Goal: Task Accomplishment & Management: Use online tool/utility

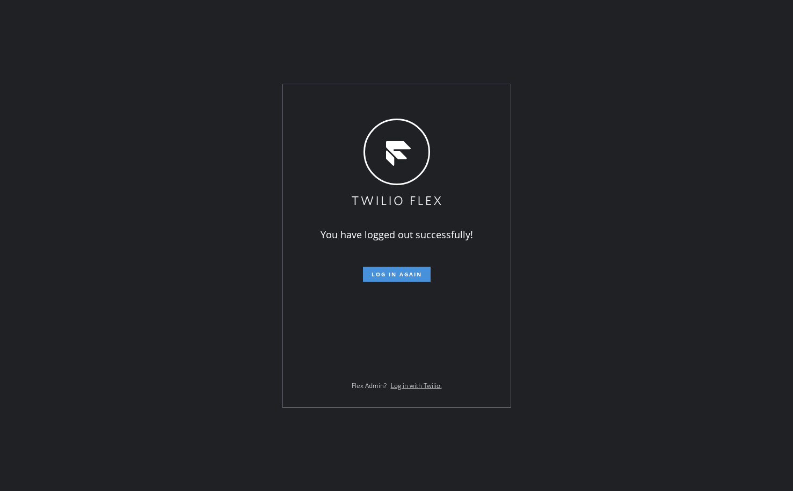
click at [389, 275] on span "Log in again" at bounding box center [397, 275] width 50 height 8
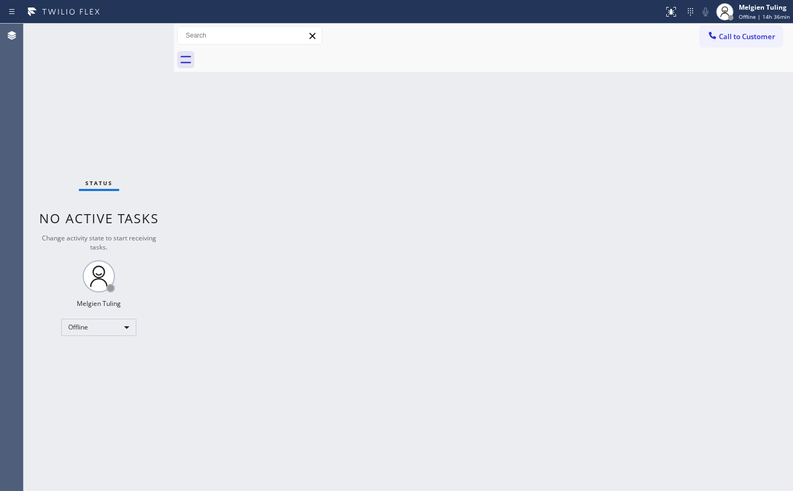
click at [464, 185] on div "Back to Dashboard Change Sender ID Customers Technicians Select a contact Outbo…" at bounding box center [483, 258] width 619 height 468
click at [514, 312] on div "Back to Dashboard Change Sender ID Customers Technicians Select a contact Outbo…" at bounding box center [483, 258] width 619 height 468
click at [283, 291] on div "Back to Dashboard Change Sender ID Customers Technicians Select a contact Outbo…" at bounding box center [483, 258] width 619 height 468
click at [403, 289] on div "Back to Dashboard Change Sender ID Customers Technicians Select a contact Outbo…" at bounding box center [483, 258] width 619 height 468
click at [230, 294] on div "Back to Dashboard Change Sender ID Customers Technicians Select a contact Outbo…" at bounding box center [483, 258] width 619 height 468
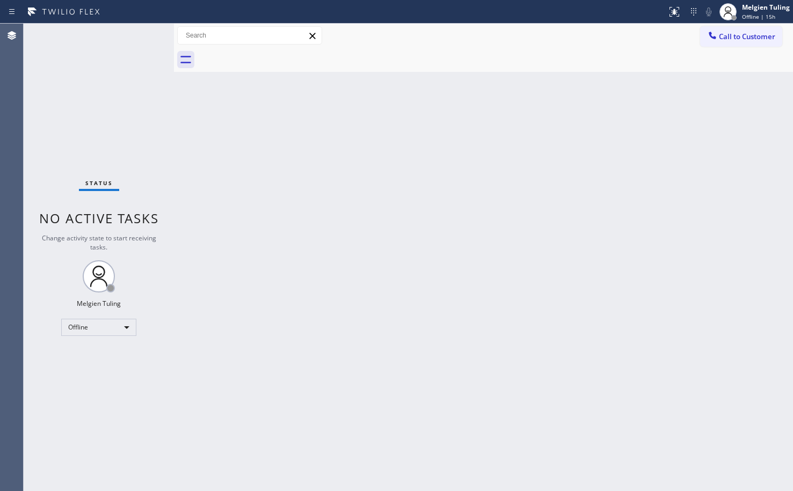
click at [265, 168] on div "Back to Dashboard Change Sender ID Customers Technicians Select a contact Outbo…" at bounding box center [483, 258] width 619 height 468
click at [359, 341] on div "Back to Dashboard Change Sender ID Customers Technicians Select a contact Outbo…" at bounding box center [483, 258] width 619 height 468
click at [115, 326] on div "Offline" at bounding box center [98, 327] width 75 height 17
click at [93, 359] on li "Available" at bounding box center [98, 356] width 73 height 13
click at [416, 260] on div "Back to Dashboard Change Sender ID Customers Technicians Select a contact Outbo…" at bounding box center [483, 258] width 619 height 468
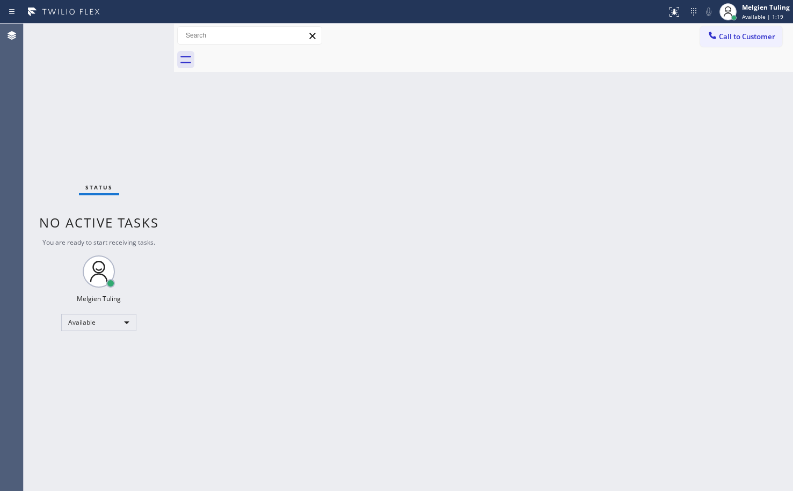
click at [476, 180] on div "Back to Dashboard Change Sender ID Customers Technicians Select a contact Outbo…" at bounding box center [483, 258] width 619 height 468
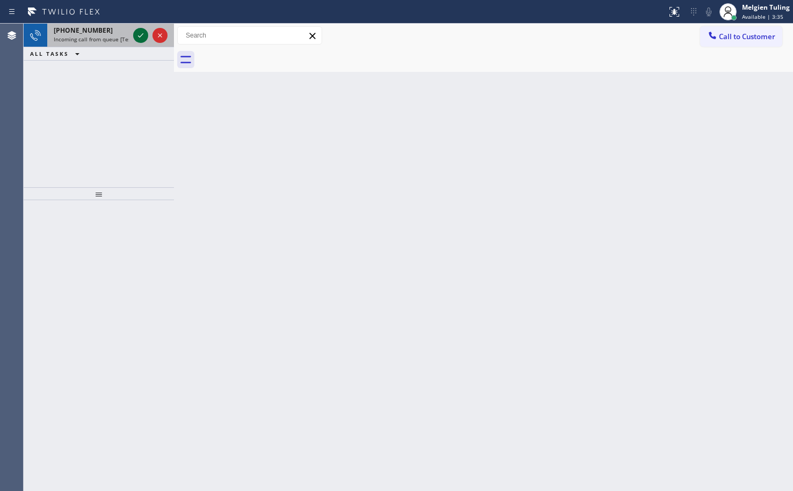
click at [136, 32] on icon at bounding box center [140, 35] width 13 height 13
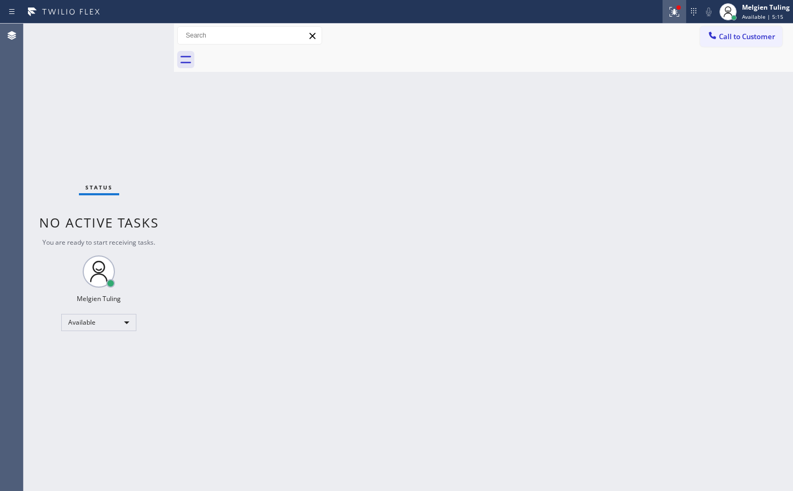
click at [673, 12] on icon at bounding box center [674, 11] width 13 height 13
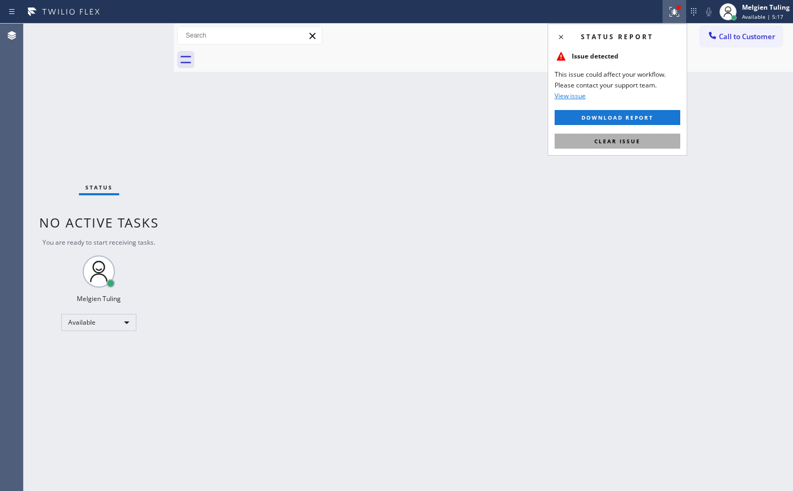
click at [612, 146] on button "Clear issue" at bounding box center [618, 141] width 126 height 15
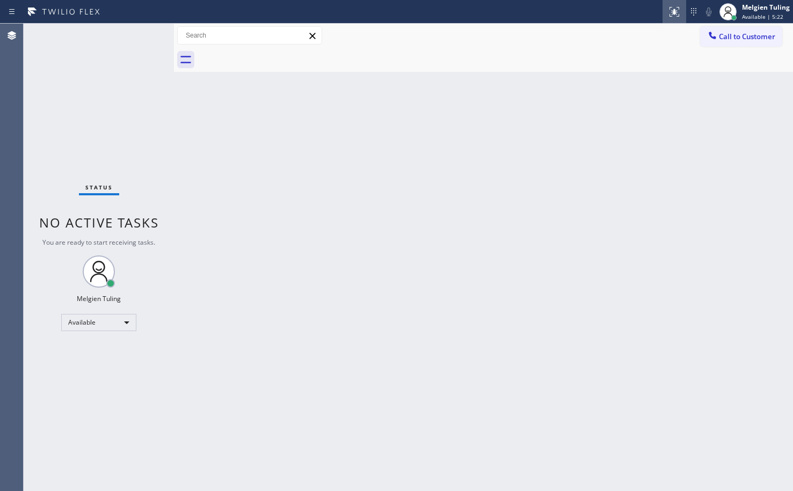
click at [676, 13] on icon at bounding box center [673, 11] width 6 height 8
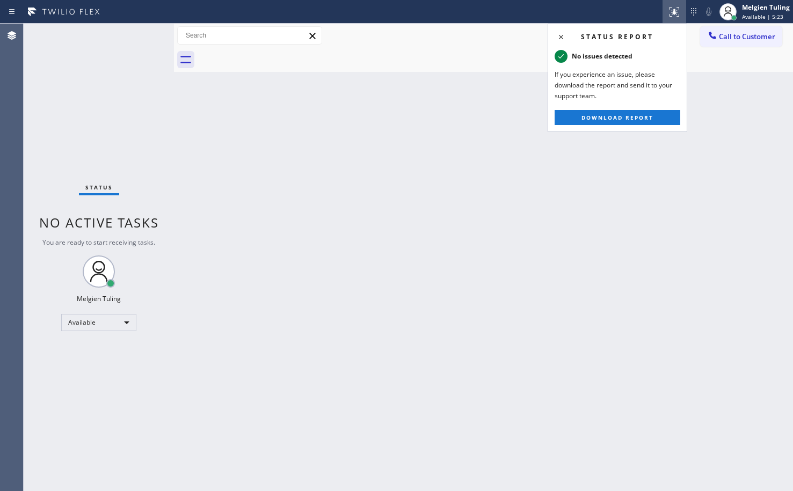
click at [760, 123] on div "Back to Dashboard Change Sender ID Customers Technicians Select a contact Outbo…" at bounding box center [483, 258] width 619 height 468
click at [759, 115] on div "Back to Dashboard Change Sender ID Customers Technicians Select a contact Outbo…" at bounding box center [483, 258] width 619 height 468
click at [564, 38] on icon at bounding box center [561, 37] width 13 height 13
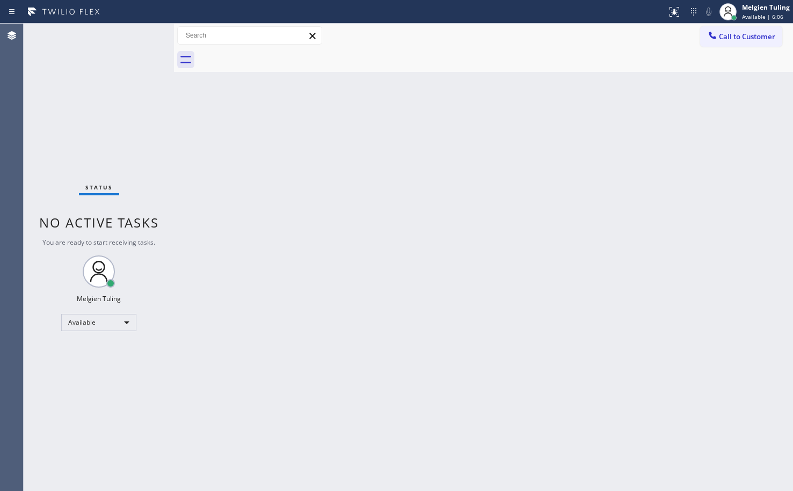
click at [523, 278] on div "Back to Dashboard Change Sender ID Customers Technicians Select a contact Outbo…" at bounding box center [483, 258] width 619 height 468
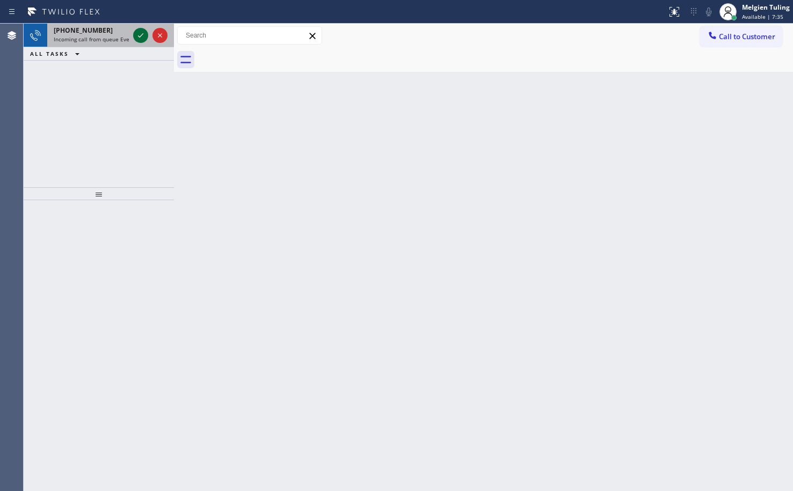
click at [143, 36] on icon at bounding box center [140, 35] width 13 height 13
click at [144, 31] on icon at bounding box center [140, 35] width 13 height 13
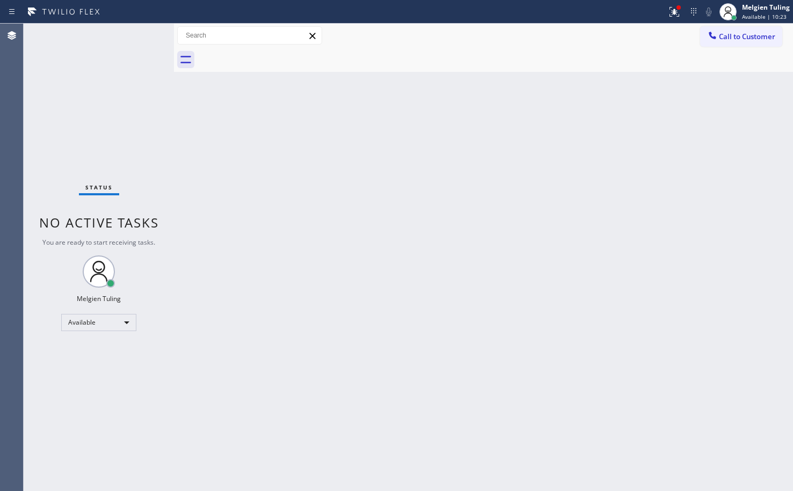
click at [144, 31] on div "Status No active tasks You are ready to start receiving tasks. Melgien Tuling A…" at bounding box center [99, 258] width 150 height 468
click at [252, 369] on div "Back to Dashboard Change Sender ID Customers Technicians Select a contact Outbo…" at bounding box center [483, 258] width 619 height 468
click at [675, 13] on icon at bounding box center [673, 11] width 6 height 8
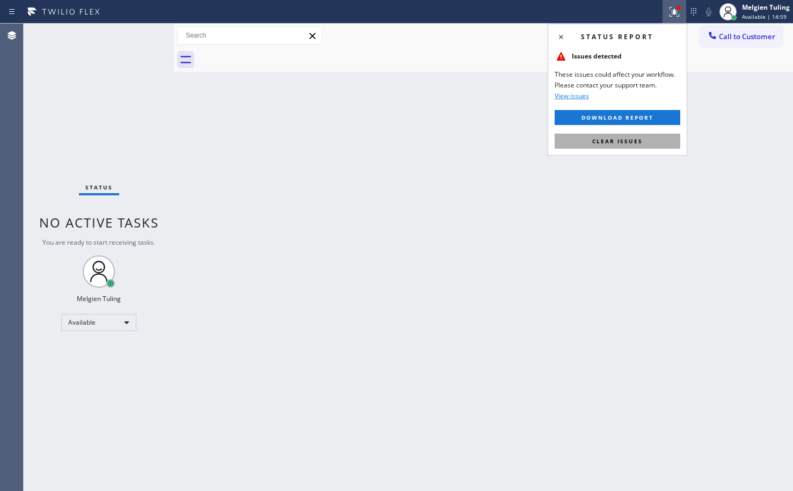
click at [604, 137] on span "Clear issues" at bounding box center [617, 141] width 50 height 8
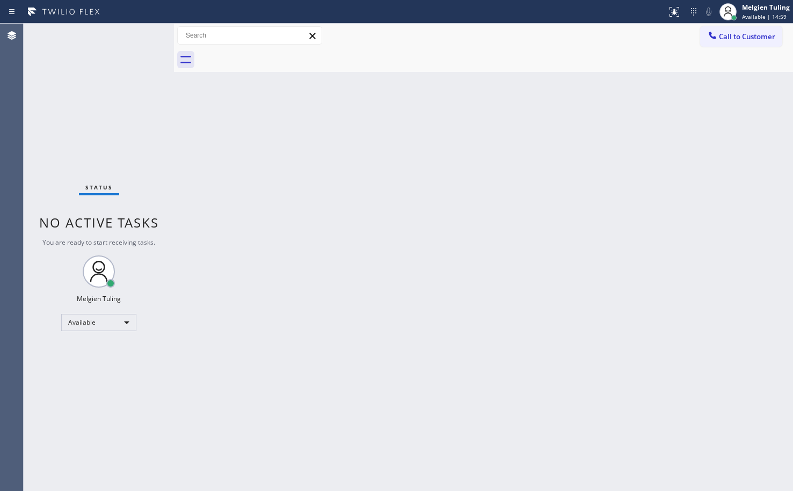
click at [483, 189] on div "Back to Dashboard Change Sender ID Customers Technicians Select a contact Outbo…" at bounding box center [483, 258] width 619 height 468
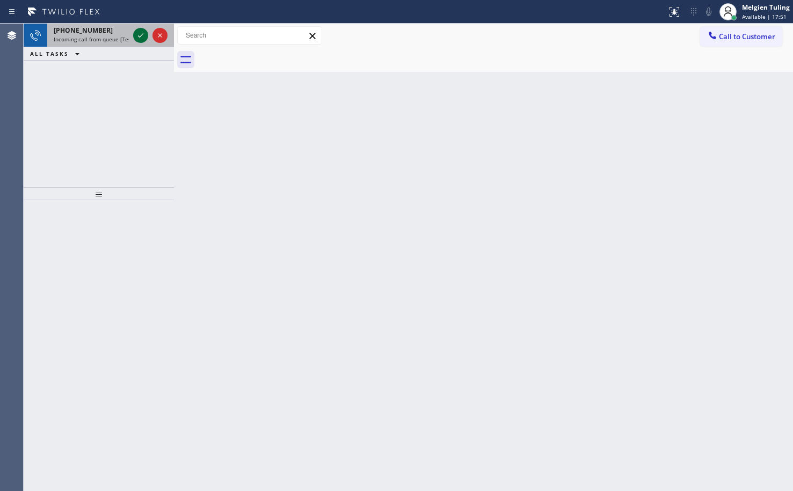
click at [140, 33] on icon at bounding box center [140, 35] width 13 height 13
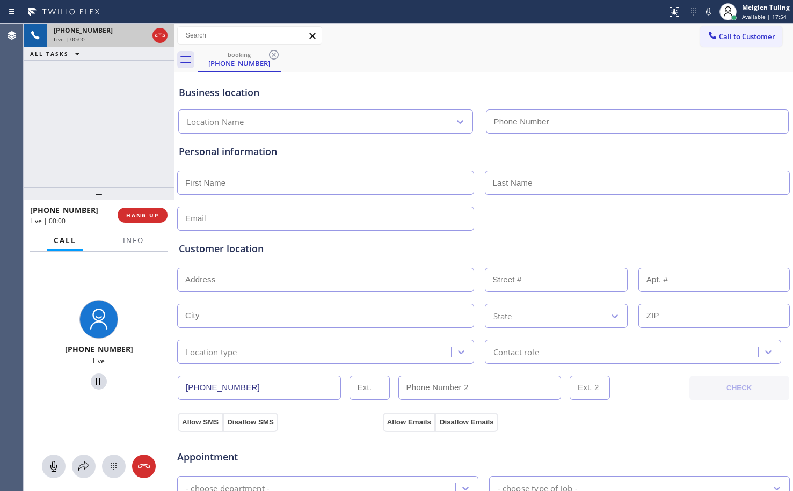
type input "(714) 790-9640"
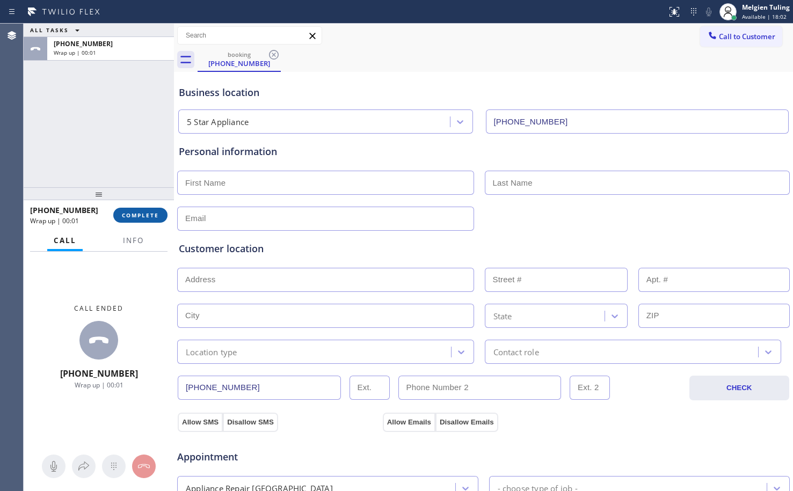
click at [154, 217] on span "COMPLETE" at bounding box center [140, 216] width 37 height 8
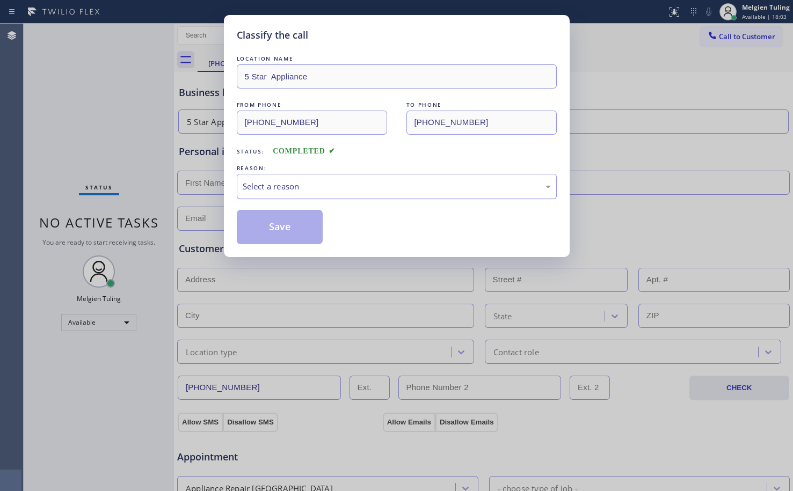
click at [273, 186] on div "Select a reason" at bounding box center [397, 186] width 308 height 12
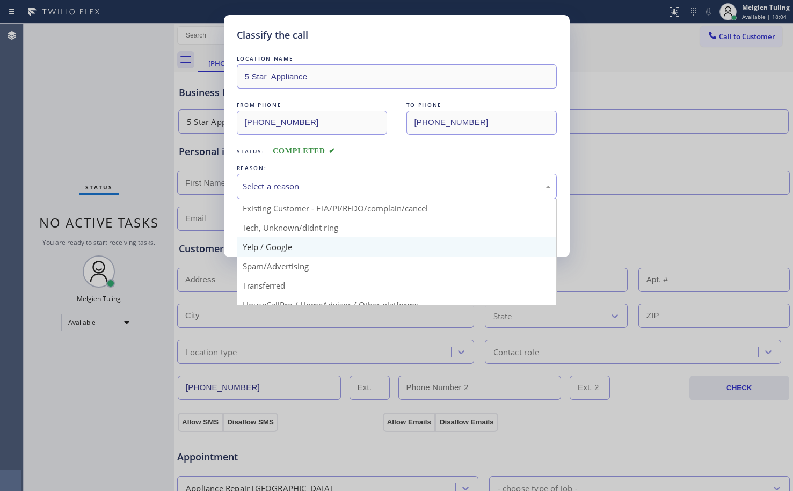
scroll to position [68, 0]
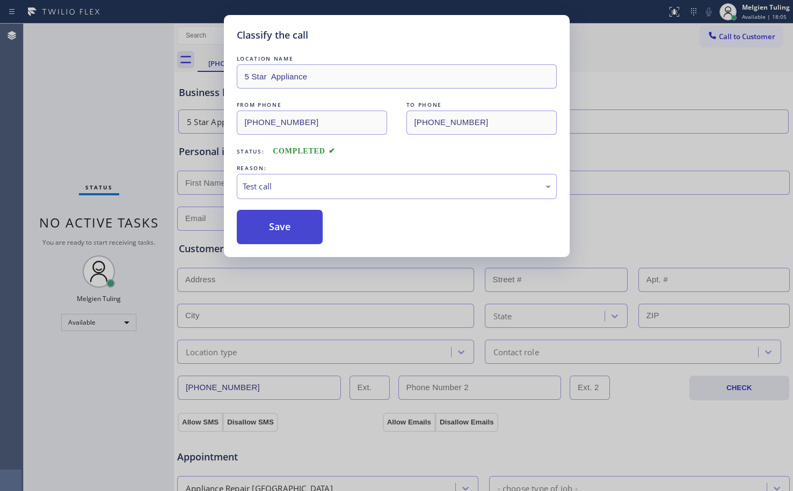
click at [284, 223] on button "Save" at bounding box center [280, 227] width 86 height 34
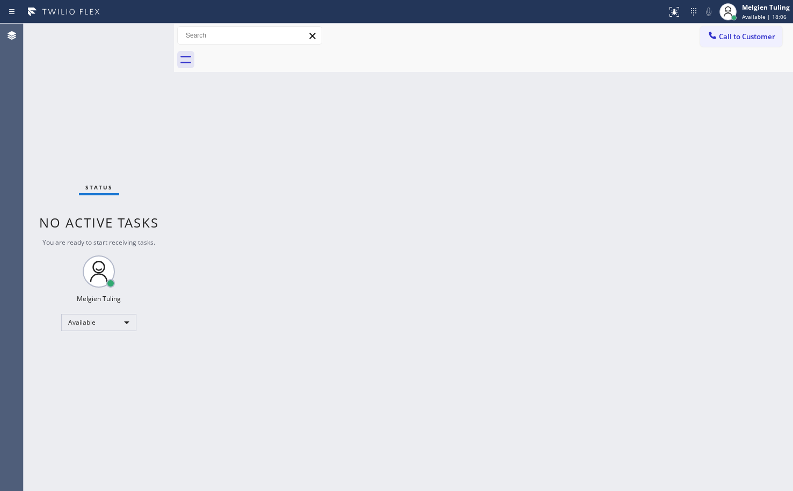
click at [284, 223] on div "Back to Dashboard Change Sender ID Customers Technicians Select a contact Outbo…" at bounding box center [483, 258] width 619 height 468
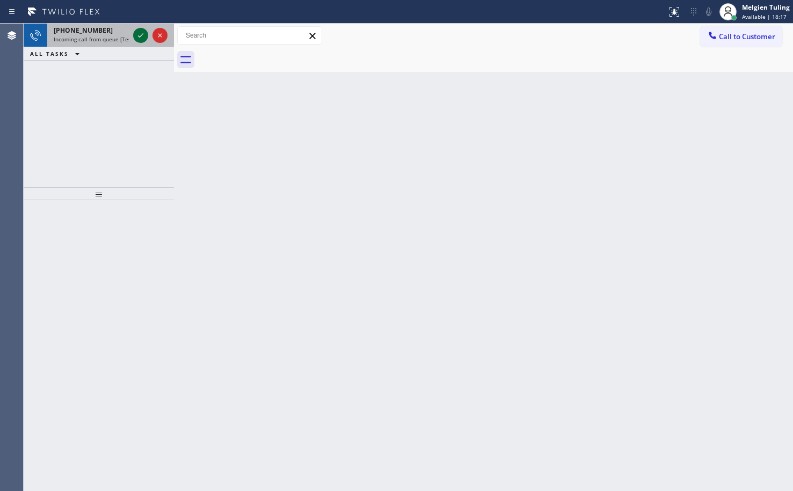
click at [140, 35] on icon at bounding box center [140, 35] width 13 height 13
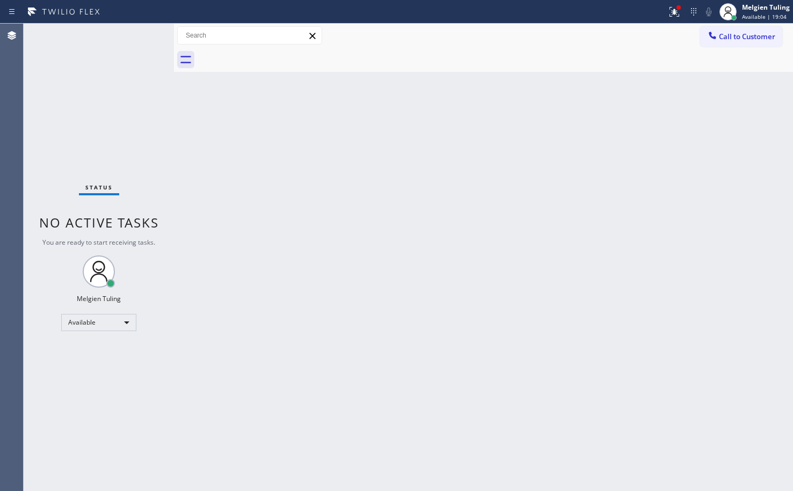
click at [143, 37] on div "Status No active tasks You are ready to start receiving tasks. Melgien Tuling A…" at bounding box center [99, 258] width 150 height 468
click at [675, 13] on icon at bounding box center [673, 11] width 6 height 8
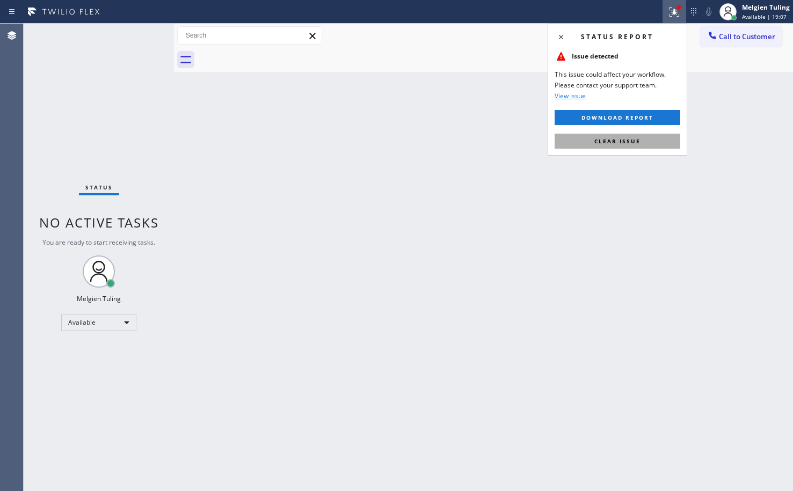
click at [607, 141] on span "Clear issue" at bounding box center [617, 141] width 46 height 8
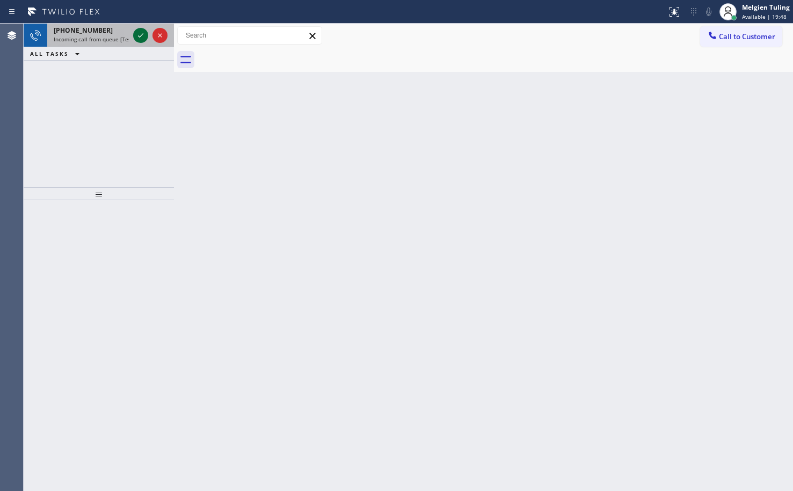
click at [142, 37] on icon at bounding box center [140, 35] width 13 height 13
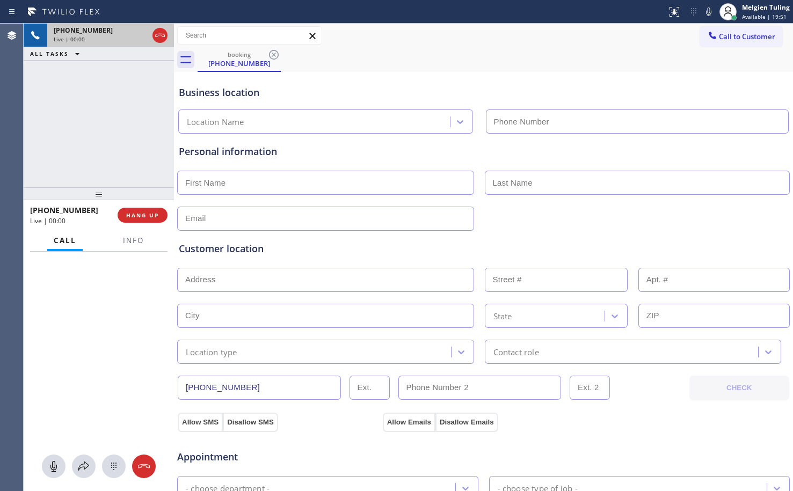
type input "(213) 583-4534"
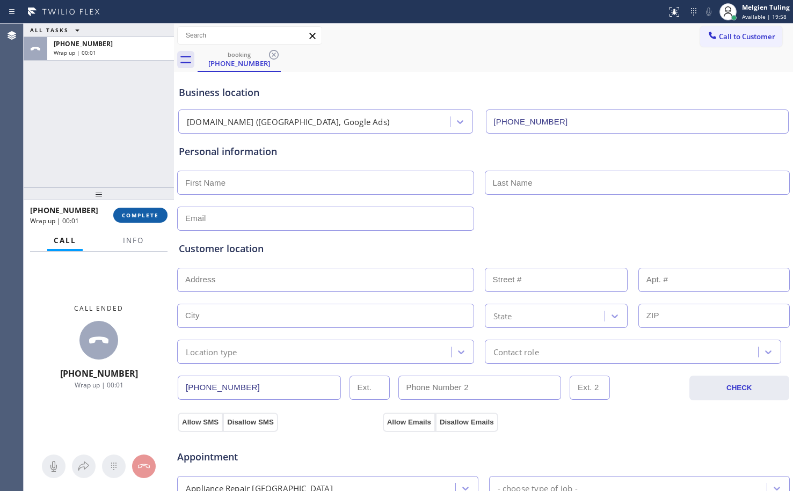
click at [147, 212] on span "COMPLETE" at bounding box center [140, 216] width 37 height 8
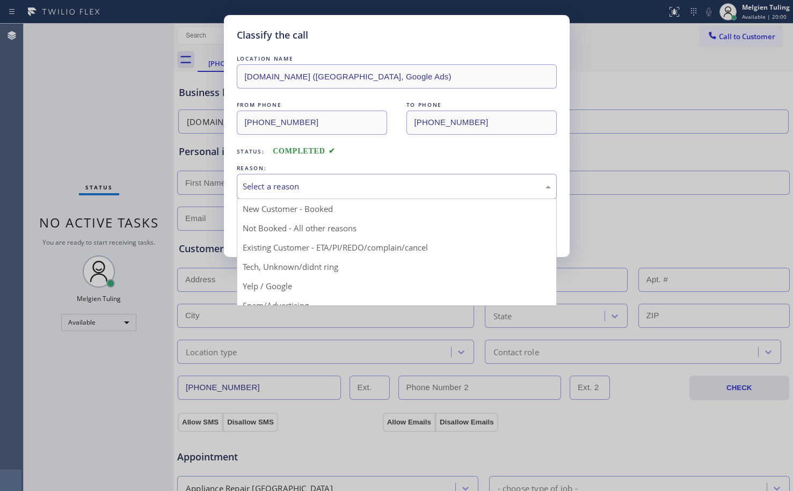
click at [291, 187] on div "Select a reason" at bounding box center [397, 186] width 308 height 12
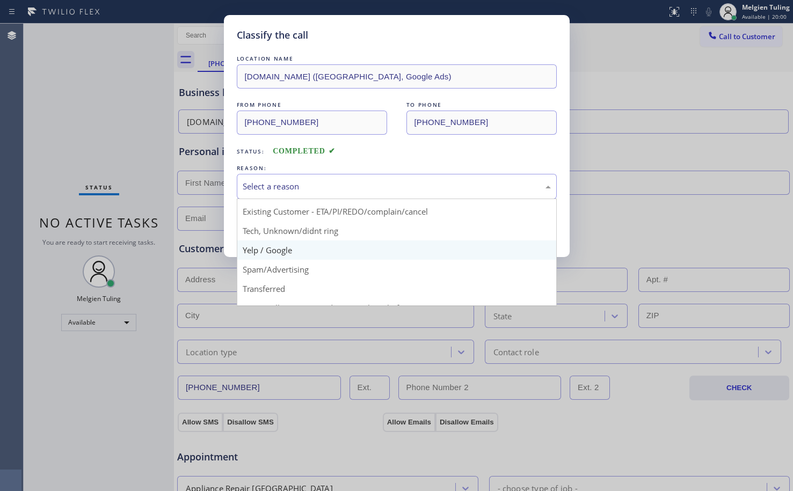
scroll to position [68, 0]
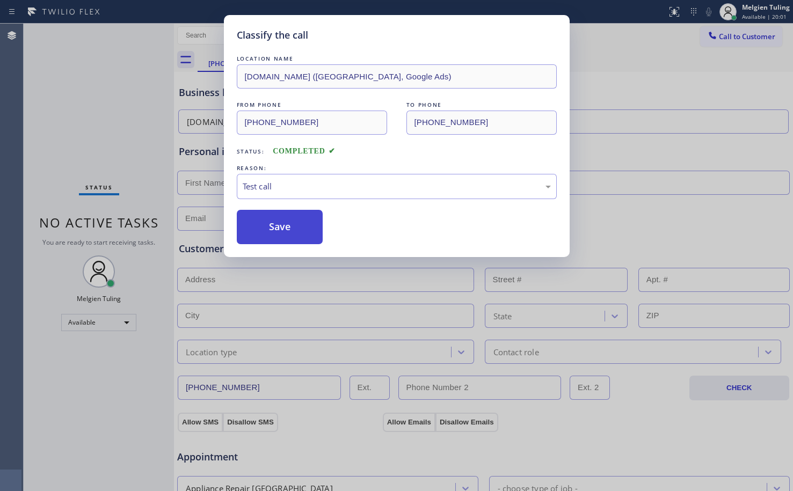
click at [285, 231] on button "Save" at bounding box center [280, 227] width 86 height 34
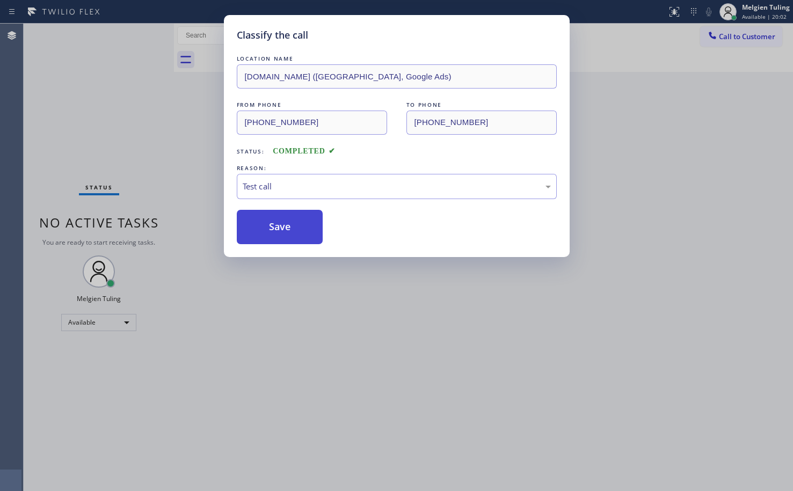
click at [285, 231] on button "Save" at bounding box center [280, 227] width 86 height 34
click at [286, 230] on button "Save" at bounding box center [280, 227] width 86 height 34
click at [286, 230] on div "Classify the call LOCATION NAME 5 Star Appliance FROM PHONE (877) 777-0796 TO P…" at bounding box center [408, 258] width 769 height 468
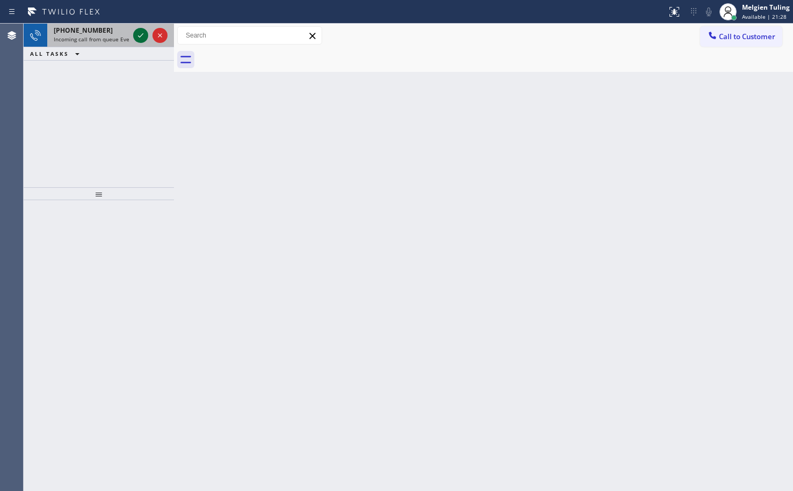
click at [144, 33] on icon at bounding box center [140, 35] width 13 height 13
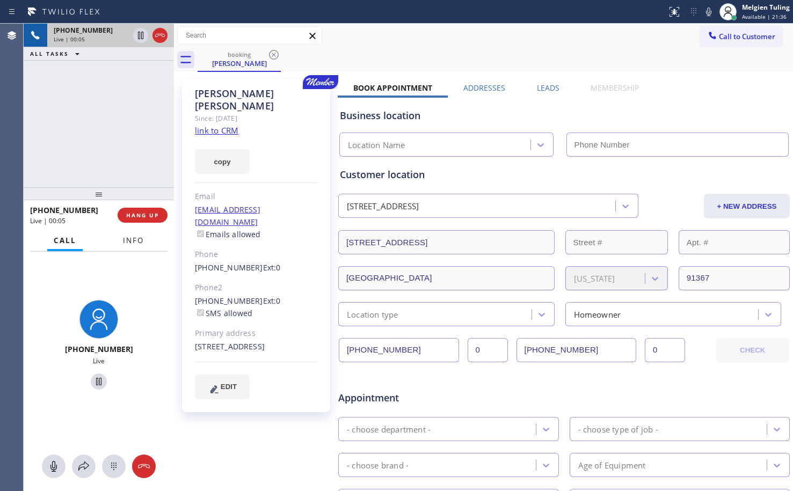
click at [125, 238] on span "Info" at bounding box center [133, 241] width 21 height 10
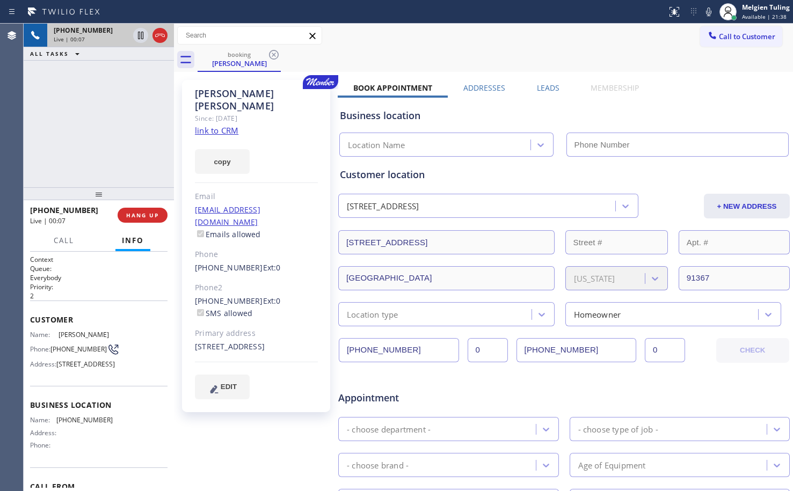
click at [221, 125] on link "link to CRM" at bounding box center [216, 130] width 43 height 11
click at [144, 220] on button "HANG UP" at bounding box center [143, 215] width 50 height 15
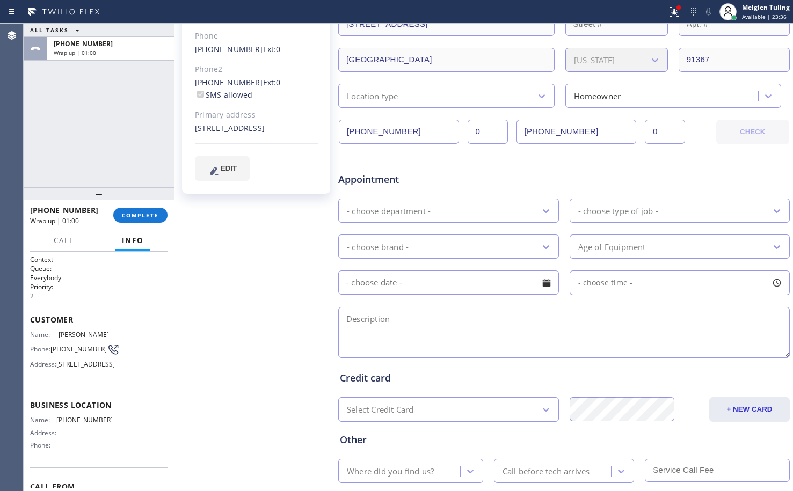
scroll to position [282, 0]
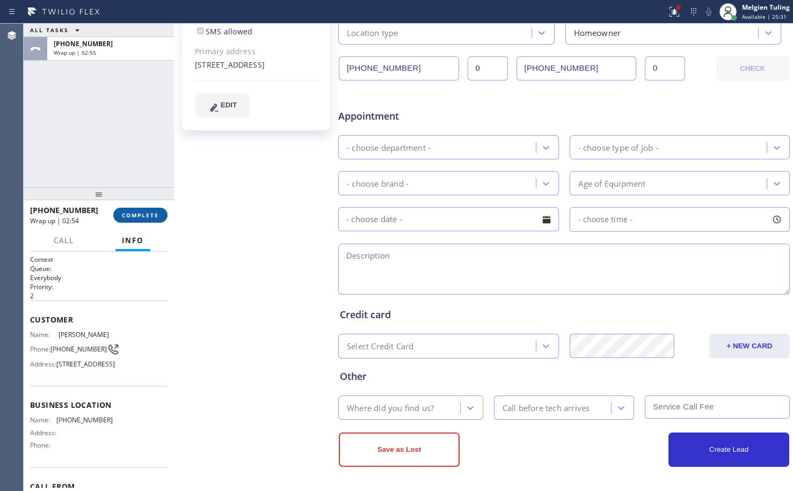
click at [134, 216] on span "COMPLETE" at bounding box center [140, 216] width 37 height 8
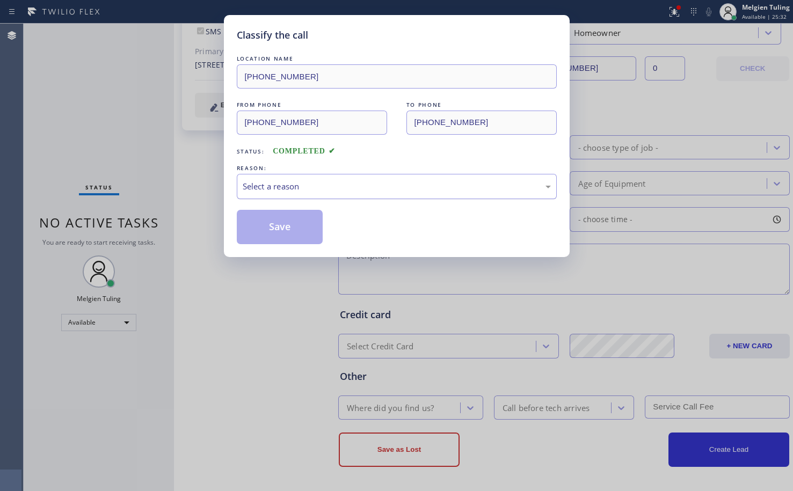
click at [306, 185] on div "Select a reason" at bounding box center [397, 186] width 308 height 12
click at [293, 229] on button "Save" at bounding box center [280, 227] width 86 height 34
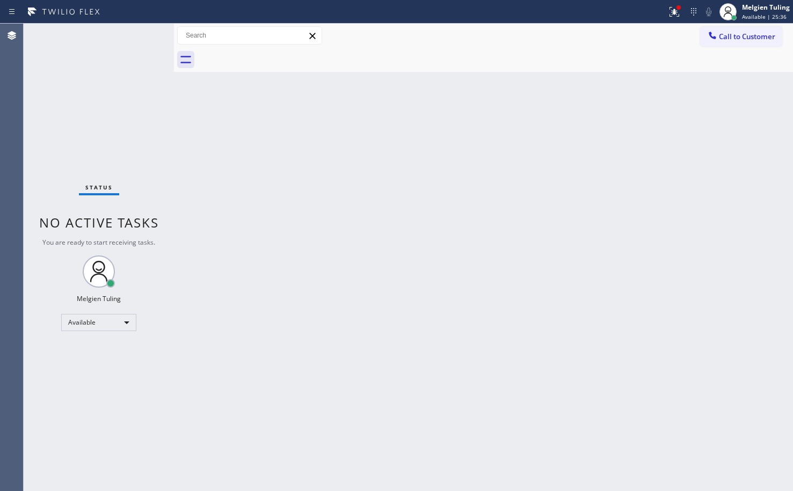
drag, startPoint x: 258, startPoint y: 165, endPoint x: 178, endPoint y: 76, distance: 119.4
click at [258, 163] on div "Back to Dashboard Change Sender ID Customers Technicians Select a contact Outbo…" at bounding box center [483, 258] width 619 height 468
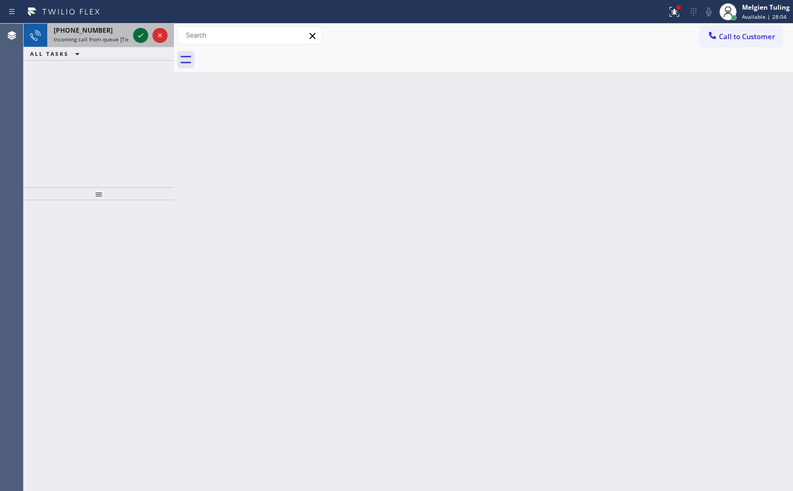
click at [138, 37] on icon at bounding box center [140, 35] width 13 height 13
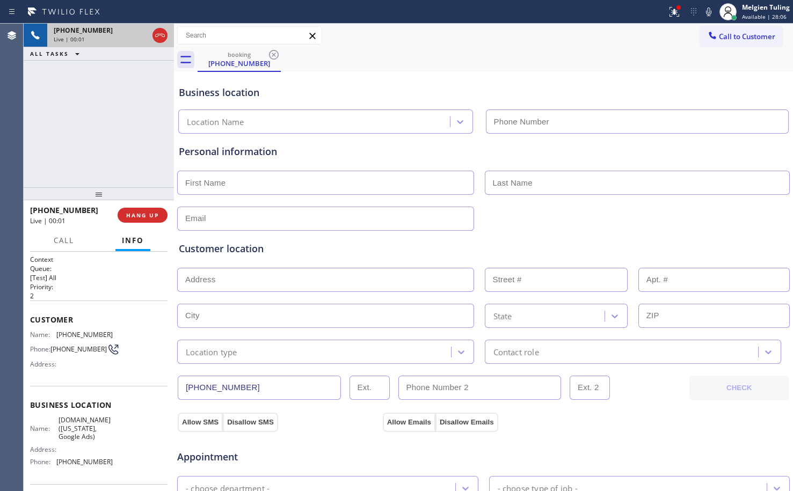
type input "(315) 954-4648"
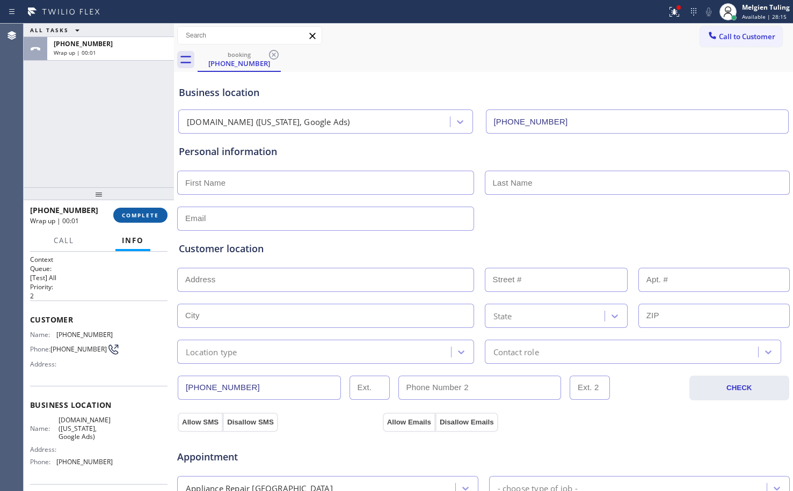
click at [143, 212] on span "COMPLETE" at bounding box center [140, 216] width 37 height 8
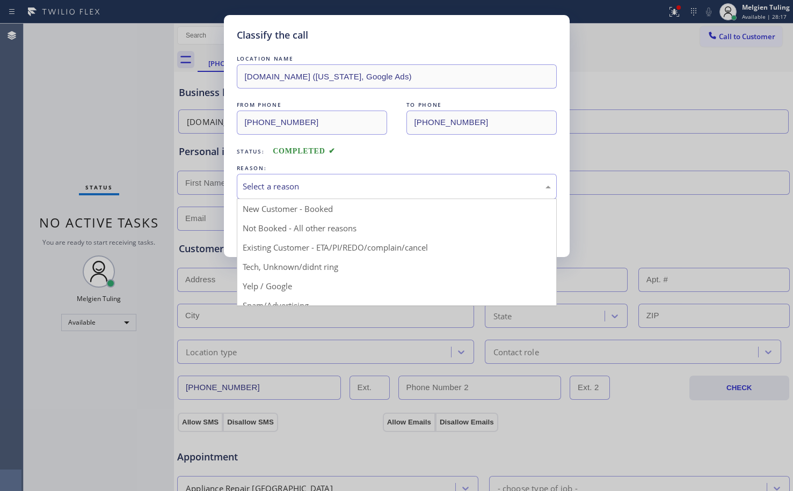
click at [287, 190] on div "Select a reason" at bounding box center [397, 186] width 308 height 12
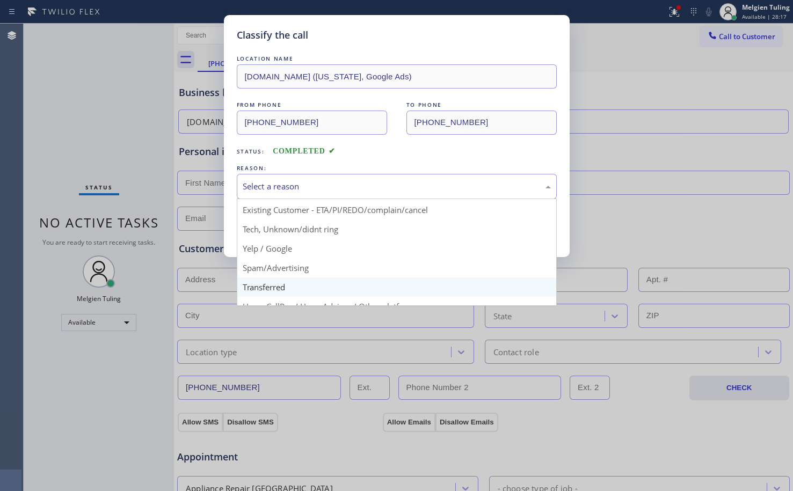
scroll to position [68, 0]
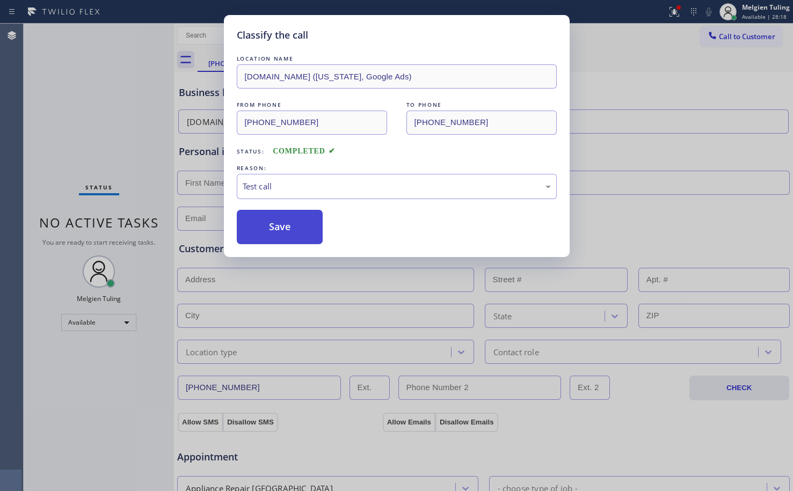
click at [294, 227] on button "Save" at bounding box center [280, 227] width 86 height 34
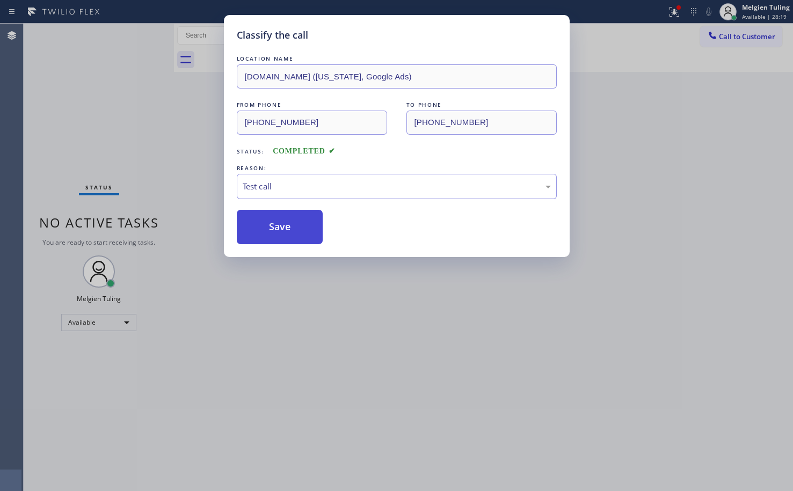
click at [294, 227] on button "Save" at bounding box center [280, 227] width 86 height 34
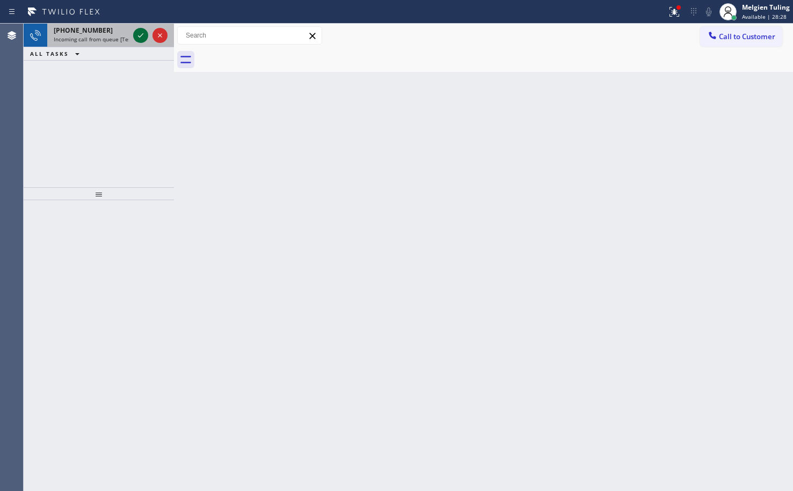
click at [137, 37] on icon at bounding box center [140, 35] width 13 height 13
click at [135, 38] on icon at bounding box center [140, 35] width 13 height 13
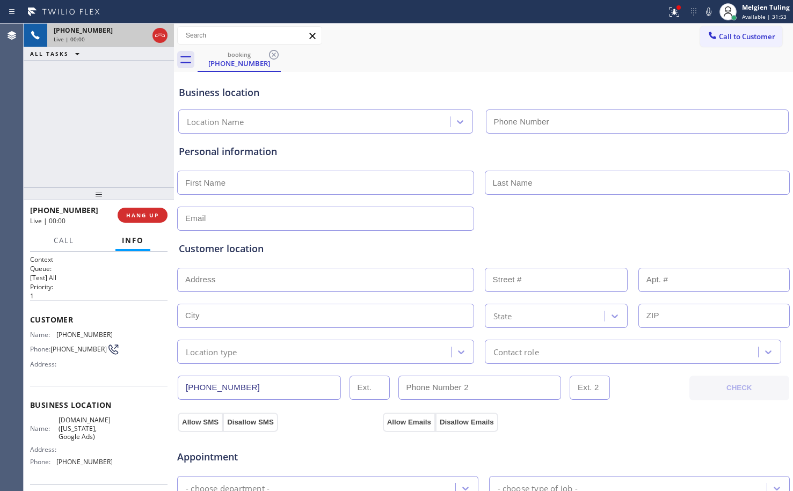
type input "(315) 610-7907"
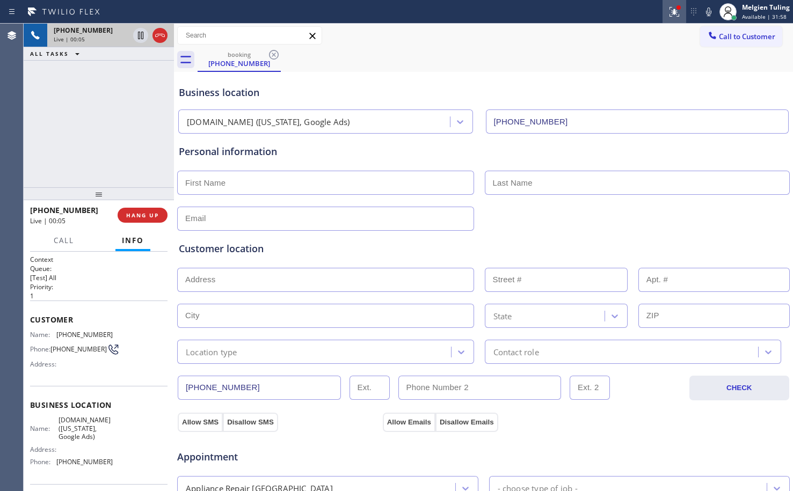
click at [675, 9] on icon at bounding box center [674, 11] width 6 height 4
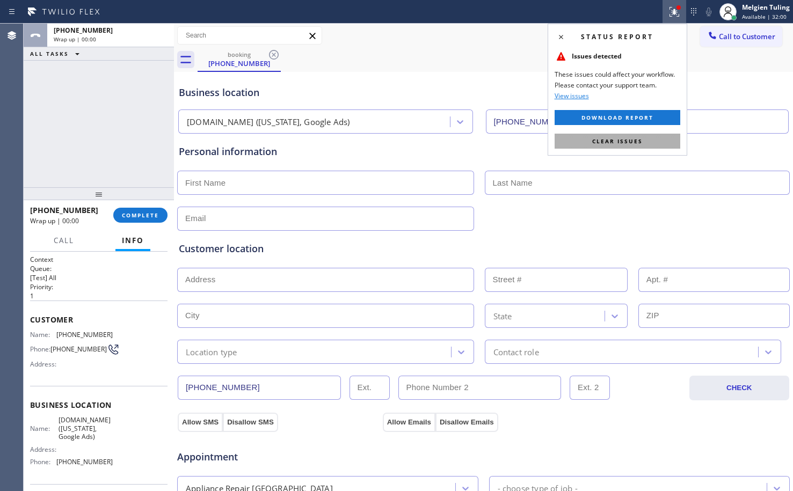
click at [607, 142] on span "Clear issues" at bounding box center [617, 141] width 50 height 8
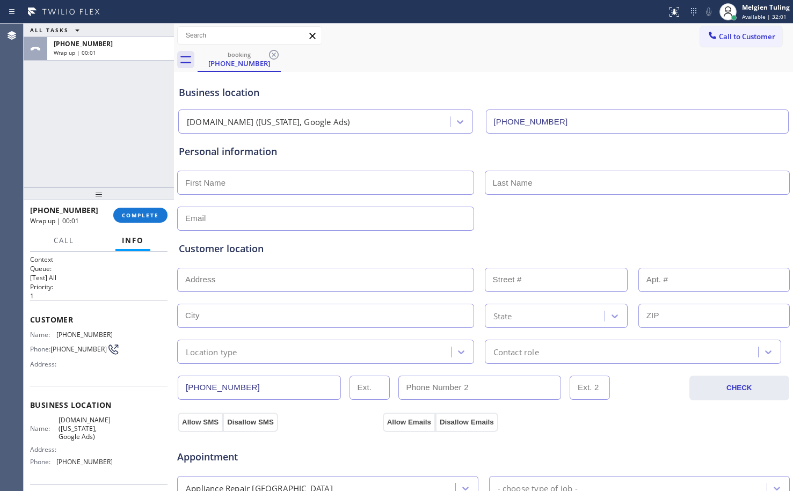
click at [476, 45] on div "Call to Customer Outbound call Location Search location Your caller id phone nu…" at bounding box center [483, 35] width 619 height 19
click at [143, 217] on span "COMPLETE" at bounding box center [140, 216] width 37 height 8
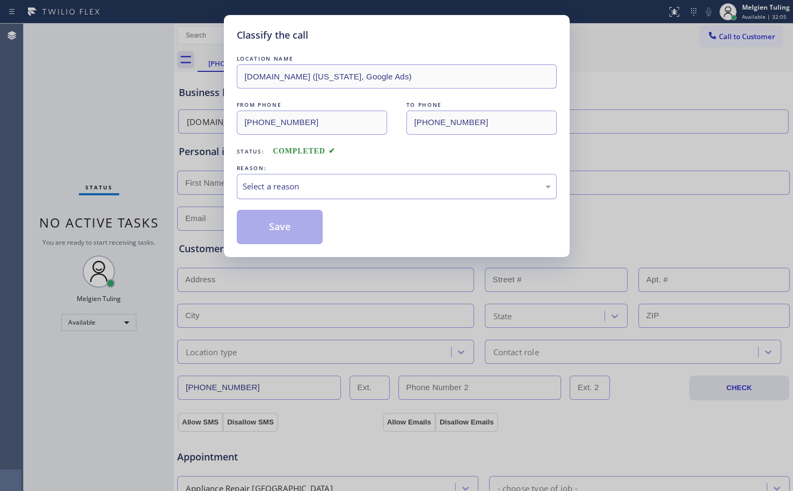
click at [301, 185] on div "Select a reason" at bounding box center [397, 186] width 308 height 12
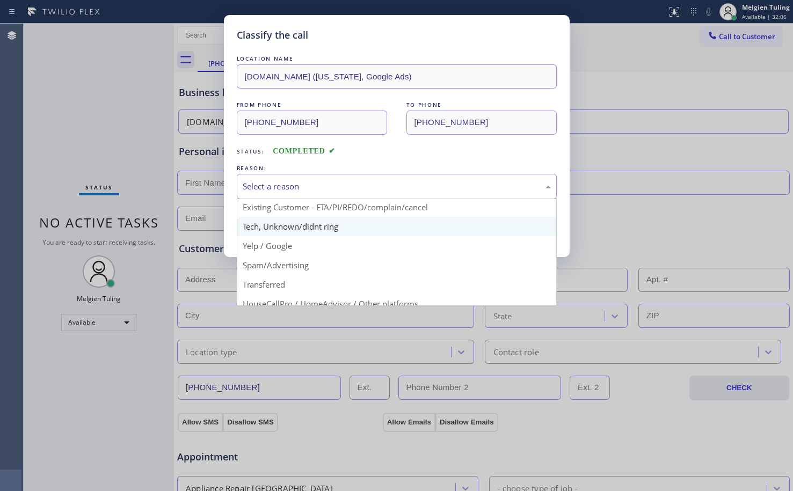
scroll to position [68, 0]
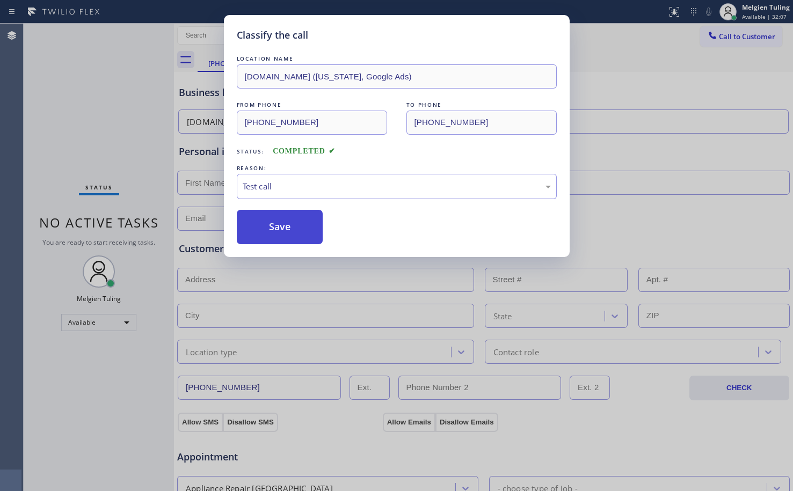
click at [291, 230] on button "Save" at bounding box center [280, 227] width 86 height 34
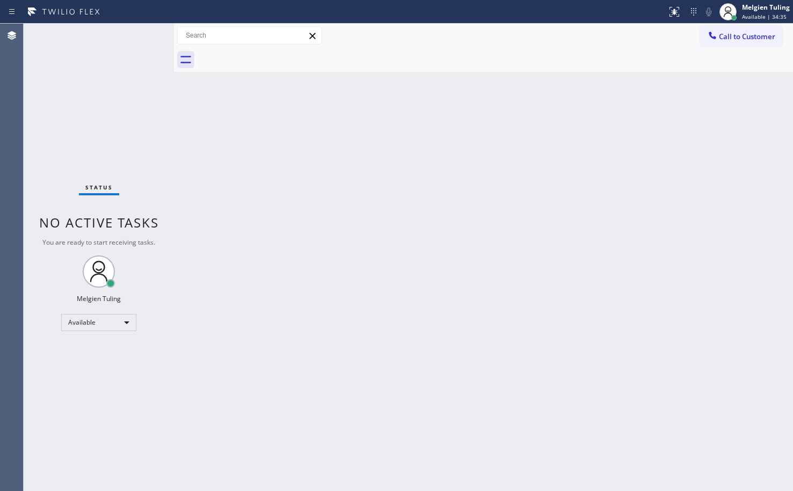
click at [298, 165] on div "Back to Dashboard Change Sender ID Customers Technicians Select a contact Outbo…" at bounding box center [483, 258] width 619 height 468
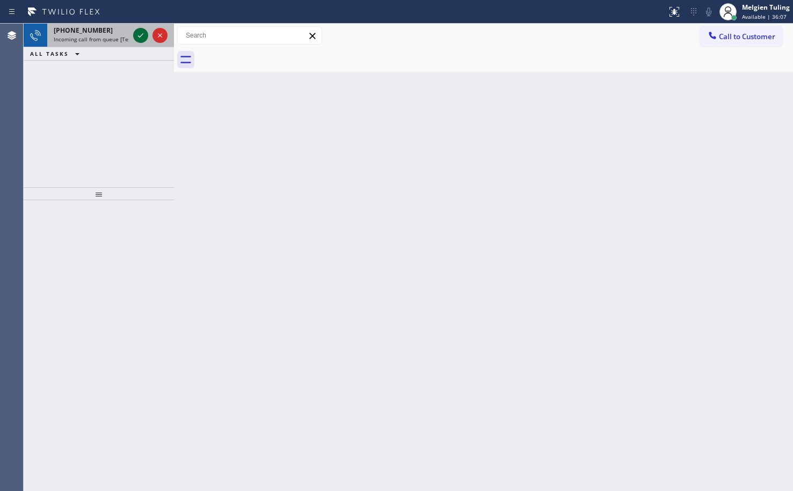
click at [141, 37] on icon at bounding box center [140, 35] width 13 height 13
click at [141, 36] on icon at bounding box center [140, 35] width 5 height 4
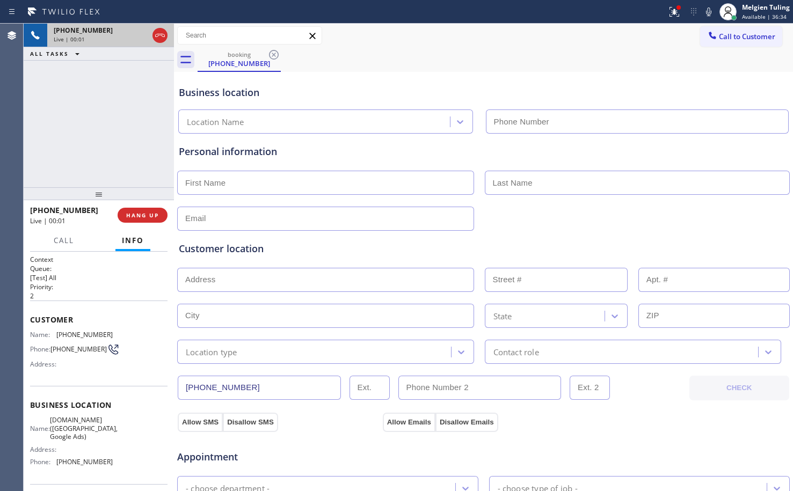
type input "(949) 776-7696"
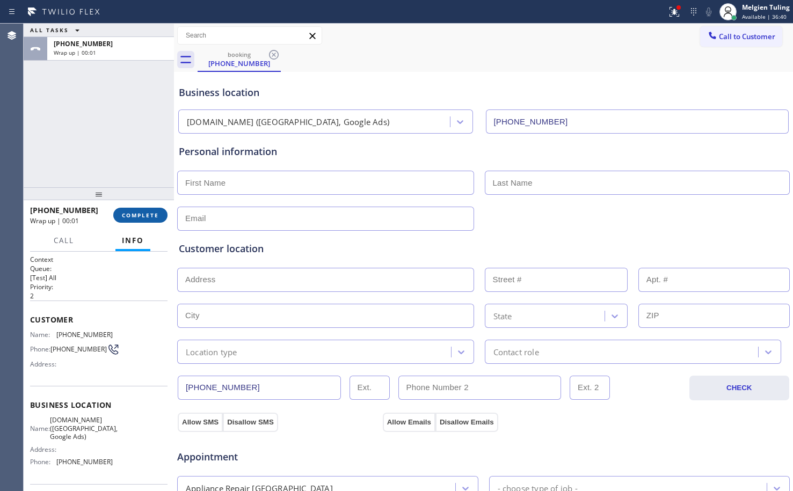
click at [147, 218] on span "COMPLETE" at bounding box center [140, 216] width 37 height 8
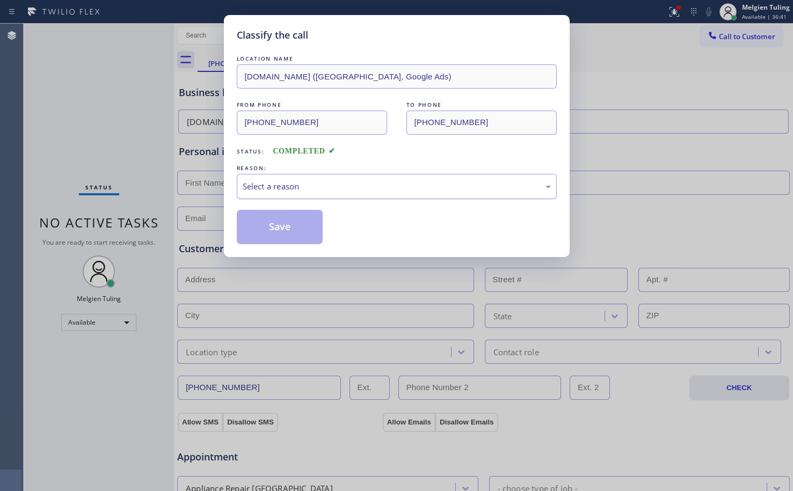
click at [249, 184] on div "Select a reason" at bounding box center [397, 186] width 308 height 12
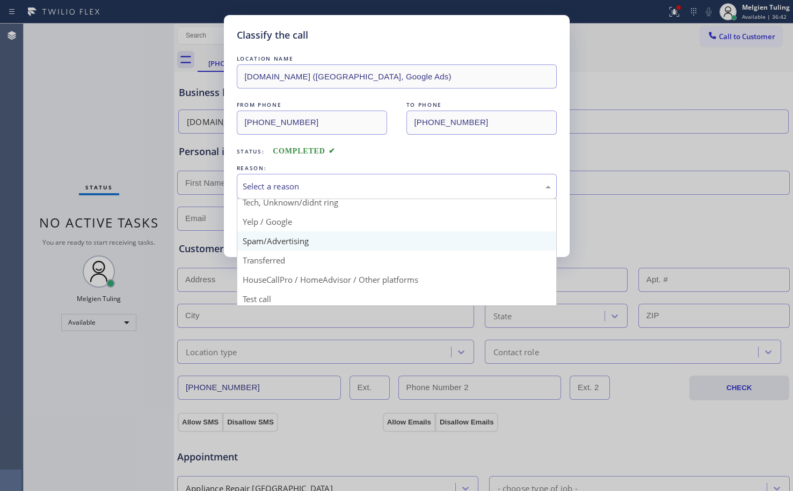
scroll to position [68, 0]
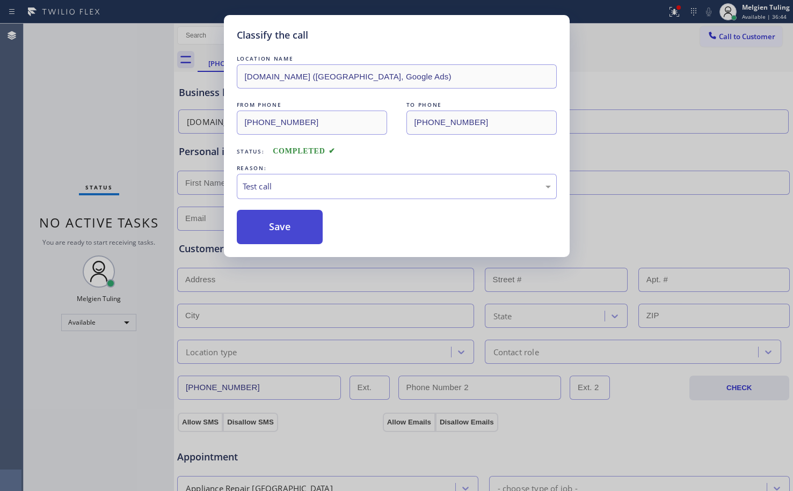
click at [301, 222] on button "Save" at bounding box center [280, 227] width 86 height 34
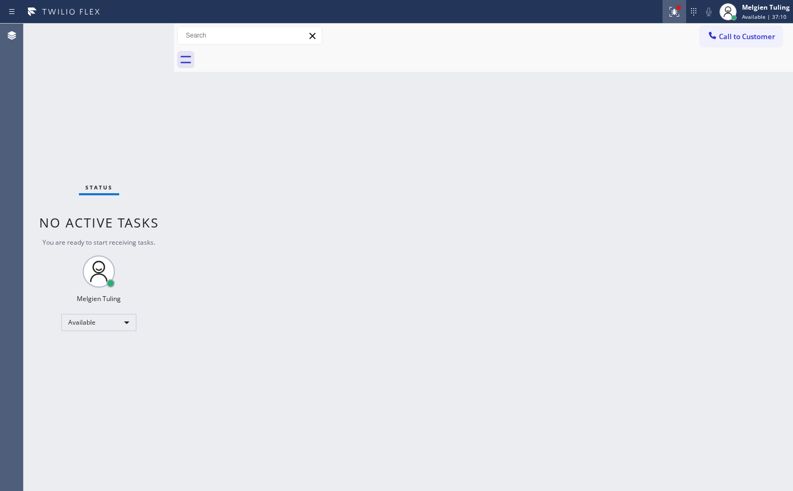
click at [679, 14] on icon at bounding box center [675, 12] width 10 height 10
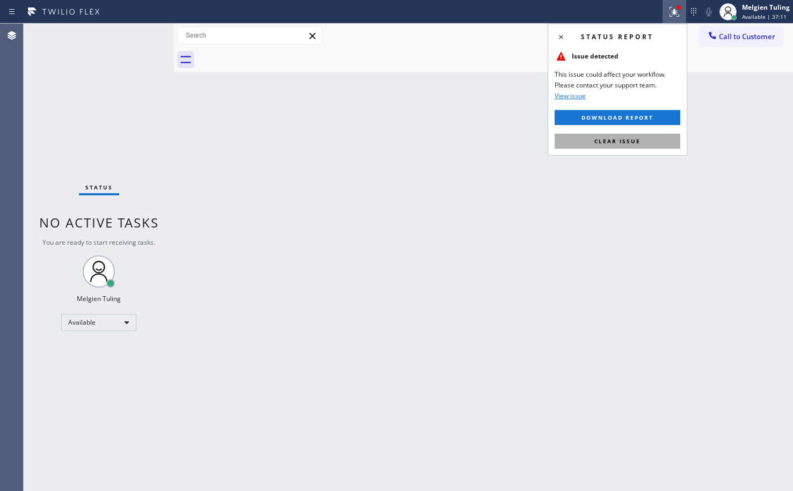
click at [621, 143] on span "Clear issue" at bounding box center [617, 141] width 46 height 8
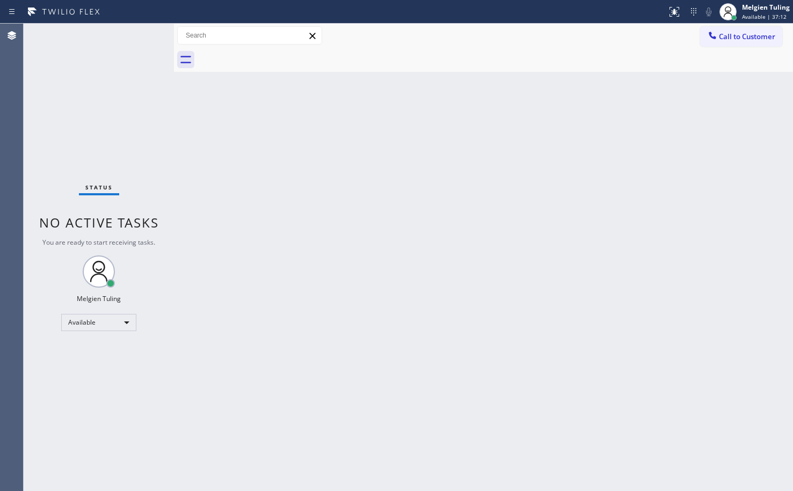
click at [600, 129] on div "Back to Dashboard Change Sender ID Customers Technicians Select a contact Outbo…" at bounding box center [483, 258] width 619 height 468
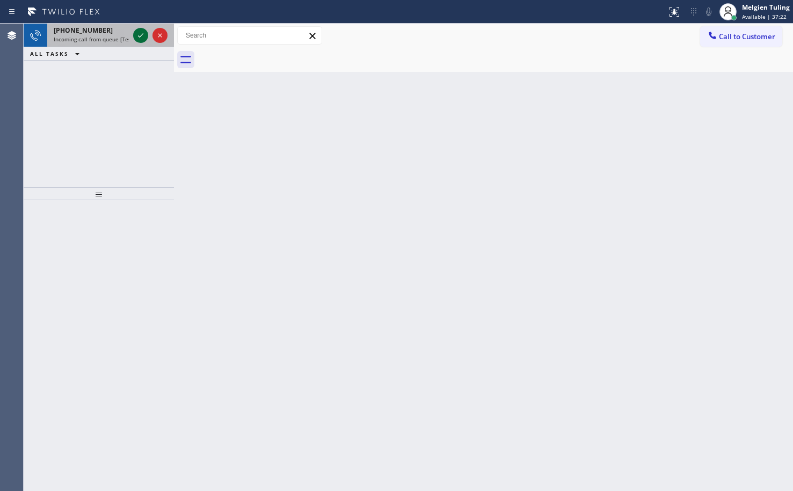
click at [139, 33] on icon at bounding box center [140, 35] width 13 height 13
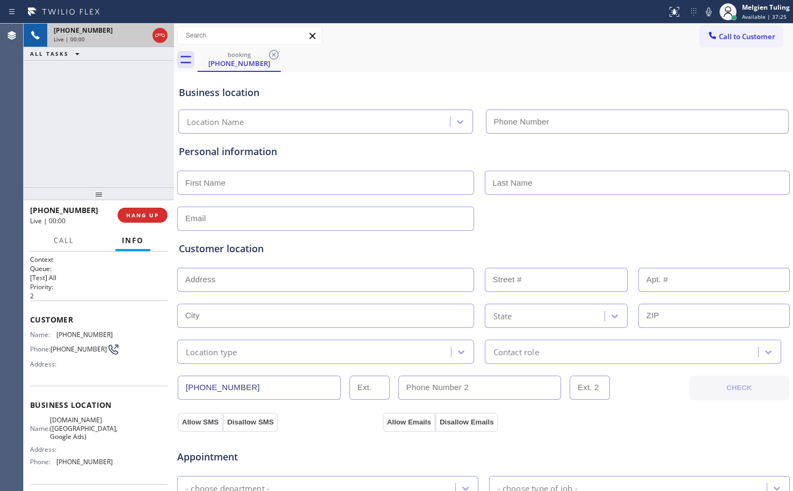
type input "(949) 828-3895"
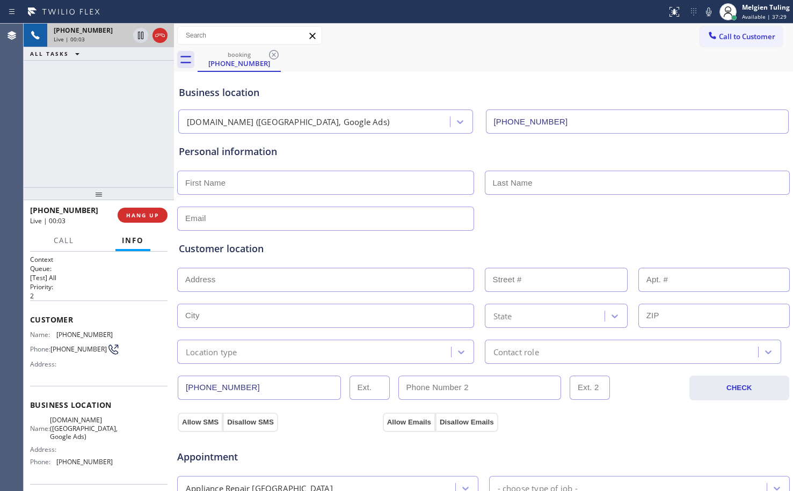
click at [128, 101] on div "+18777770796 Live | 00:03 ALL TASKS ALL TASKS ACTIVE TASKS TASKS IN WRAP UP" at bounding box center [99, 106] width 150 height 164
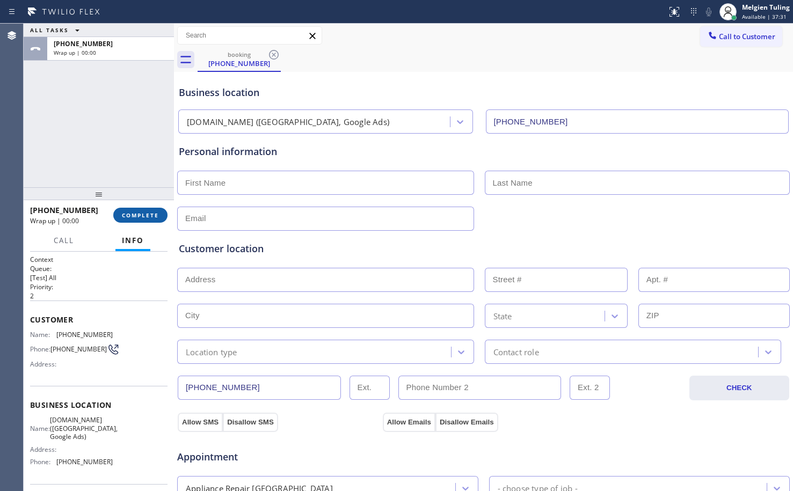
click at [135, 212] on span "COMPLETE" at bounding box center [140, 216] width 37 height 8
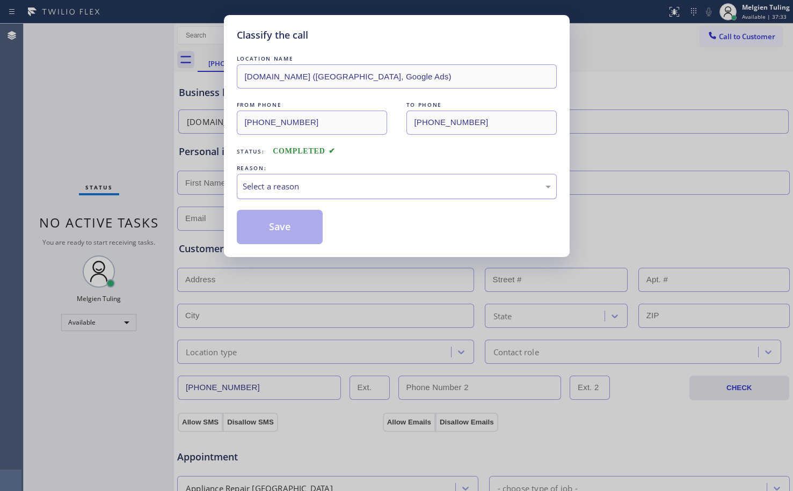
click at [256, 181] on div "Select a reason" at bounding box center [397, 186] width 308 height 12
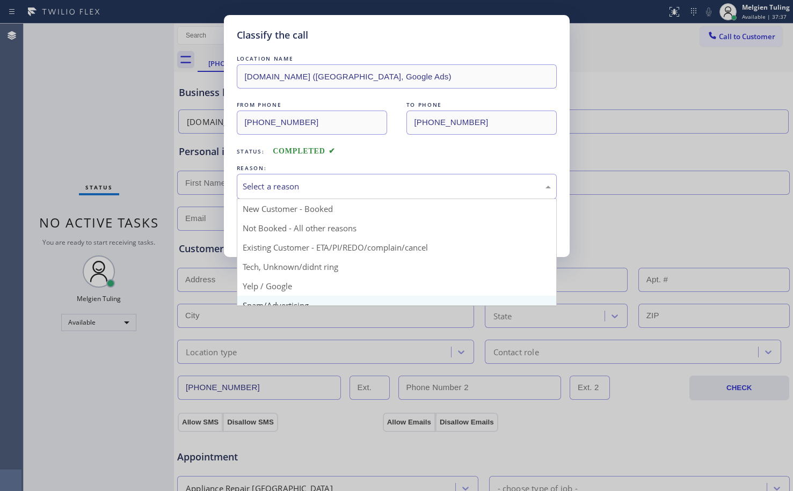
scroll to position [68, 0]
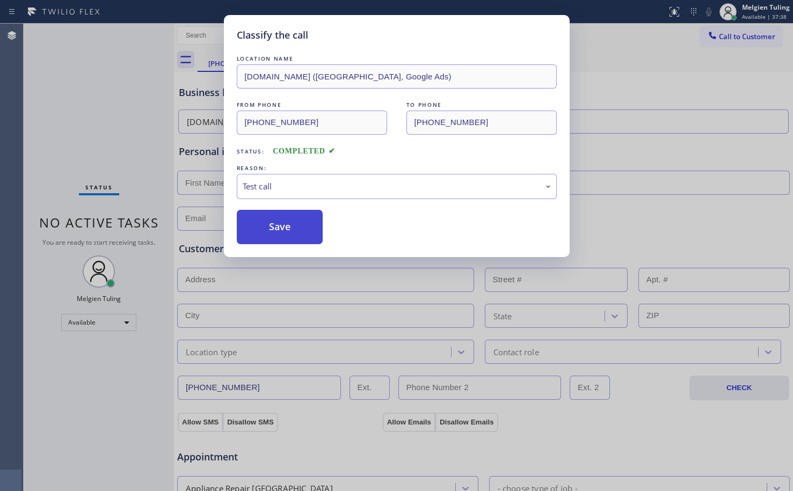
click at [294, 221] on button "Save" at bounding box center [280, 227] width 86 height 34
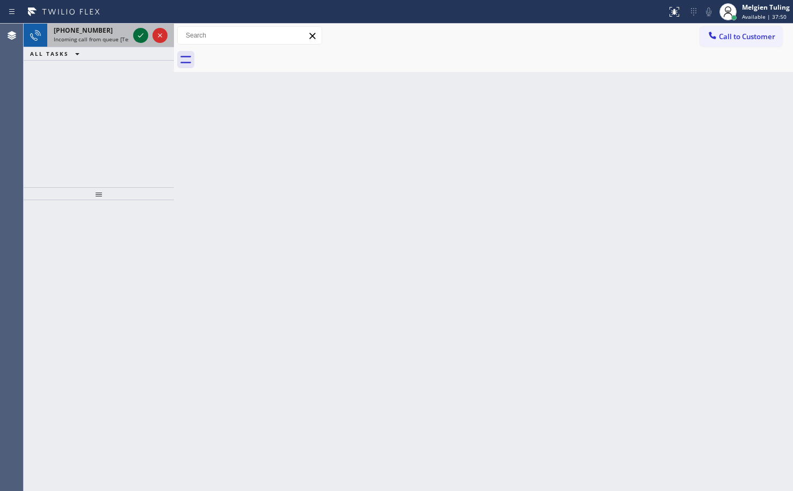
click at [140, 40] on icon at bounding box center [140, 35] width 13 height 13
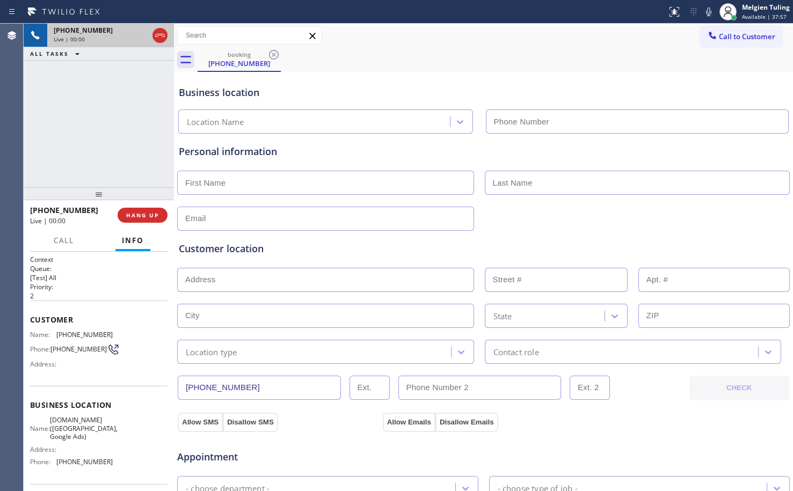
type input "(949) 775-1664"
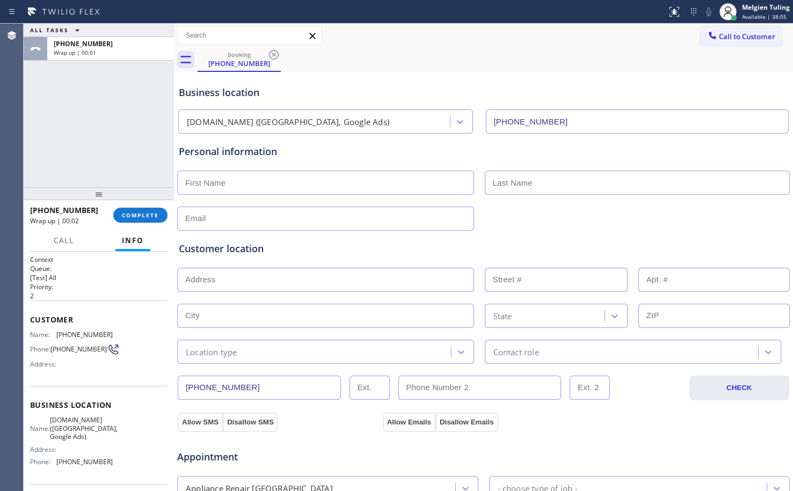
click at [135, 223] on div "+18777770796 Wrap up | 00:02 COMPLETE" at bounding box center [98, 215] width 137 height 28
click at [139, 220] on button "COMPLETE" at bounding box center [140, 215] width 54 height 15
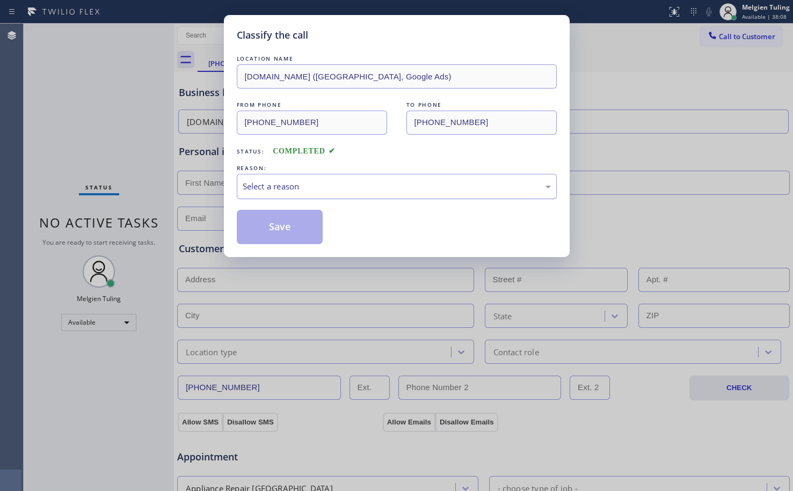
click at [294, 192] on div "Select a reason" at bounding box center [397, 186] width 308 height 12
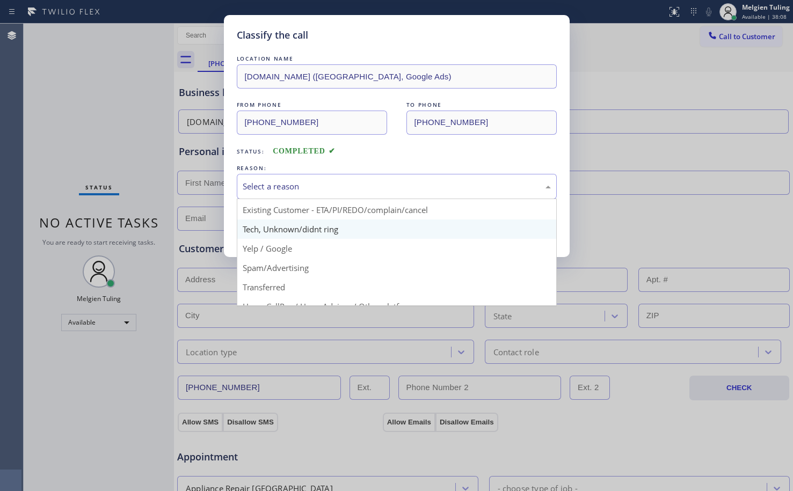
scroll to position [68, 0]
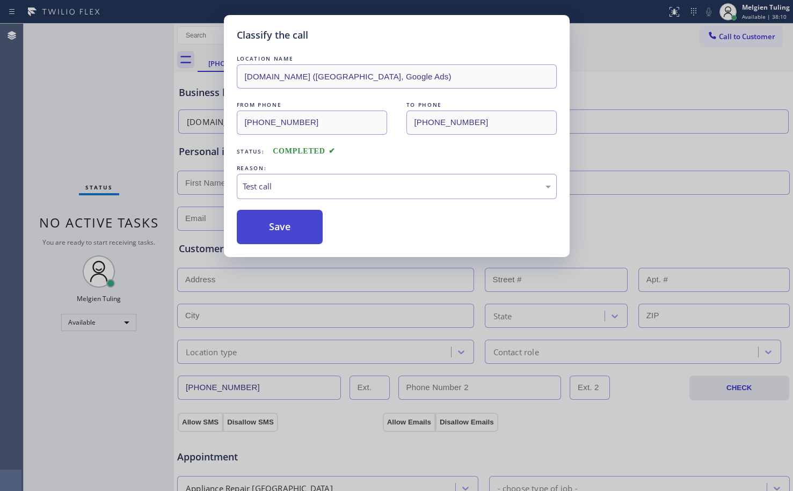
click at [310, 218] on button "Save" at bounding box center [280, 227] width 86 height 34
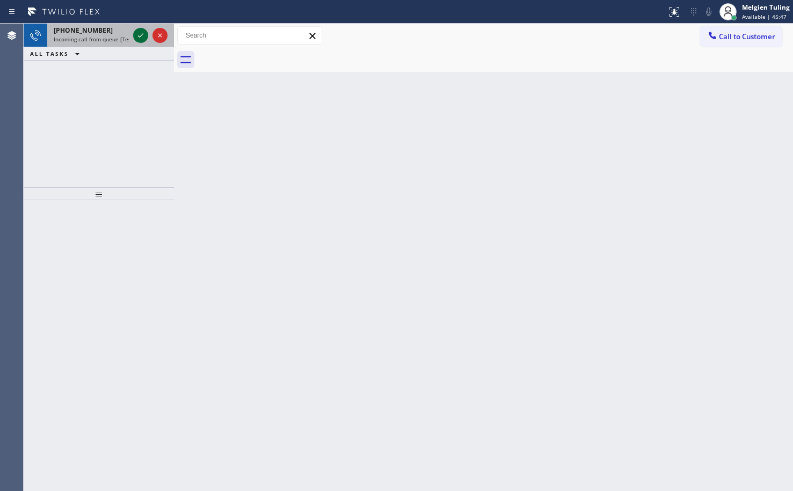
click at [141, 28] on button at bounding box center [140, 35] width 15 height 15
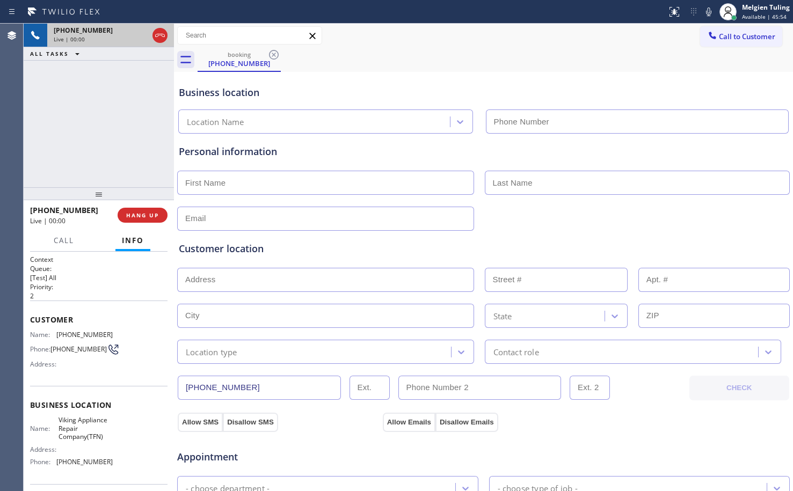
type input "(877) 516-1750"
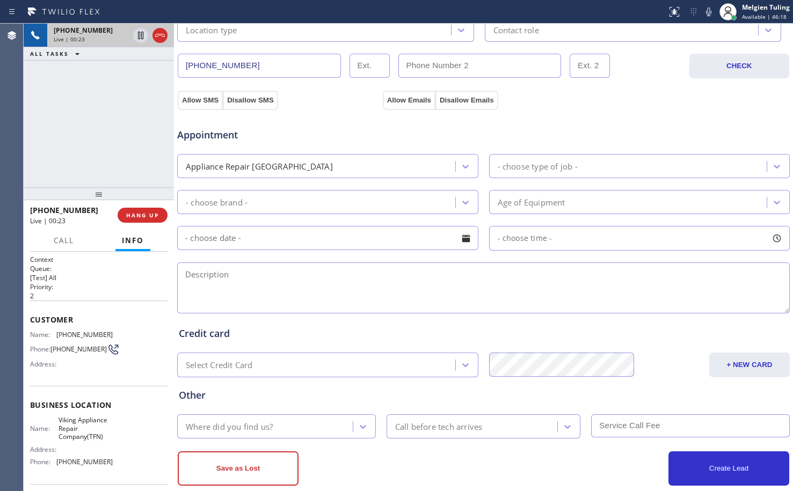
scroll to position [341, 0]
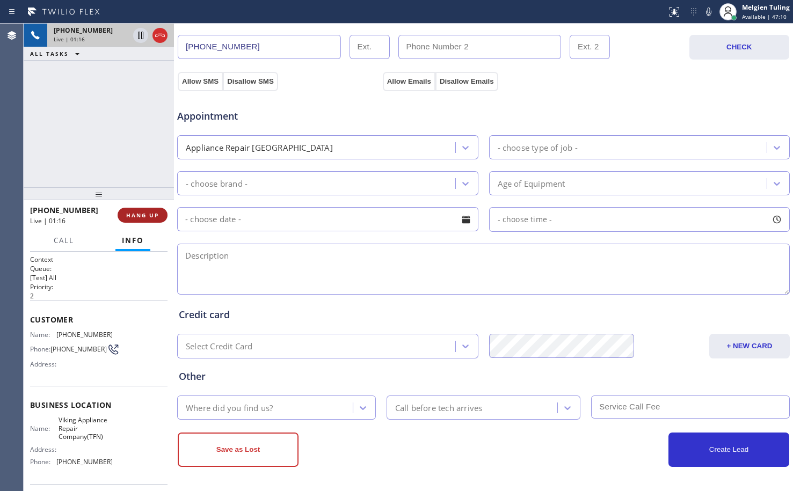
click at [145, 218] on span "HANG UP" at bounding box center [142, 216] width 33 height 8
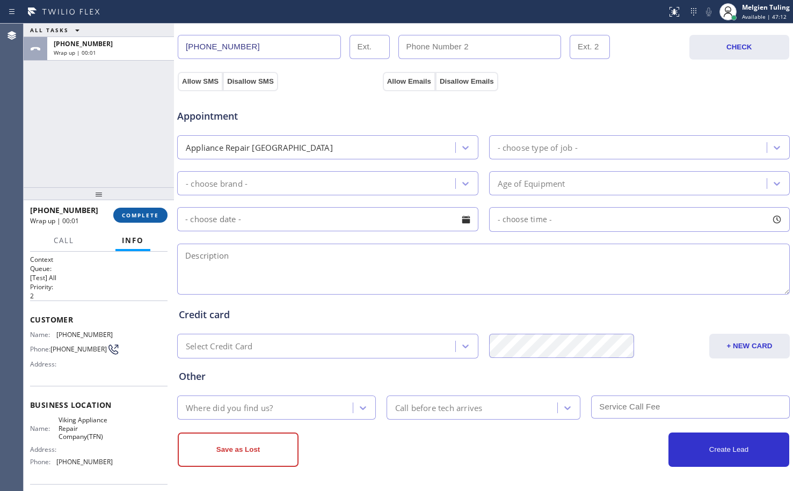
click at [145, 218] on span "COMPLETE" at bounding box center [140, 216] width 37 height 8
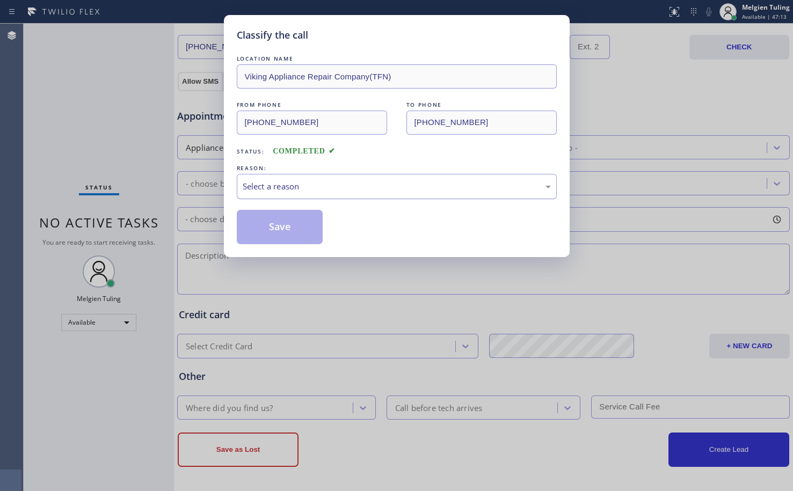
click at [296, 187] on div "Select a reason" at bounding box center [397, 186] width 308 height 12
click at [295, 223] on button "Save" at bounding box center [280, 227] width 86 height 34
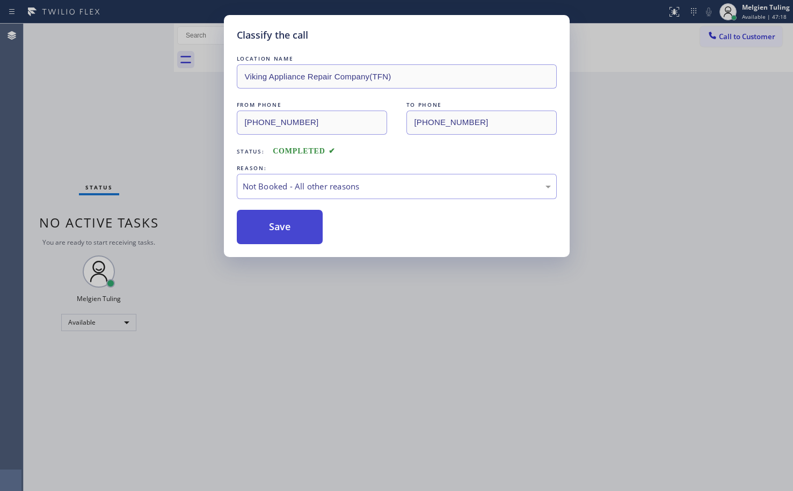
click at [296, 225] on button "Save" at bounding box center [280, 227] width 86 height 34
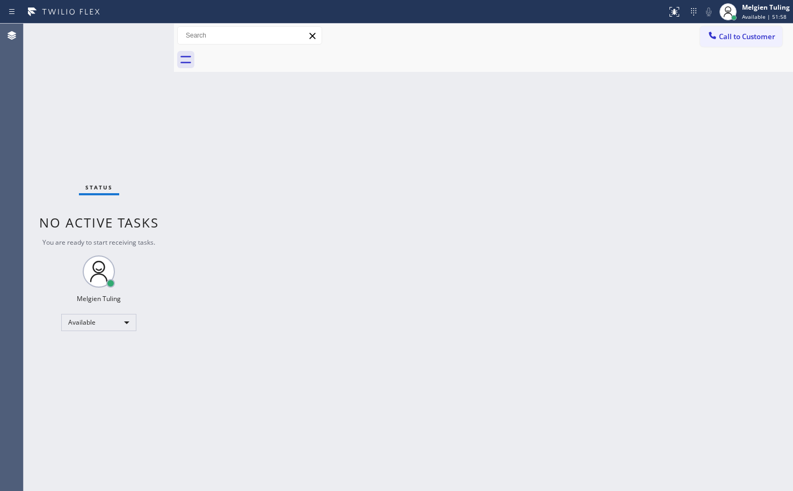
click at [137, 32] on div "Status No active tasks You are ready to start receiving tasks. Melgien Tuling A…" at bounding box center [99, 258] width 150 height 468
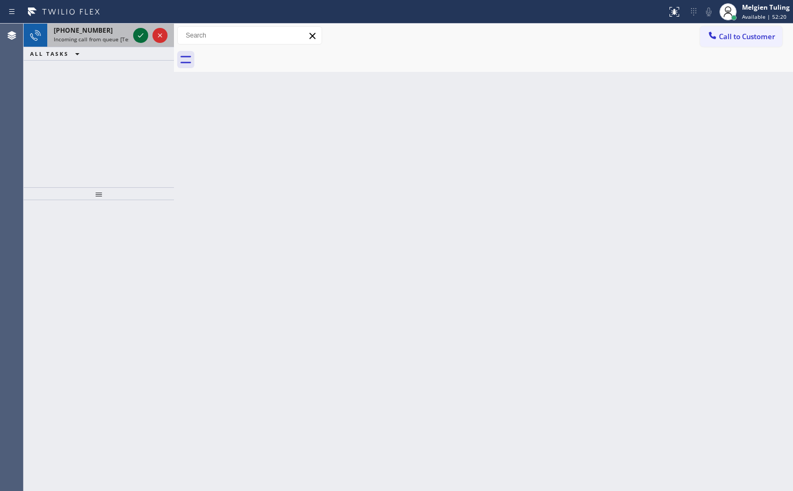
click at [138, 38] on icon at bounding box center [140, 35] width 13 height 13
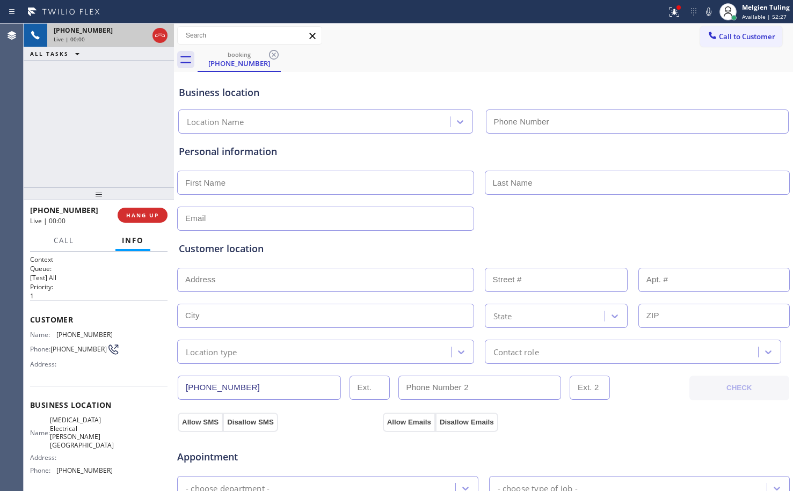
type input "(818) 423-5760"
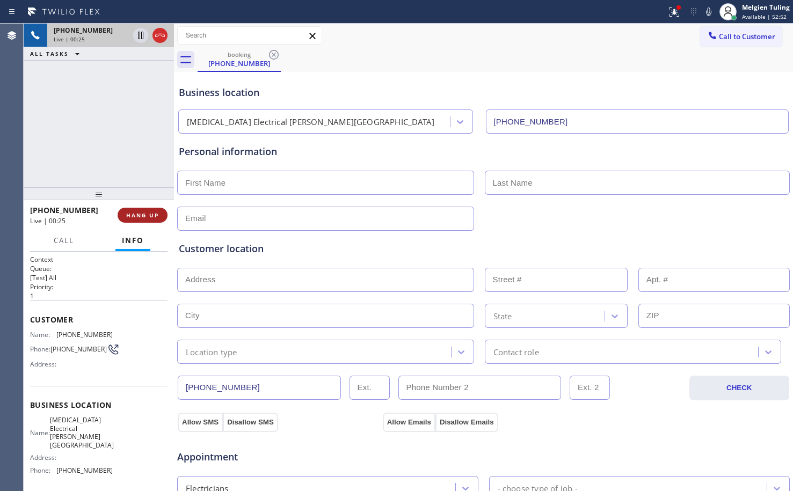
click at [144, 217] on span "HANG UP" at bounding box center [142, 216] width 33 height 8
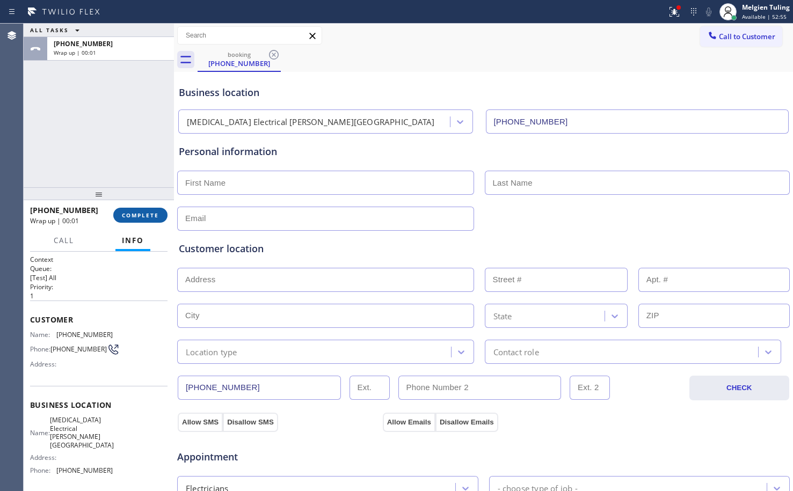
click at [144, 217] on span "COMPLETE" at bounding box center [140, 216] width 37 height 8
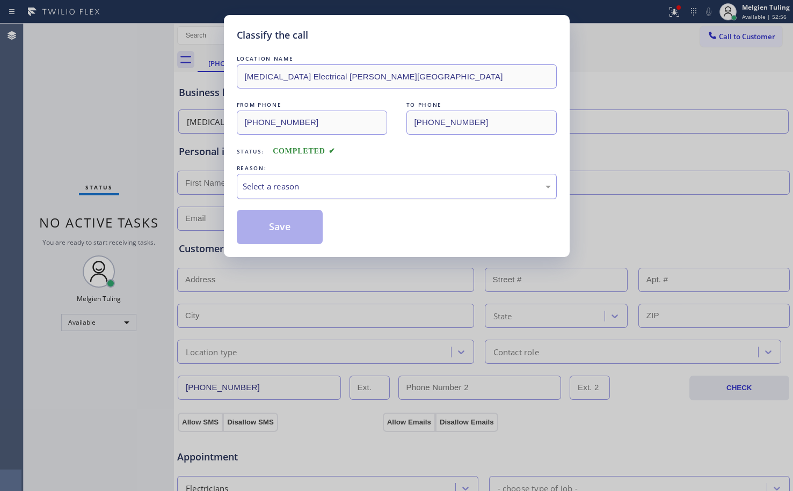
click at [290, 191] on div "Select a reason" at bounding box center [397, 186] width 308 height 12
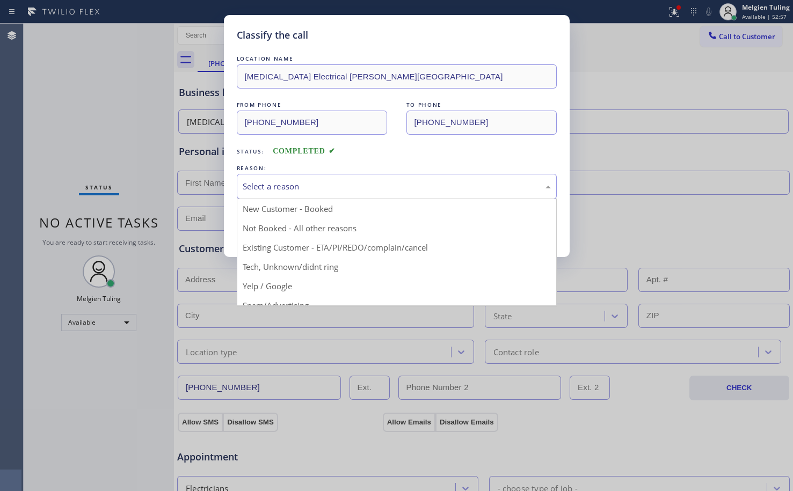
click at [310, 174] on div "Select a reason" at bounding box center [397, 186] width 320 height 25
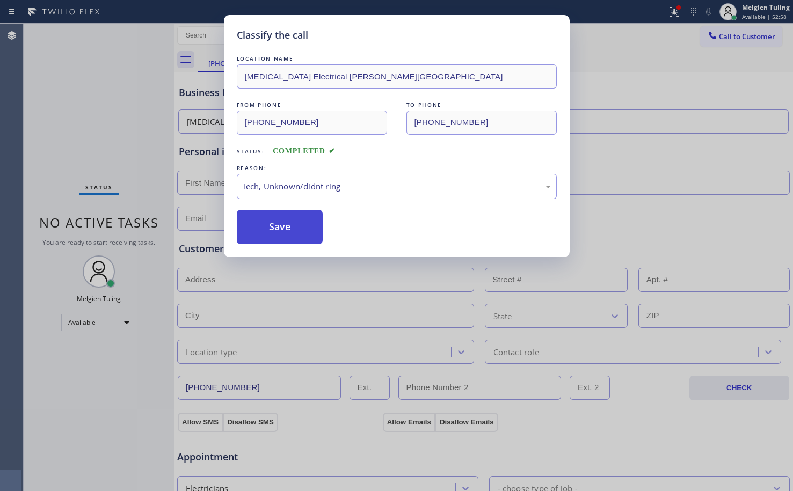
click at [288, 219] on button "Save" at bounding box center [280, 227] width 86 height 34
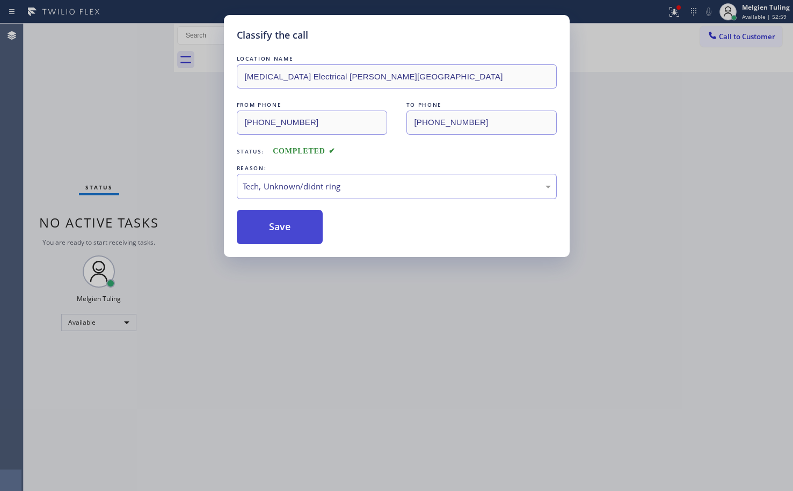
click at [288, 219] on button "Save" at bounding box center [280, 227] width 86 height 34
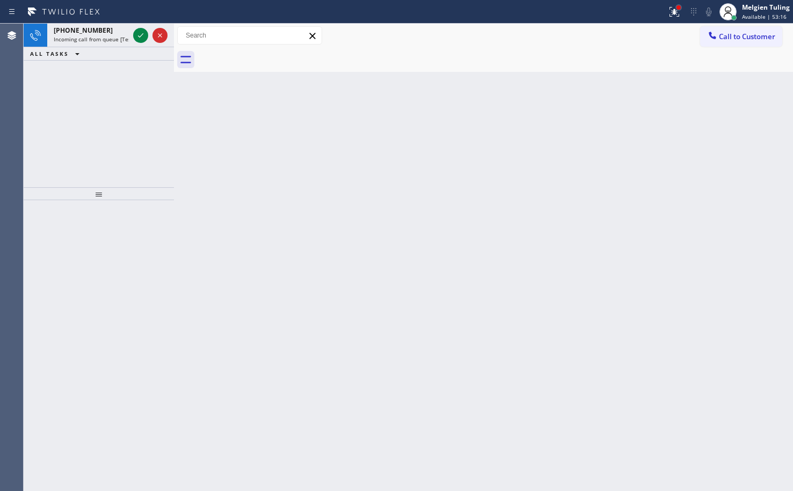
click at [678, 10] on div at bounding box center [678, 7] width 6 height 6
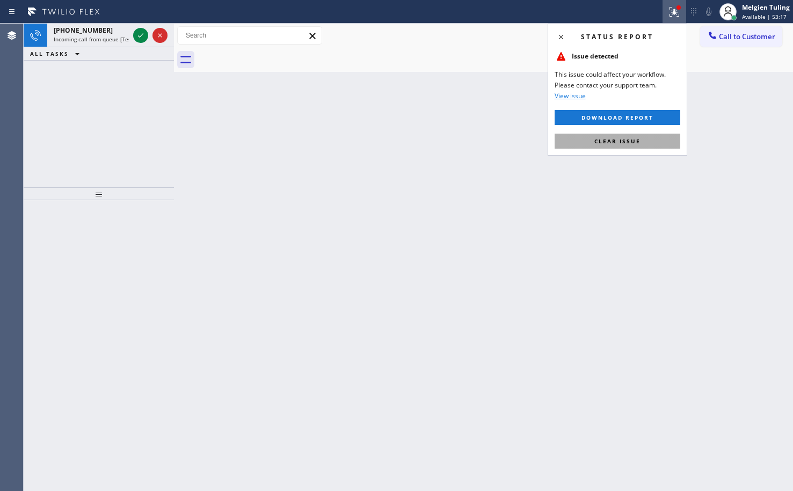
click at [597, 141] on span "Clear issue" at bounding box center [617, 141] width 46 height 8
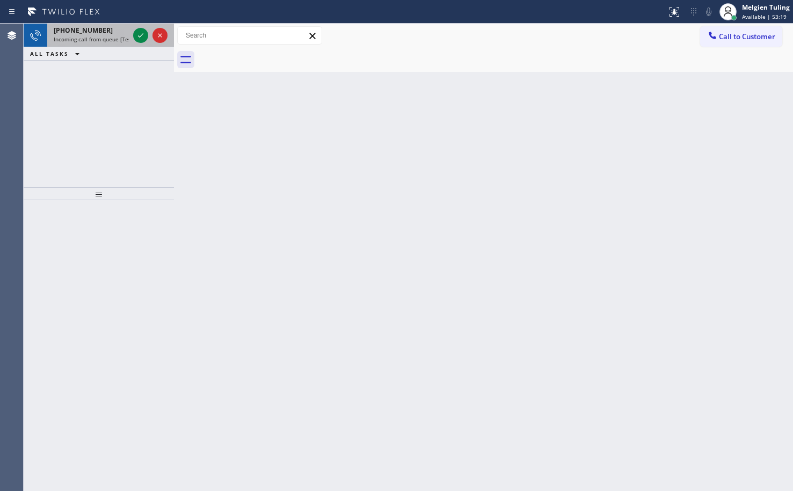
click at [149, 35] on div at bounding box center [150, 36] width 39 height 24
click at [137, 35] on icon at bounding box center [140, 35] width 13 height 13
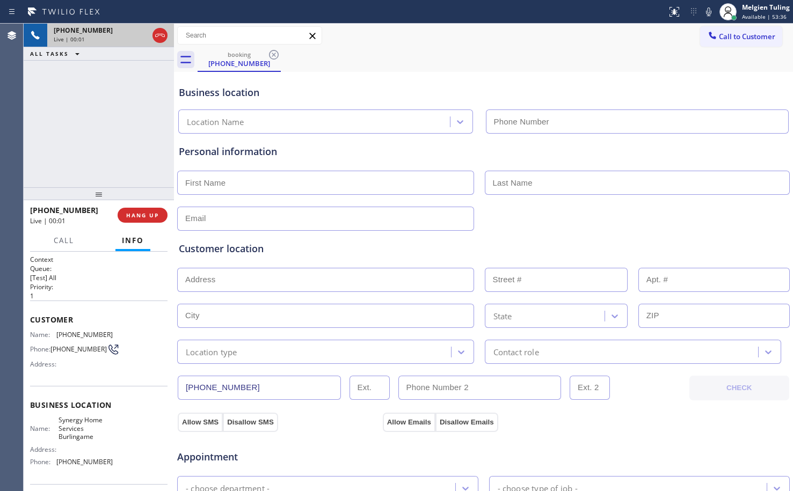
type input "(415) 548-9188"
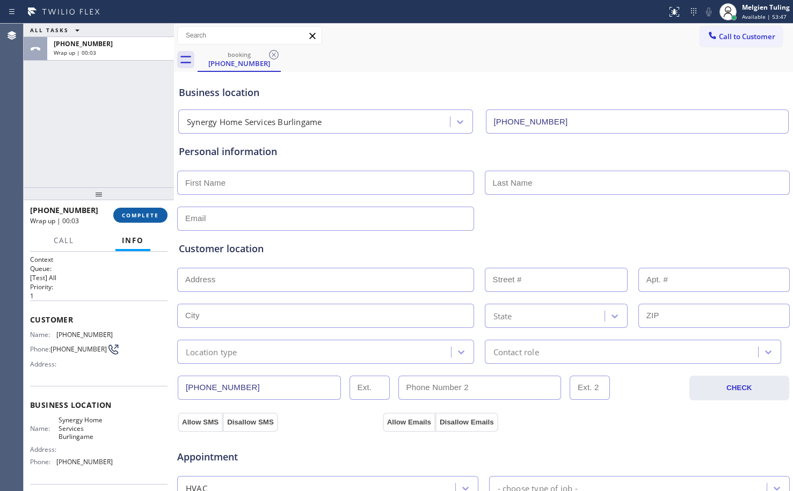
click at [149, 219] on span "COMPLETE" at bounding box center [140, 216] width 37 height 8
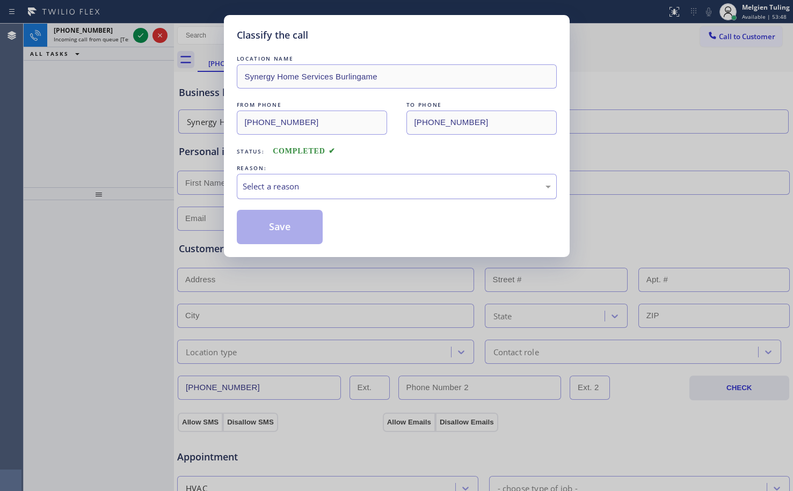
click at [270, 180] on div "Select a reason" at bounding box center [397, 186] width 308 height 12
click at [282, 227] on button "Save" at bounding box center [280, 227] width 86 height 34
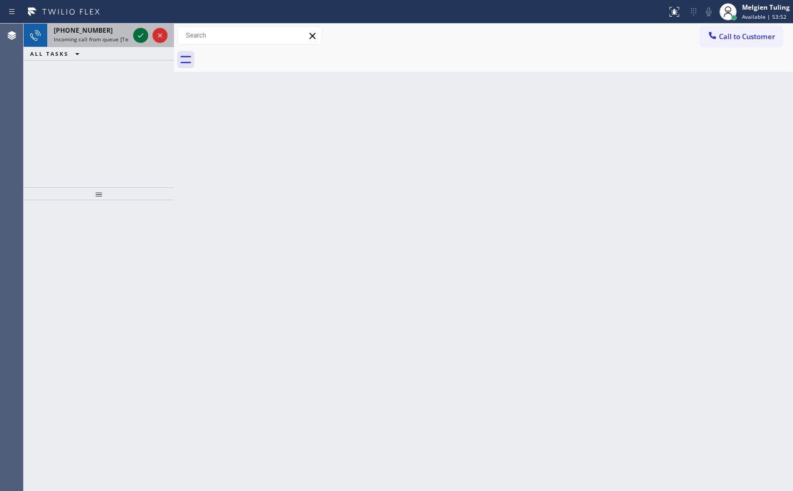
click at [137, 33] on icon at bounding box center [140, 35] width 13 height 13
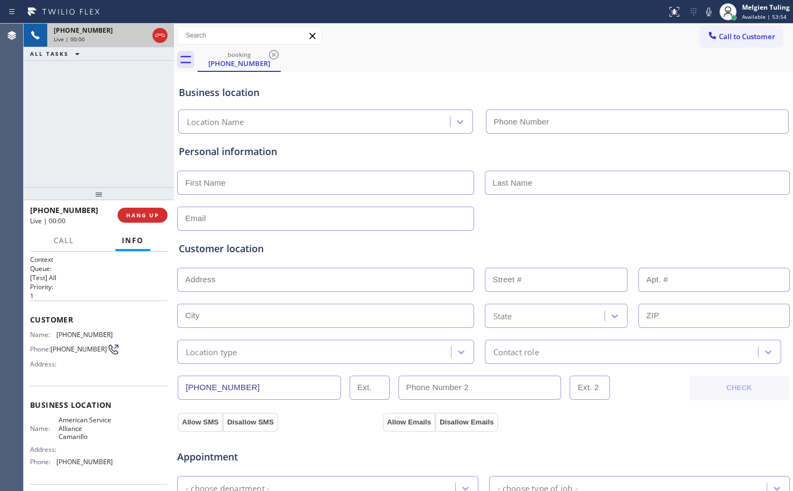
type input "(805) 991-7731"
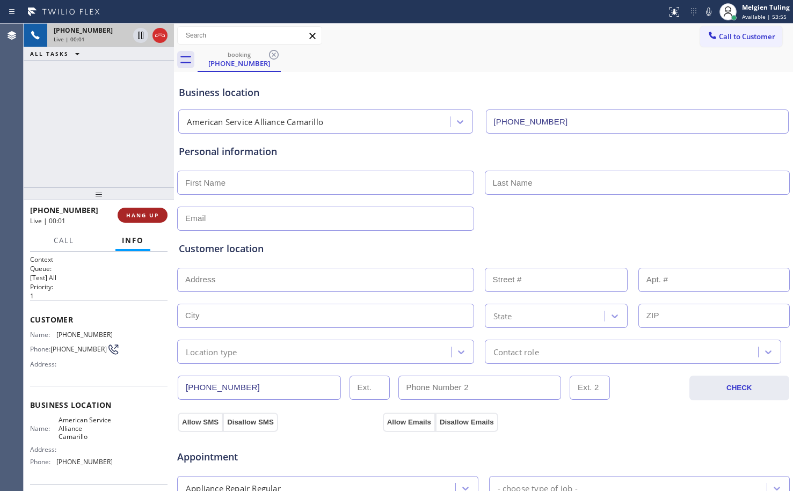
click at [143, 215] on span "HANG UP" at bounding box center [142, 216] width 33 height 8
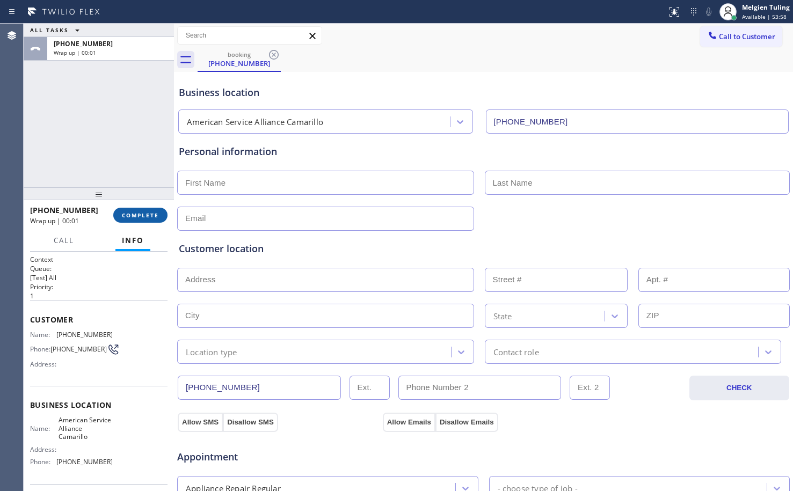
click at [142, 214] on span "COMPLETE" at bounding box center [140, 216] width 37 height 8
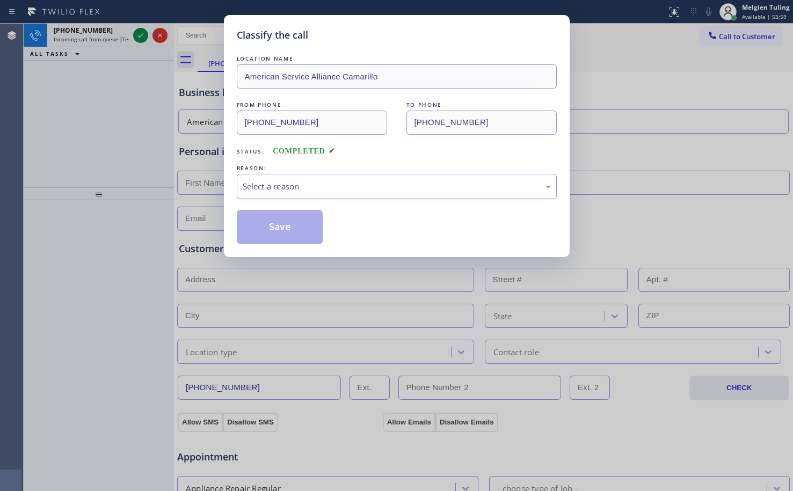
click at [306, 190] on div "Select a reason" at bounding box center [397, 186] width 308 height 12
click at [278, 222] on button "Save" at bounding box center [280, 227] width 86 height 34
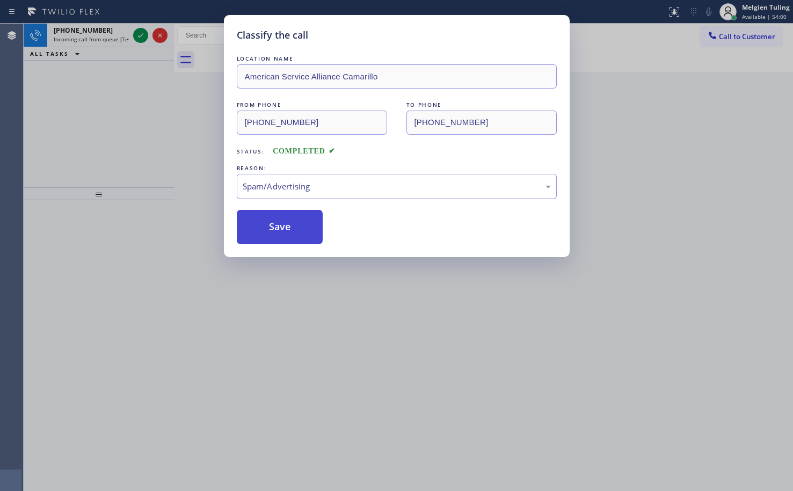
click at [278, 222] on button "Save" at bounding box center [280, 227] width 86 height 34
drag, startPoint x: 173, startPoint y: 132, endPoint x: 147, endPoint y: 69, distance: 68.3
click at [173, 130] on div "Classify the call LOCATION NAME American Service Alliance Camarillo FROM PHONE …" at bounding box center [396, 245] width 793 height 491
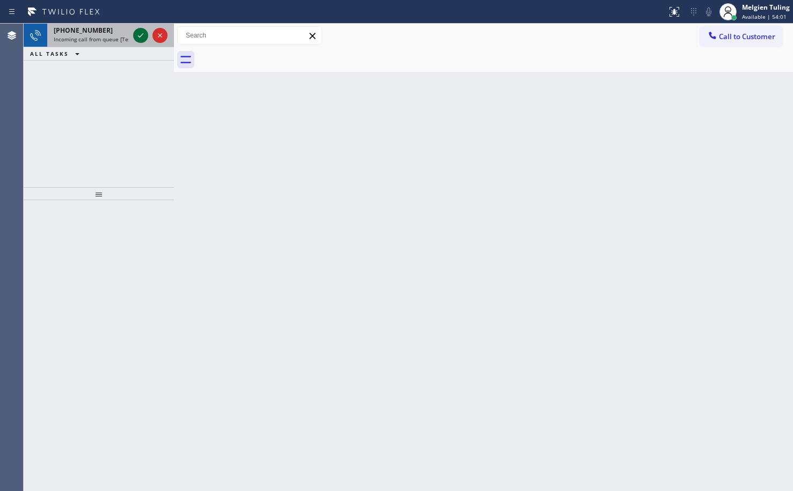
click at [137, 33] on icon at bounding box center [140, 35] width 13 height 13
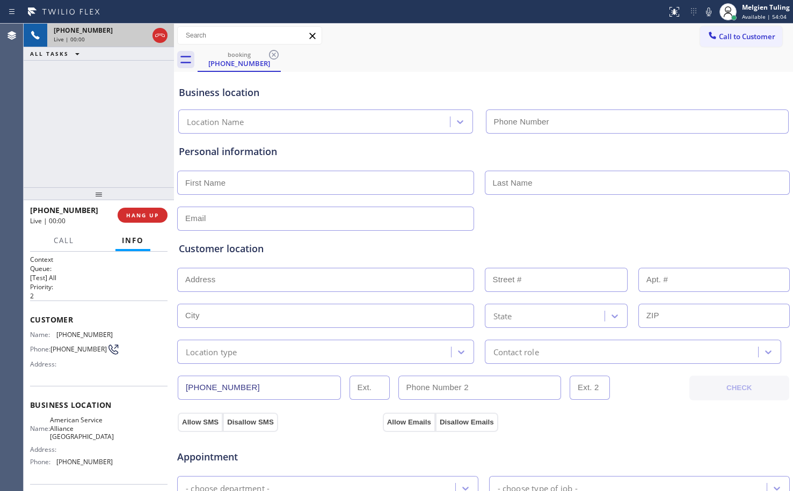
type input "(954) 835-4535"
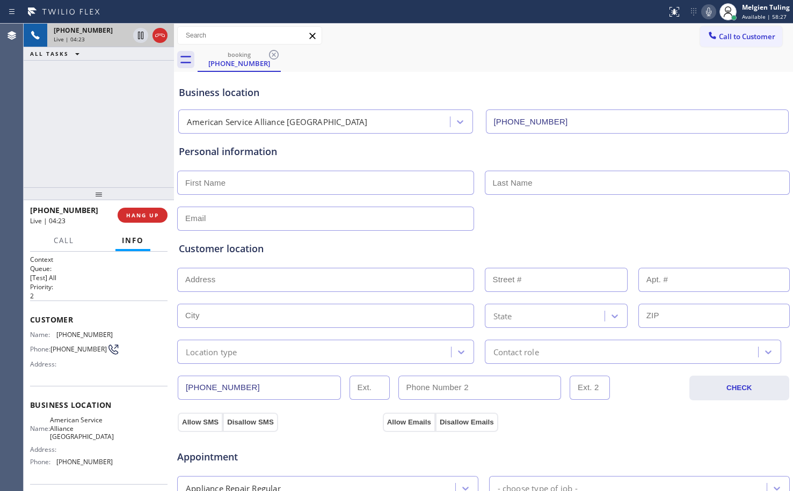
click at [709, 9] on icon at bounding box center [708, 12] width 5 height 9
click at [141, 37] on icon at bounding box center [140, 35] width 13 height 13
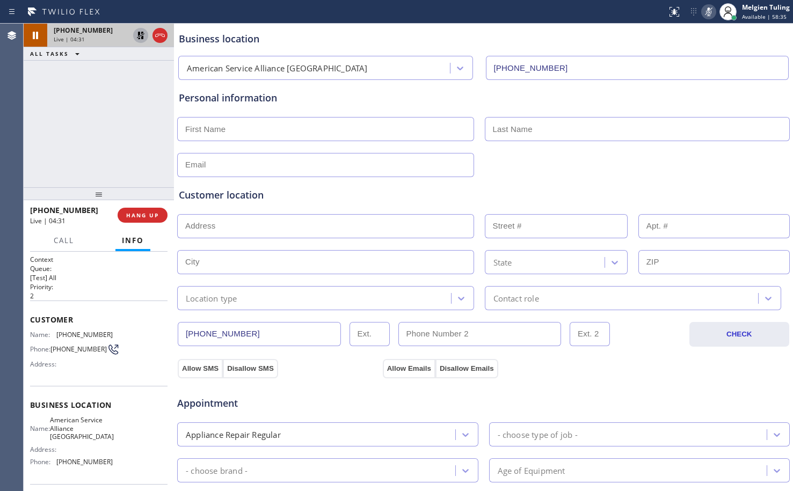
scroll to position [107, 0]
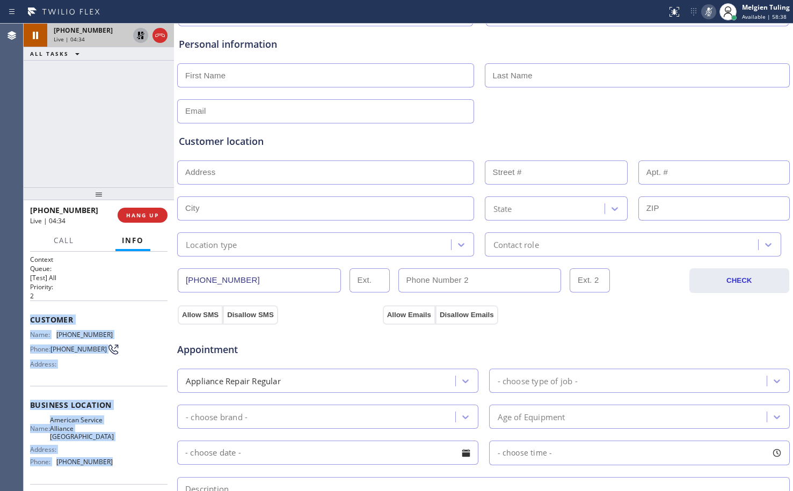
drag, startPoint x: 30, startPoint y: 322, endPoint x: 112, endPoint y: 463, distance: 163.4
click at [112, 463] on div "Context Queue: [Test] All Priority: 2 Customer Name: (954) 937-2417 Phone: (954…" at bounding box center [98, 410] width 137 height 311
copy div "Customer Name: (954) 937-2417 Phone: (954) 937-2417 Address: Business location …"
click at [139, 32] on icon at bounding box center [141, 36] width 8 height 8
click at [713, 11] on icon at bounding box center [708, 11] width 13 height 13
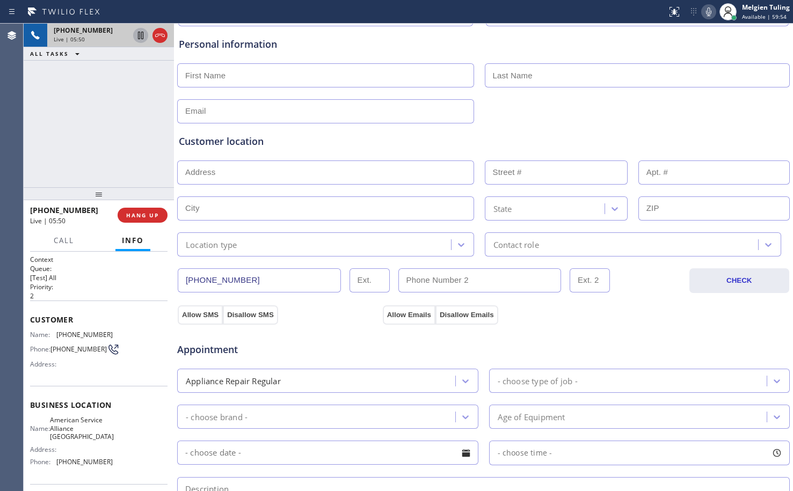
click at [655, 329] on div "Appointment Appliance Repair Regular - choose type of job - - choose brand - Ag…" at bounding box center [484, 427] width 614 height 206
click at [139, 216] on span "HANG UP" at bounding box center [142, 216] width 33 height 8
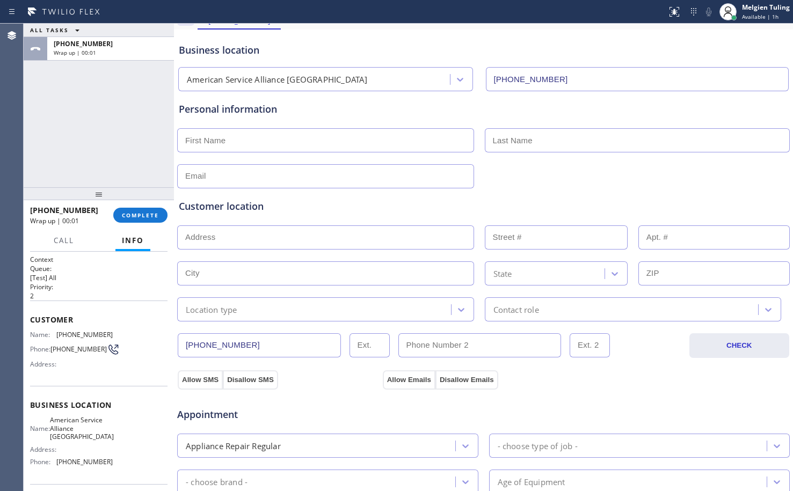
scroll to position [0, 0]
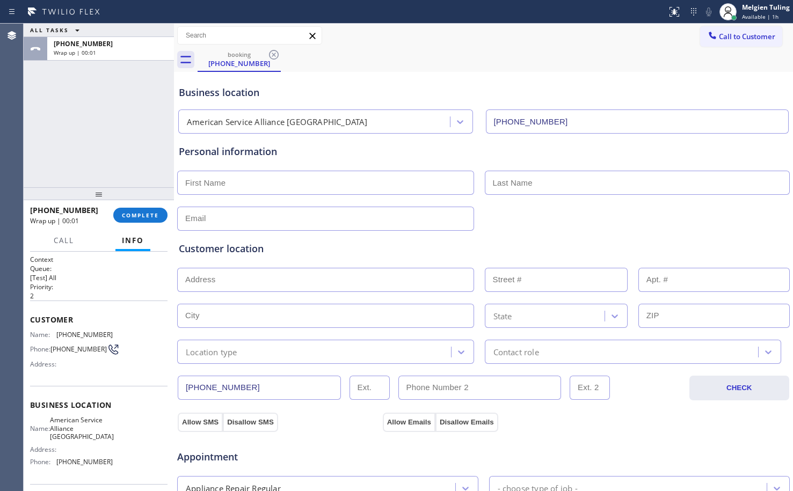
click at [205, 185] on input "text" at bounding box center [325, 183] width 297 height 24
type input "Alberto"
click at [498, 185] on input "text" at bounding box center [638, 183] width 306 height 24
type input "Yepez"
click at [244, 223] on input "text" at bounding box center [325, 219] width 297 height 24
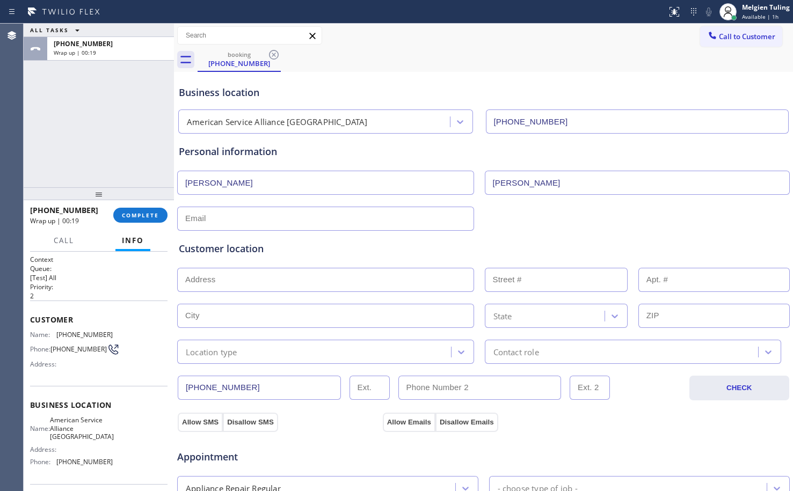
paste input "albertoyepeztovar@gmail.com"
type input "albertoyepeztovar@gmail.com"
click at [242, 281] on input "text" at bounding box center [325, 280] width 297 height 24
click at [198, 280] on input "text" at bounding box center [325, 280] width 297 height 24
paste input "11856 NW 46th StCoral Springs, FL 33076"
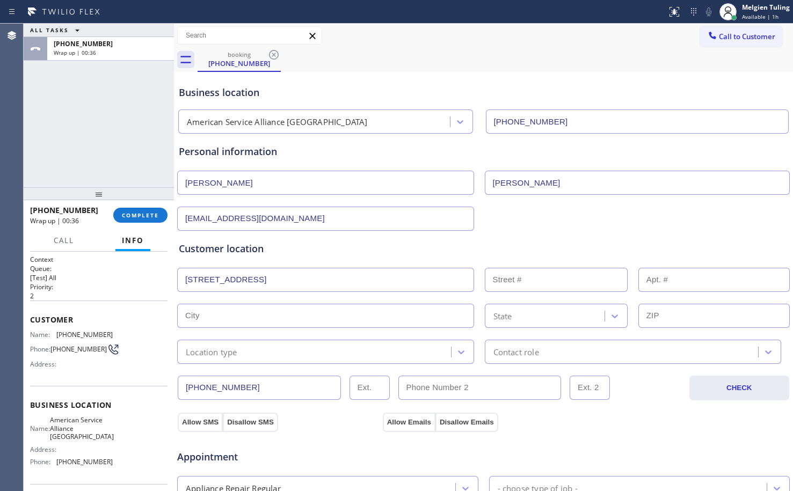
type input "11856 NW 46th St"
type input "11856"
type input "Coral Springs"
type input "33076"
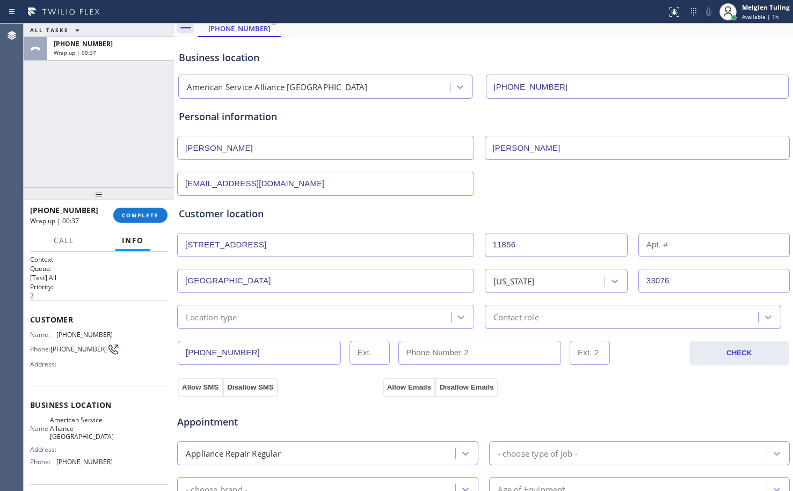
scroll to position [54, 0]
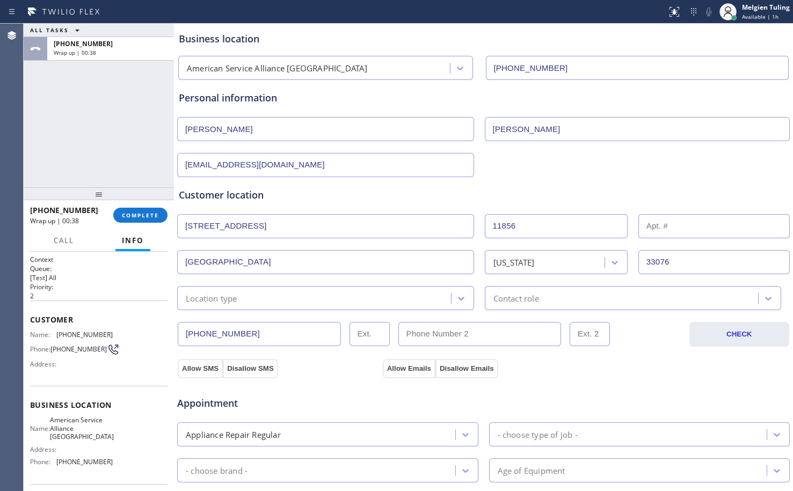
click at [309, 301] on div "Location type" at bounding box center [315, 298] width 271 height 19
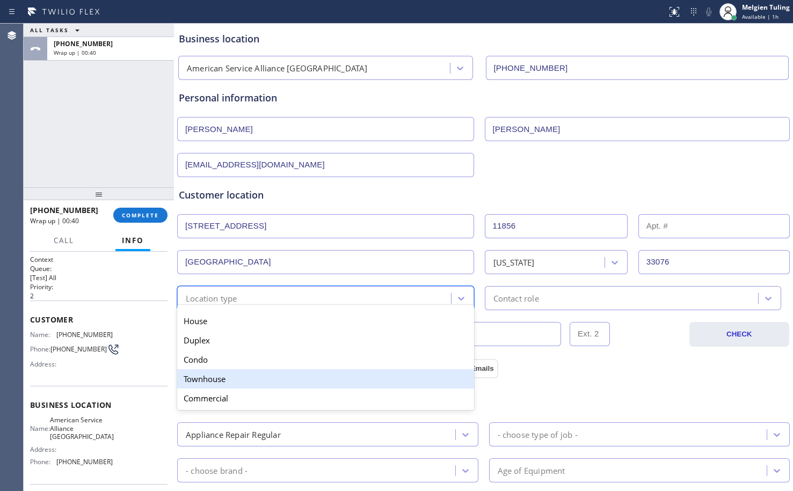
click at [220, 382] on div "Townhouse" at bounding box center [325, 378] width 297 height 19
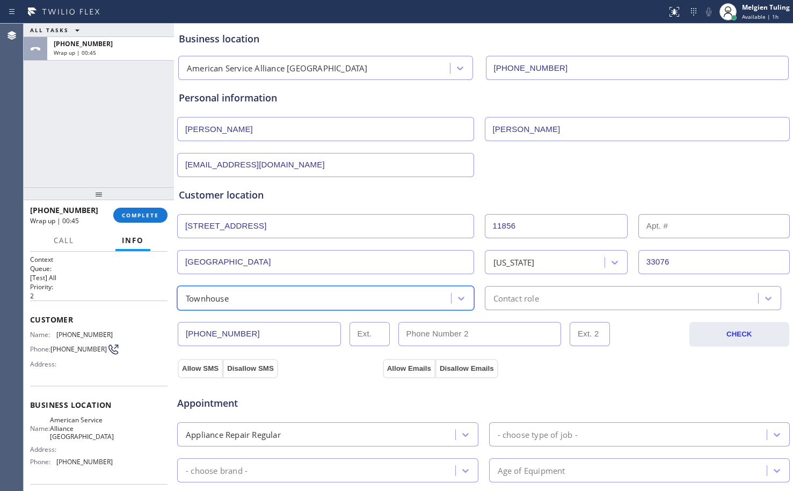
click at [526, 301] on div "Contact role" at bounding box center [516, 298] width 46 height 12
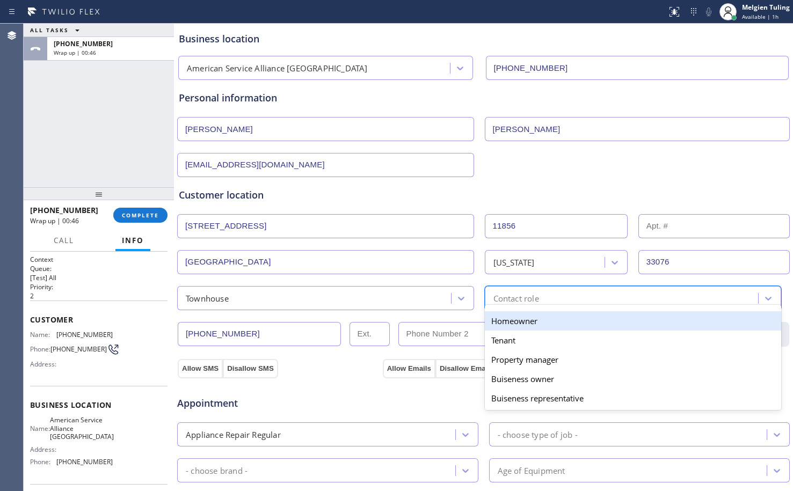
click at [514, 324] on div "Homeowner" at bounding box center [633, 320] width 297 height 19
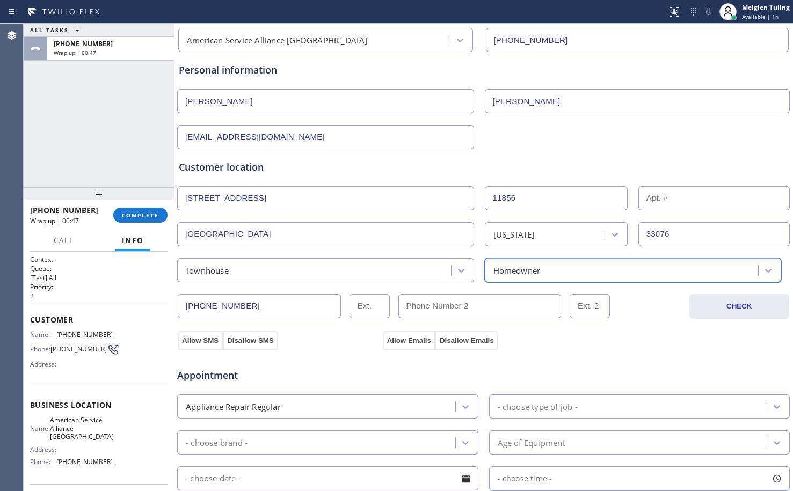
scroll to position [107, 0]
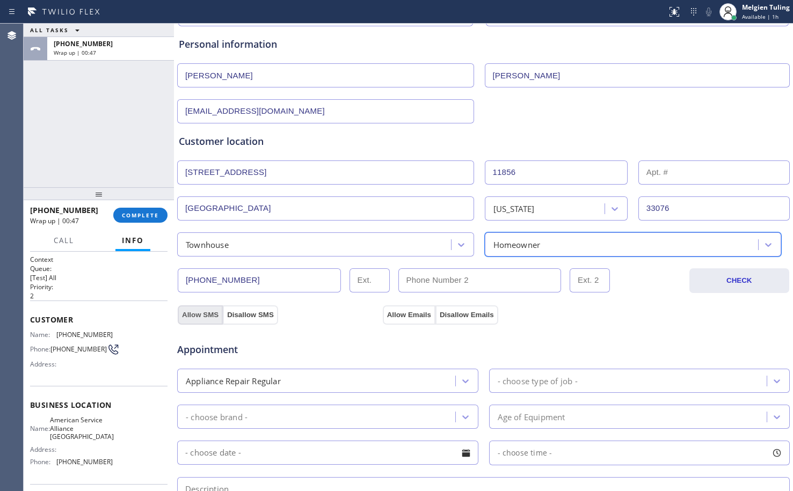
click at [203, 309] on button "Allow SMS" at bounding box center [200, 315] width 45 height 19
click at [413, 317] on button "Allow Emails" at bounding box center [409, 315] width 53 height 19
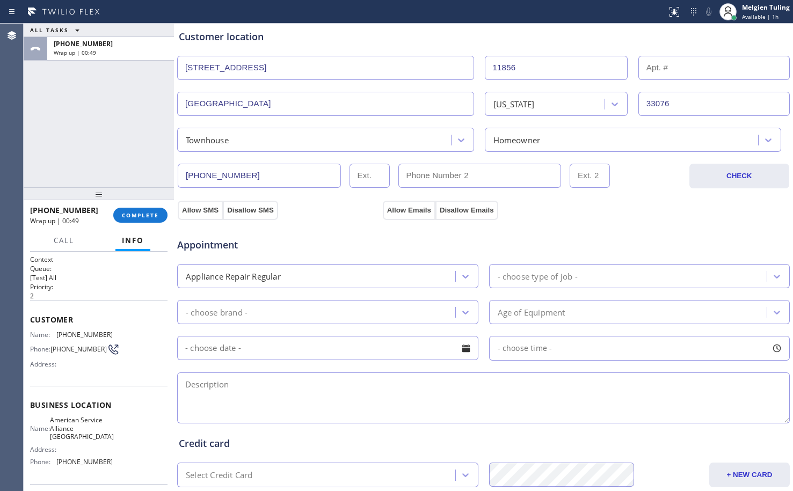
scroll to position [215, 0]
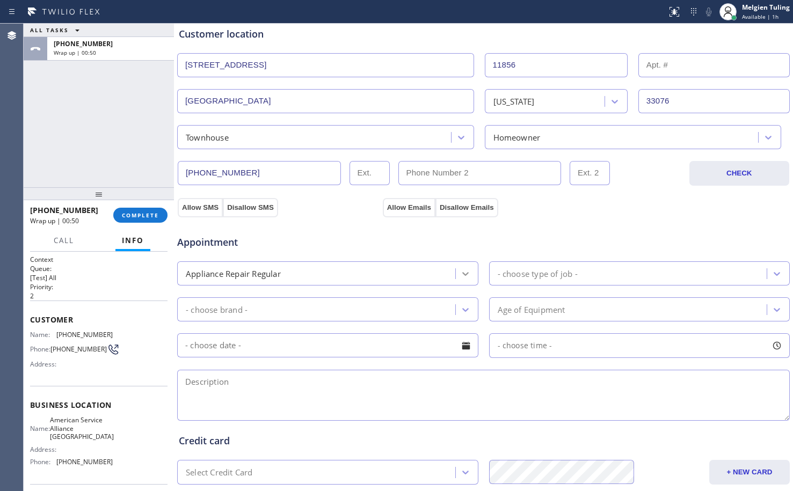
click at [460, 275] on icon at bounding box center [465, 273] width 11 height 11
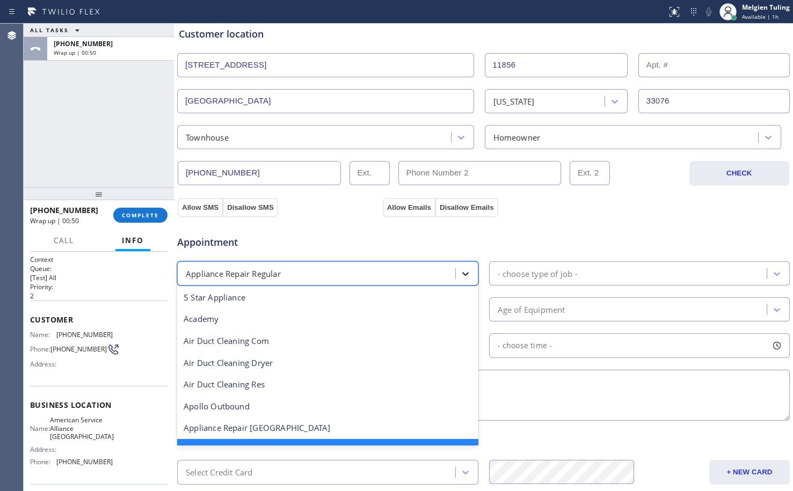
scroll to position [23, 0]
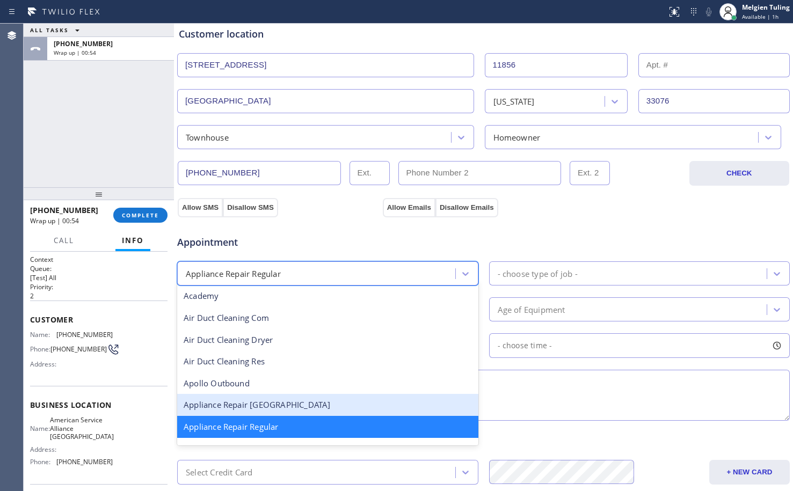
click at [268, 409] on div "Appliance Repair High End" at bounding box center [327, 405] width 301 height 22
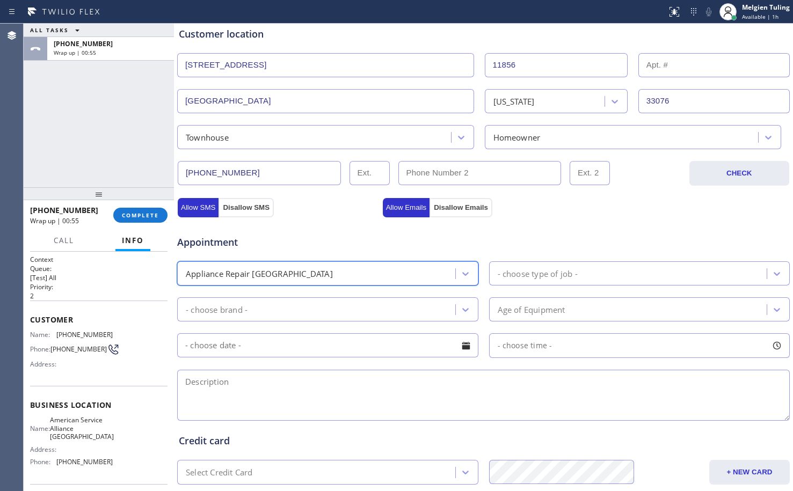
click at [526, 275] on div "- choose type of job -" at bounding box center [538, 273] width 80 height 12
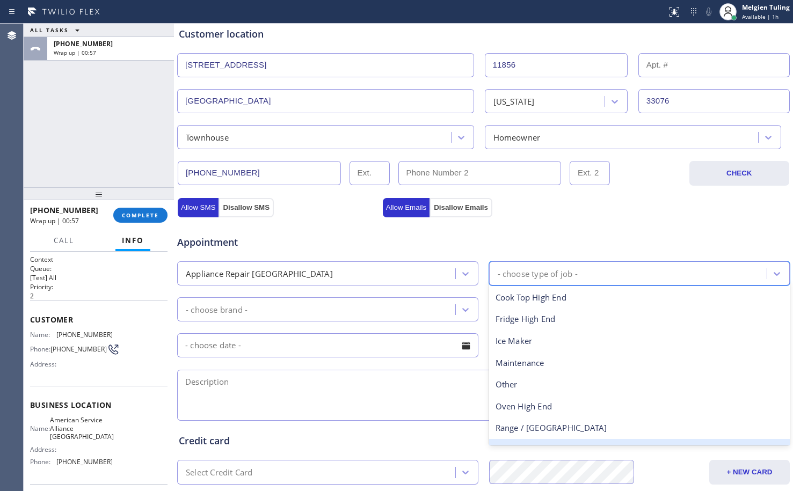
scroll to position [39, 0]
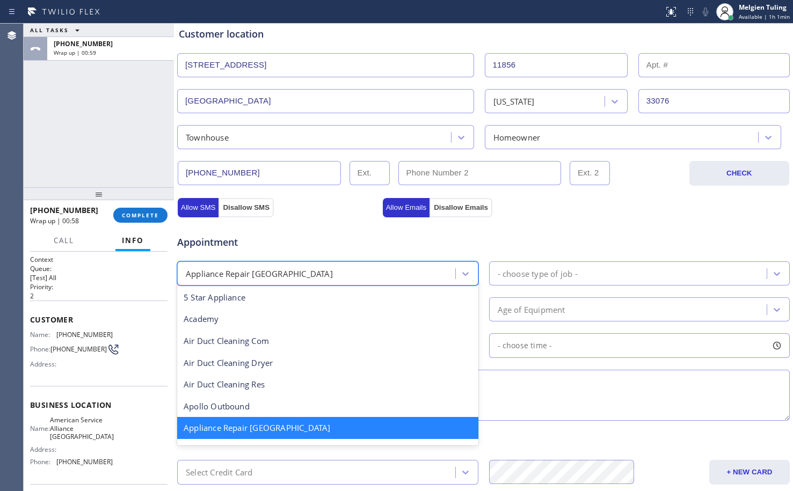
click at [404, 274] on div "Appliance Repair High End" at bounding box center [317, 273] width 275 height 19
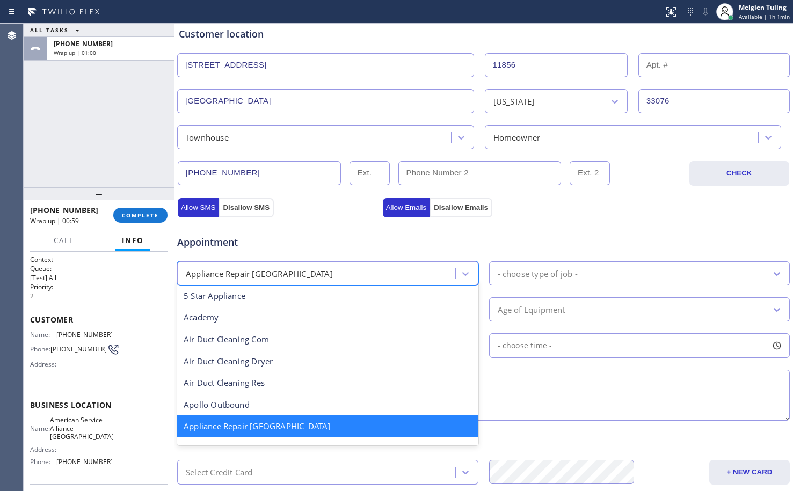
scroll to position [109, 0]
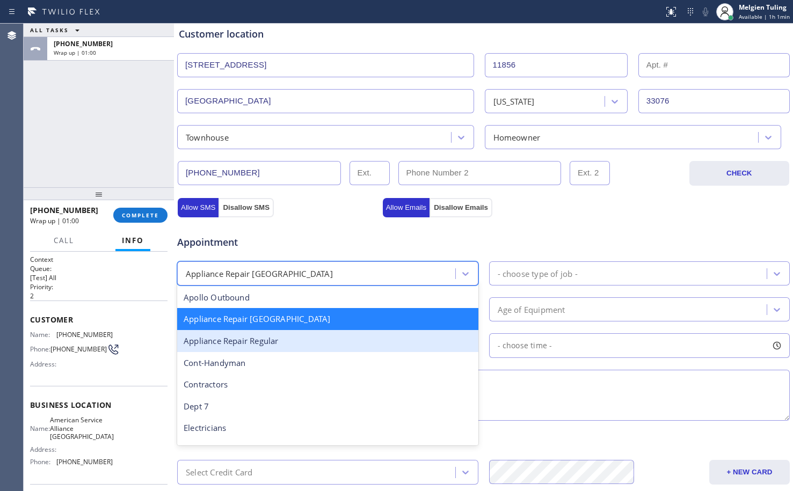
click at [288, 342] on div "Appliance Repair Regular" at bounding box center [327, 341] width 301 height 22
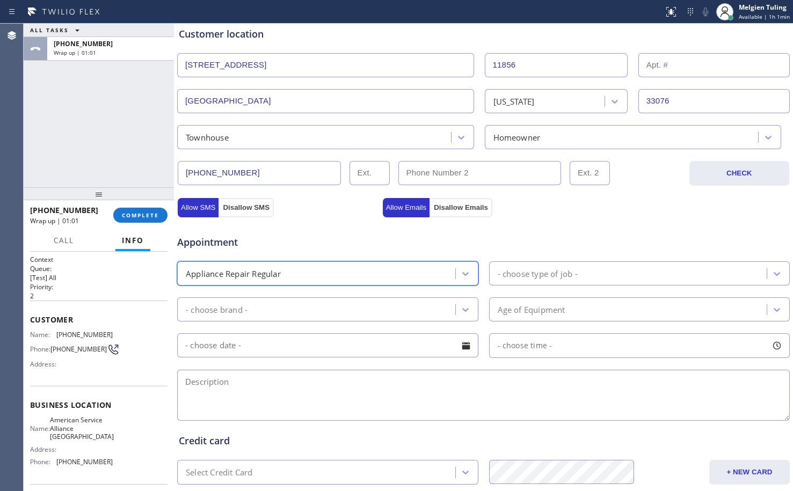
click at [524, 273] on div "- choose type of job -" at bounding box center [538, 273] width 80 height 12
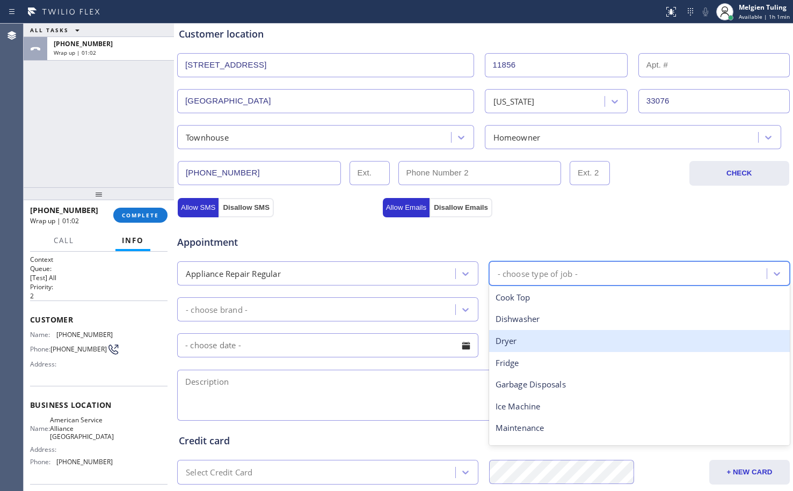
click at [501, 344] on div "Dryer" at bounding box center [639, 341] width 301 height 22
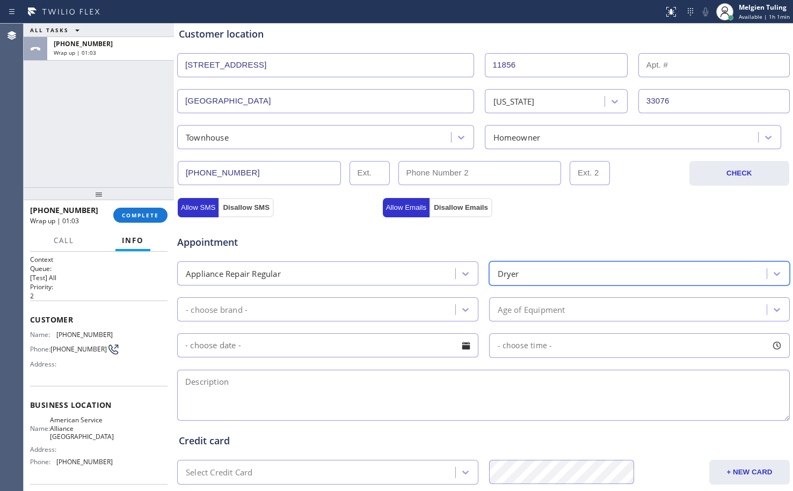
click at [392, 310] on div "- choose brand -" at bounding box center [317, 309] width 275 height 19
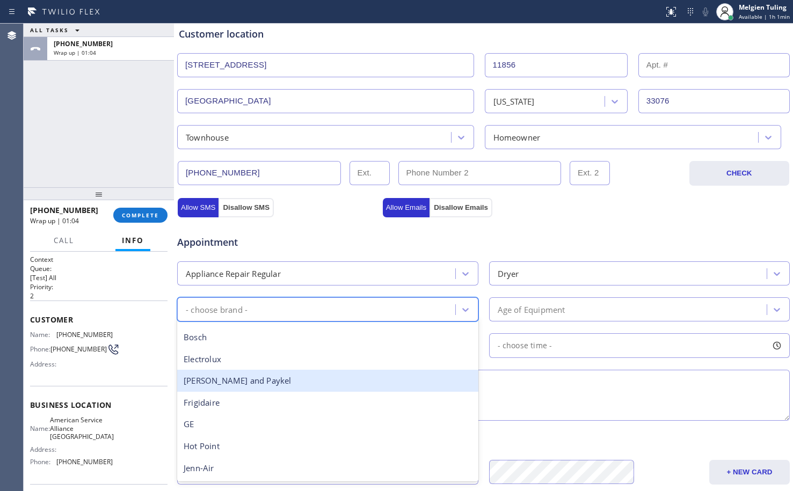
scroll to position [107, 0]
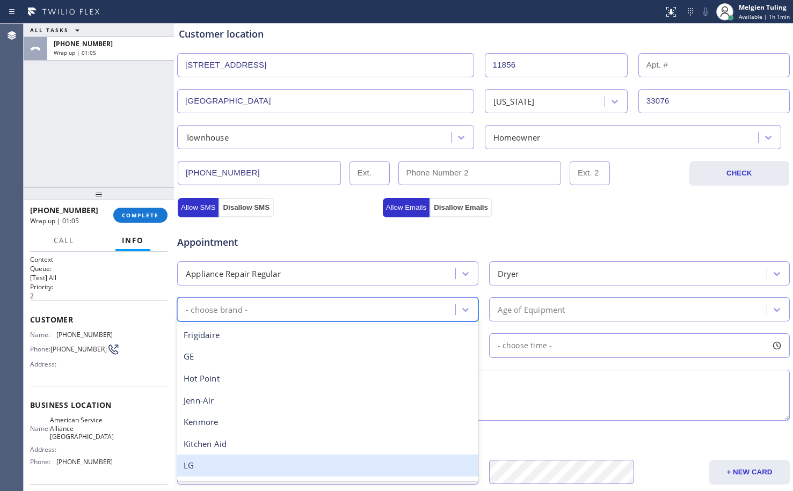
click at [244, 467] on div "LG" at bounding box center [327, 466] width 301 height 22
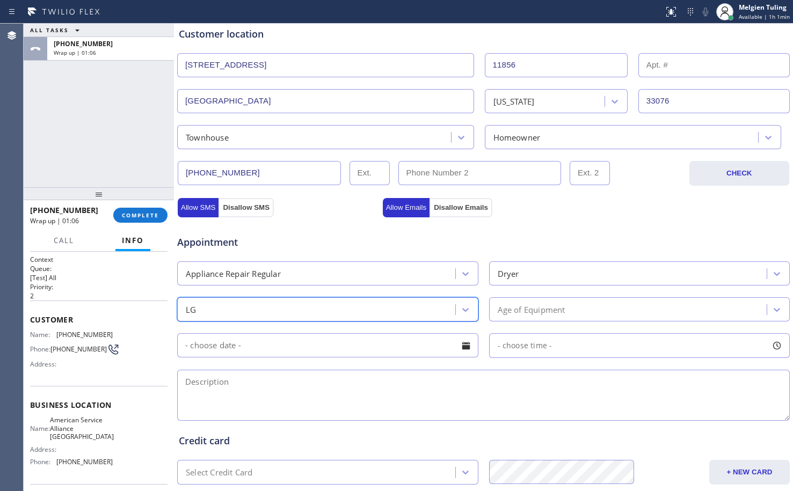
click at [549, 312] on div "Age of Equipment" at bounding box center [532, 309] width 68 height 12
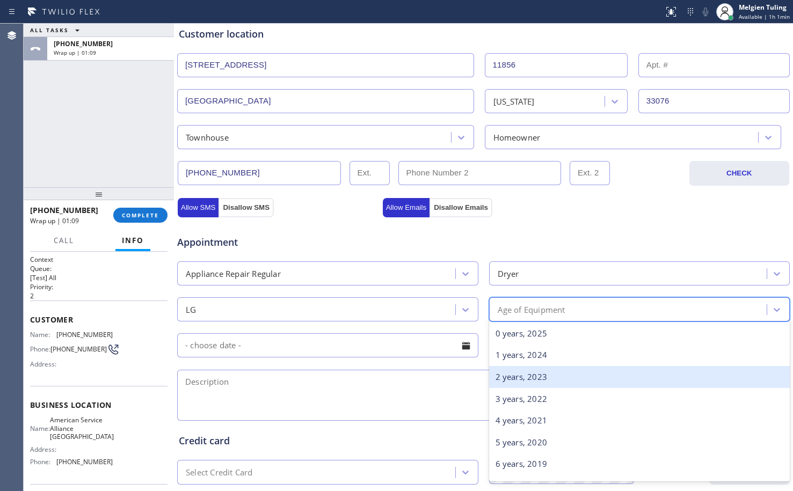
click at [543, 373] on div "2 years, 2023" at bounding box center [639, 377] width 301 height 22
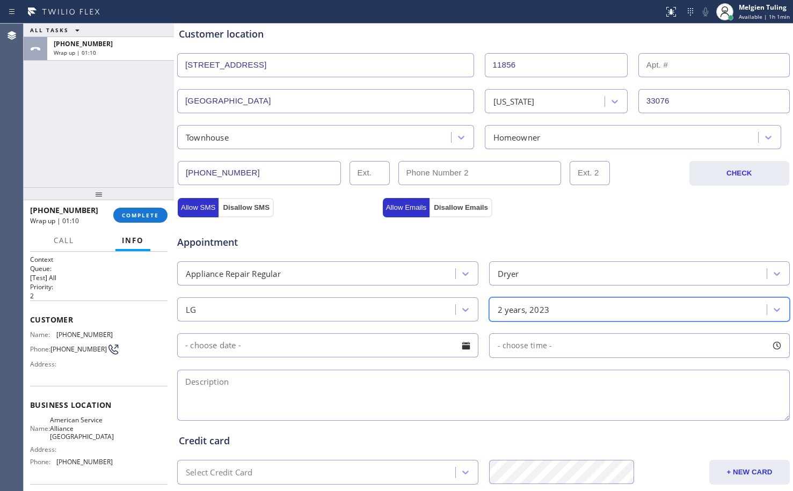
click at [350, 345] on input "text" at bounding box center [327, 345] width 301 height 24
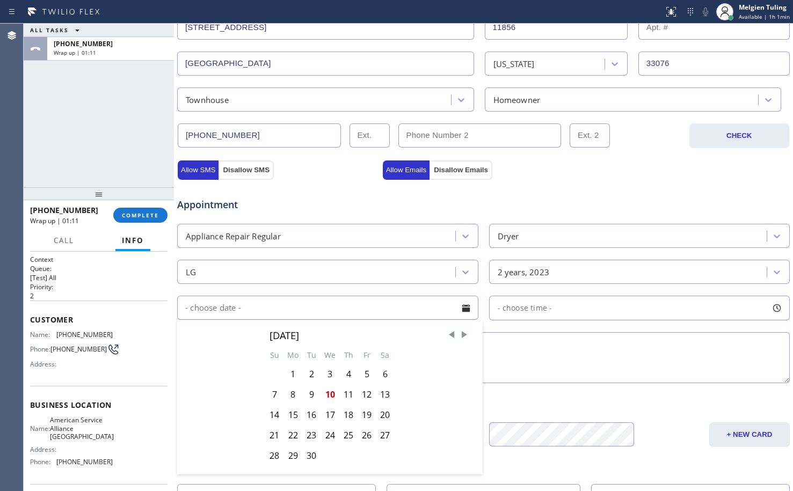
scroll to position [322, 0]
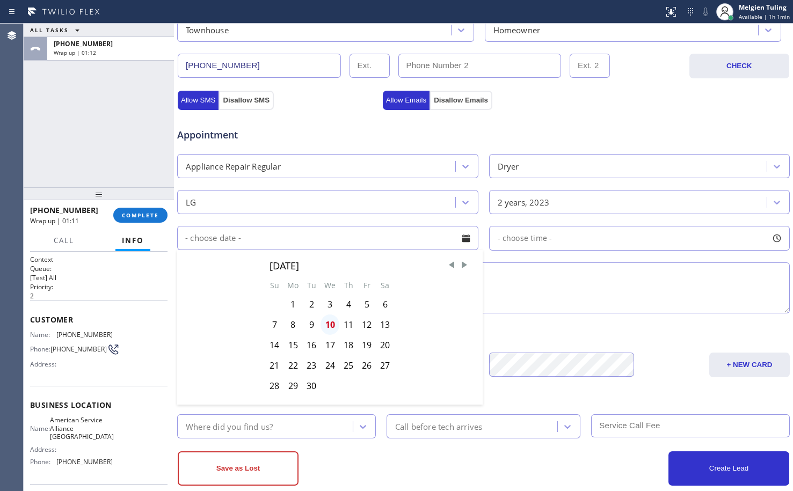
click at [328, 326] on div "10" at bounding box center [330, 325] width 19 height 20
type input "09/10/2025"
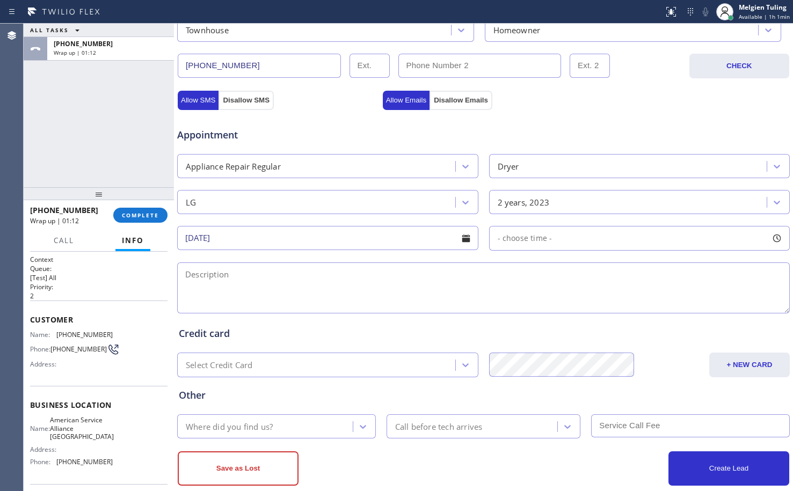
click at [525, 237] on span "- choose time -" at bounding box center [525, 238] width 55 height 10
drag, startPoint x: 498, startPoint y: 304, endPoint x: 670, endPoint y: 302, distance: 171.3
click at [670, 302] on div at bounding box center [673, 304] width 13 height 23
drag, startPoint x: 496, startPoint y: 305, endPoint x: 599, endPoint y: 305, distance: 103.1
click at [602, 305] on div at bounding box center [608, 304] width 13 height 23
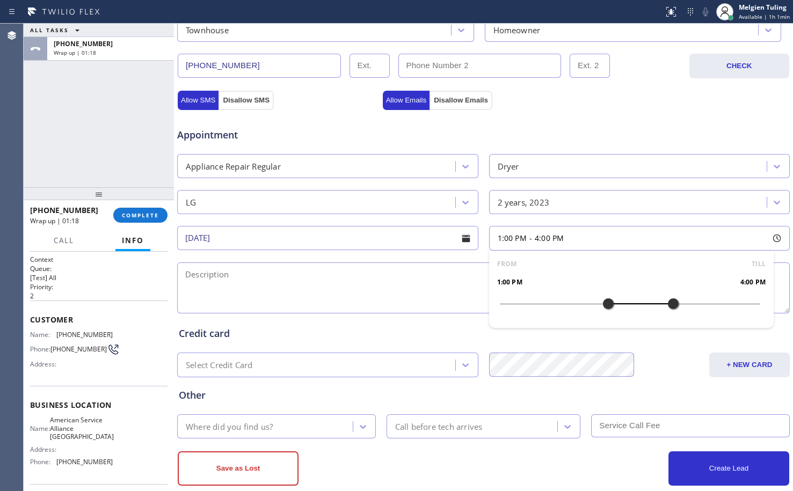
click at [308, 286] on textarea at bounding box center [483, 288] width 613 height 51
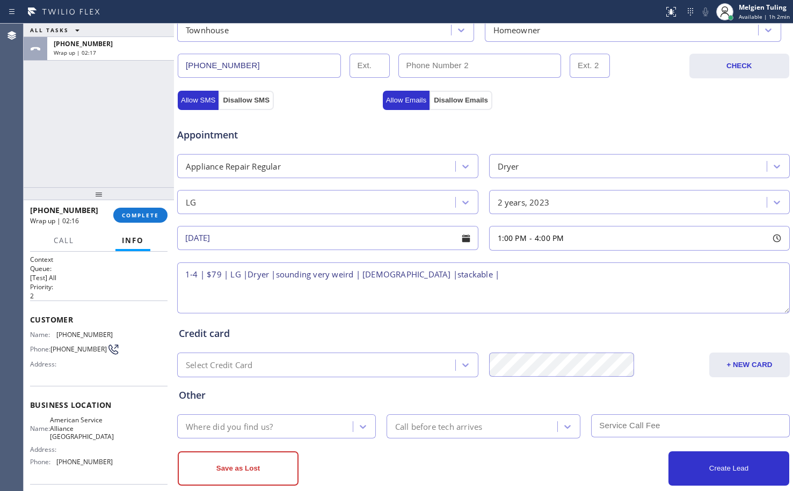
drag, startPoint x: 434, startPoint y: 273, endPoint x: 397, endPoint y: 273, distance: 37.1
click at [397, 273] on textarea "1-4 | $79 | LG |Dryer |sounding very weird | 2yrs old |stackable |" at bounding box center [483, 288] width 613 height 51
click at [360, 272] on textarea "1-4 | $79 | LG |Dryer |sounding very weird | 2yrs old |stackable |" at bounding box center [483, 288] width 613 height 51
paste textarea "stackable"
drag, startPoint x: 489, startPoint y: 273, endPoint x: 440, endPoint y: 275, distance: 48.9
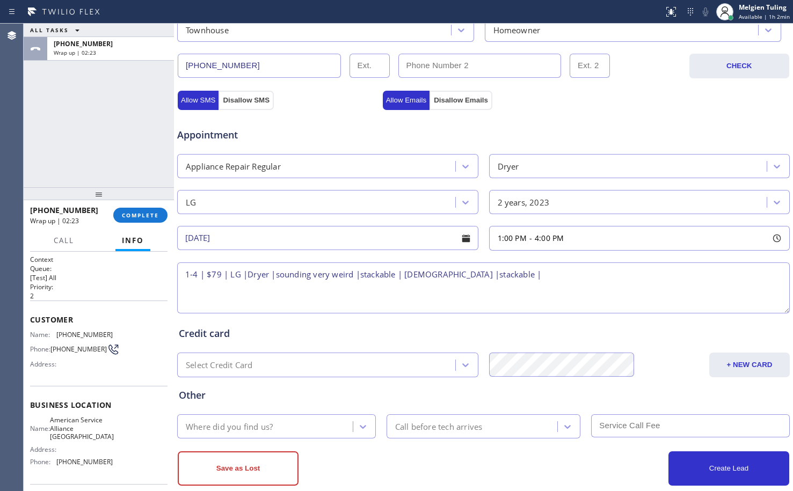
click at [440, 275] on textarea "1-4 | $79 | LG |Dryer |sounding very weird |stackable | 2yrs old |stackable |" at bounding box center [483, 288] width 613 height 51
paste textarea "11856 NW 46th StCoral Springs, FL 33076"
click at [441, 275] on textarea "1-4 | $79 | LG |Dryer |sounding very weird |stackable | 2yrs old |11856 NW 46th…" at bounding box center [483, 288] width 613 height 51
click at [512, 274] on textarea "1-4 | $79 | LG |Dryer |sounding very weird |stackable | 2yrs old | 11856 NW 46t…" at bounding box center [483, 288] width 613 height 51
click at [611, 272] on textarea "1-4 | $79 | LG |Dryer |sounding very weird |stackable | 2yrs old | 11856 NW 46t…" at bounding box center [483, 288] width 613 height 51
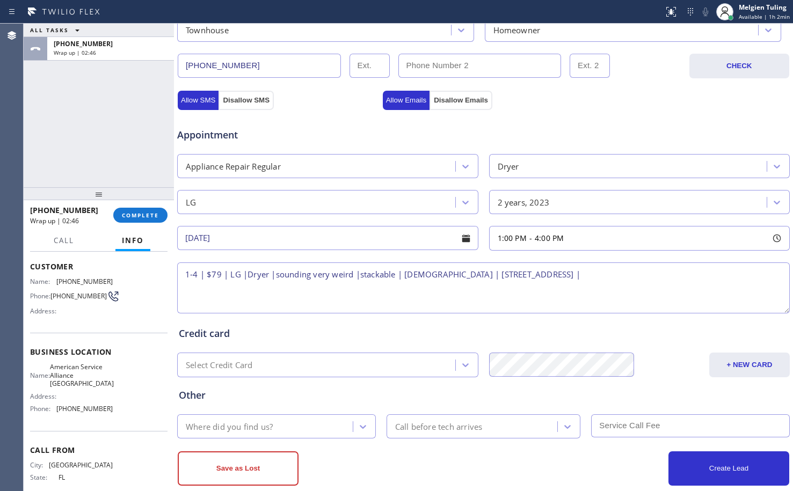
scroll to position [54, 0]
click at [86, 382] on span "American Service Alliance Coral Springs" at bounding box center [82, 374] width 64 height 25
copy span "American Service Alliance Coral Springs"
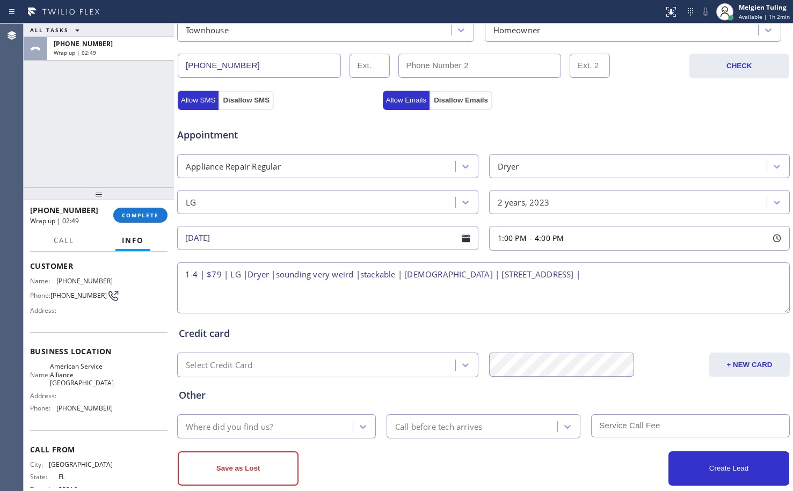
click at [620, 281] on textarea "1-4 | $79 | LG |Dryer |sounding very weird |stackable | 2yrs old | 11856 NW 46t…" at bounding box center [483, 288] width 613 height 51
paste textarea "American Service Alliance Coral Springs"
click at [767, 274] on textarea "1-4 | $79 | LG |Dryer |sounding very weird |stackable | 2yrs old | 11856 NW 46t…" at bounding box center [483, 288] width 613 height 51
type textarea "1-4 | $79 | LG |Dryer |sounding very weird |stackable | 2yrs old | 11856 NW 46t…"
click at [304, 430] on div "Where did you find us?" at bounding box center [266, 426] width 172 height 19
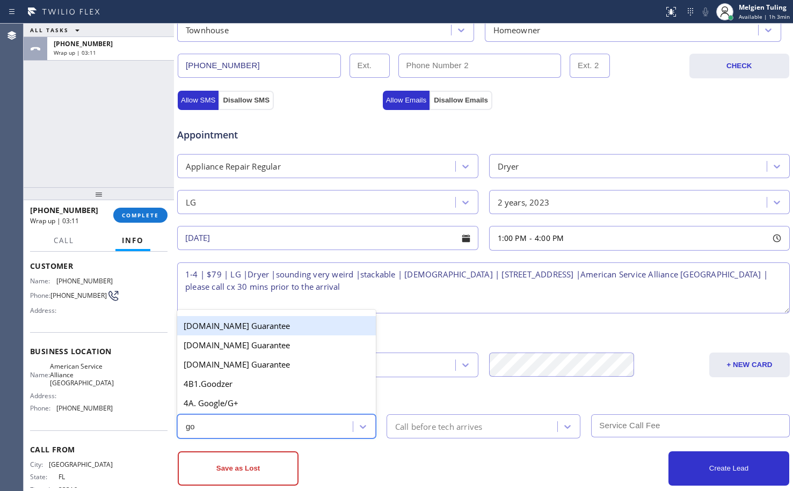
type input "goo"
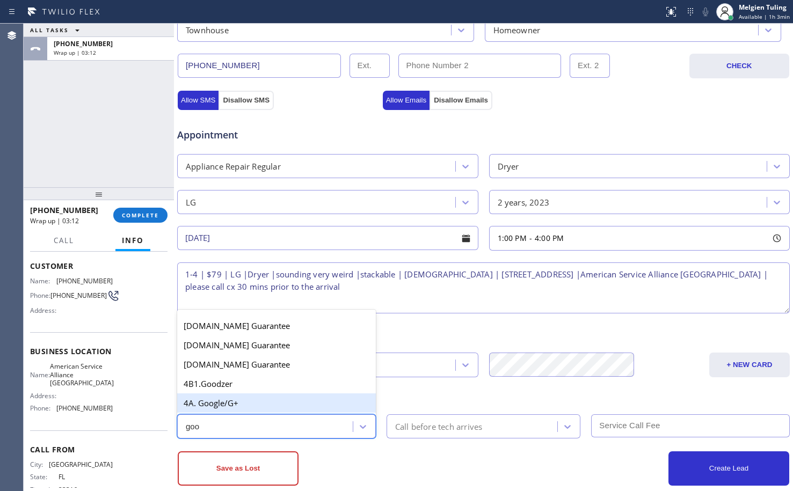
click at [243, 396] on div "4A. Google/G+" at bounding box center [276, 403] width 199 height 19
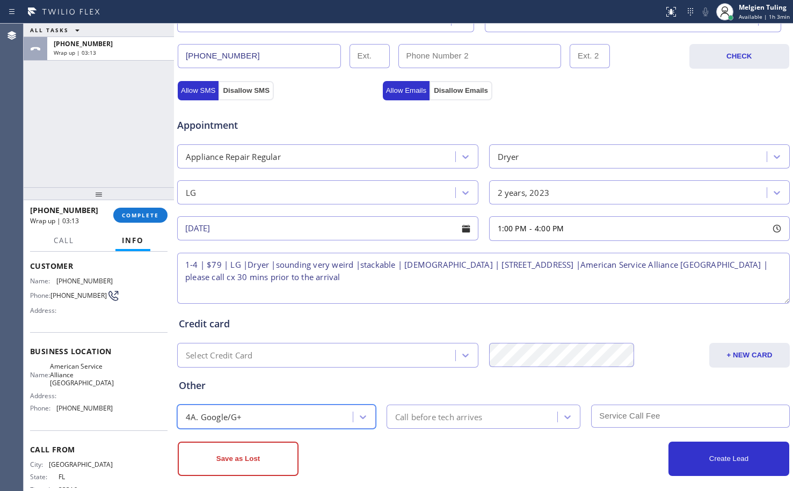
scroll to position [341, 0]
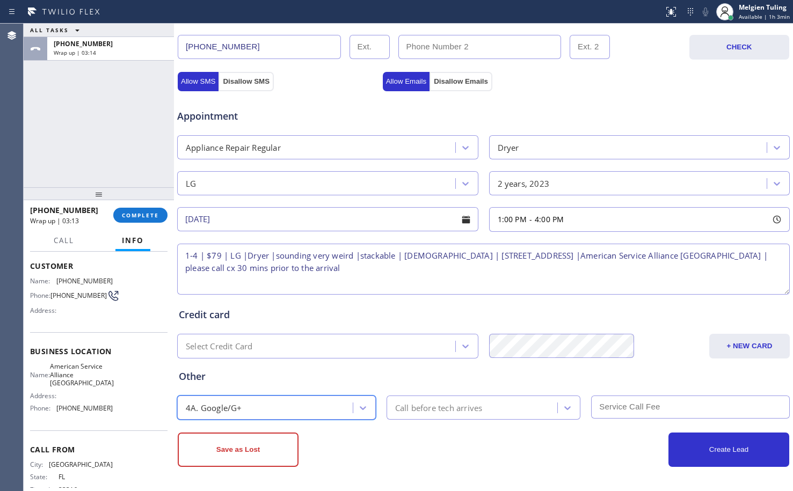
click at [459, 408] on div "Call before tech arrives" at bounding box center [439, 408] width 88 height 12
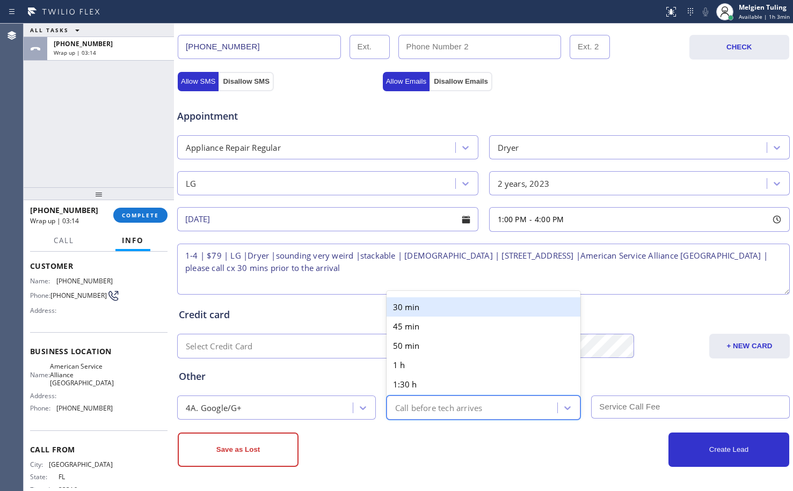
click at [405, 312] on div "30 min" at bounding box center [484, 306] width 194 height 19
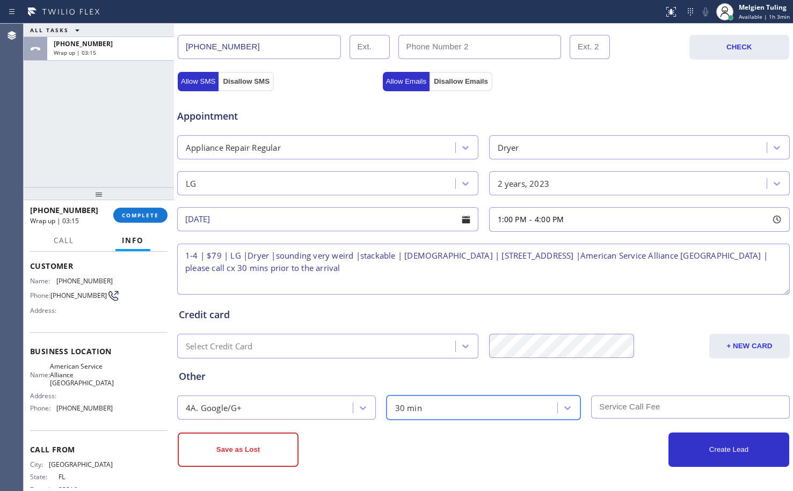
click at [620, 410] on input "text" at bounding box center [690, 407] width 199 height 23
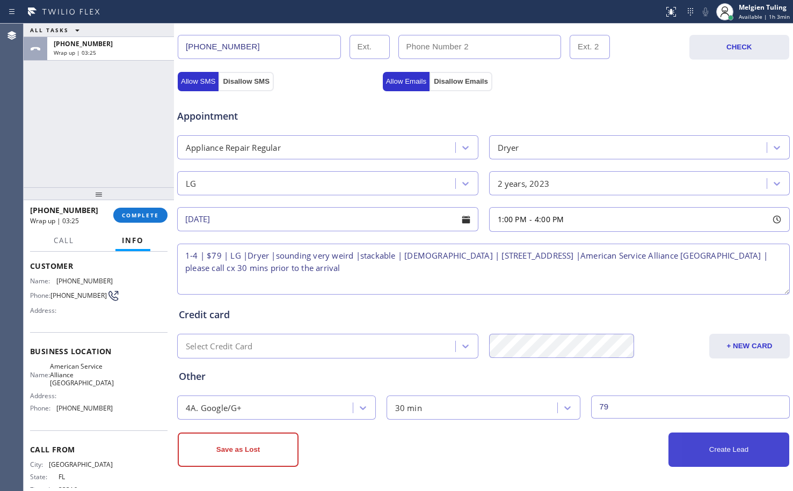
type input "79"
click at [700, 447] on button "Create Lead" at bounding box center [728, 450] width 121 height 34
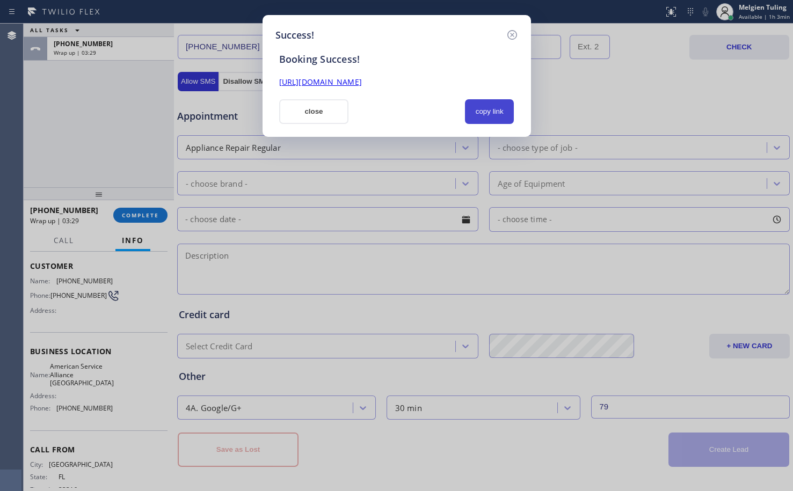
click at [485, 111] on button "copy link" at bounding box center [489, 111] width 49 height 25
click at [362, 84] on link "https://erp.apollosoft.co/customer/761956#portlet_lead" at bounding box center [320, 82] width 83 height 10
click at [311, 108] on button "close" at bounding box center [314, 111] width 70 height 25
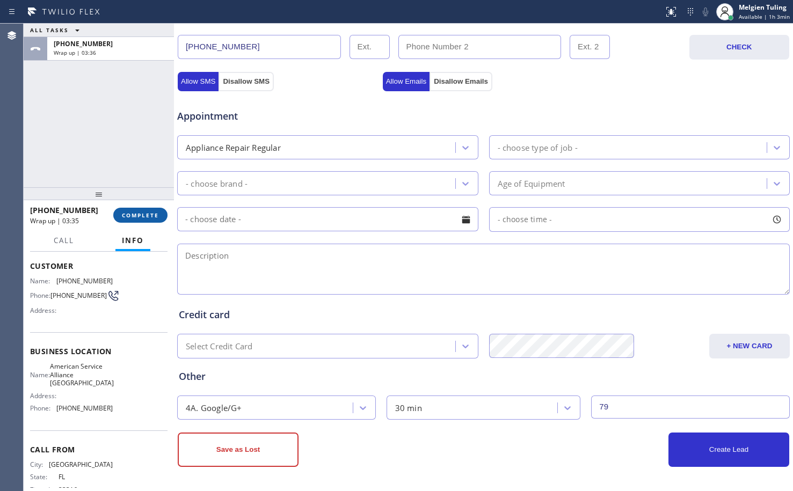
click at [135, 216] on span "COMPLETE" at bounding box center [140, 216] width 37 height 8
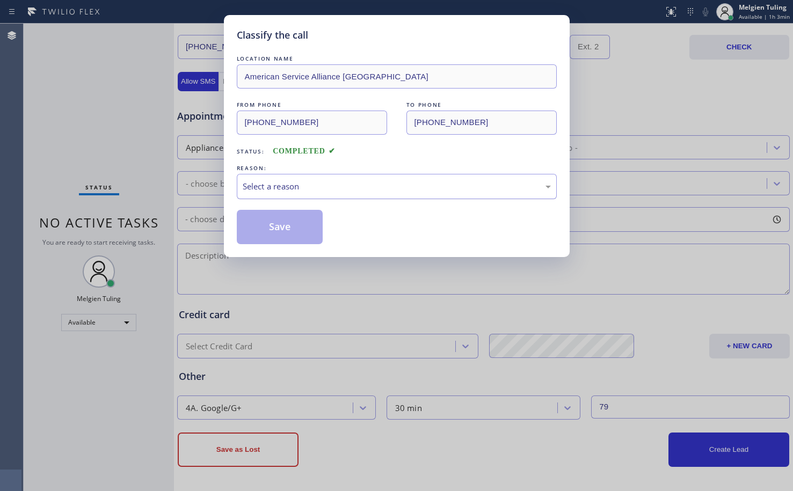
click at [261, 187] on div "Select a reason" at bounding box center [397, 186] width 308 height 12
click at [274, 237] on button "Save" at bounding box center [280, 227] width 86 height 34
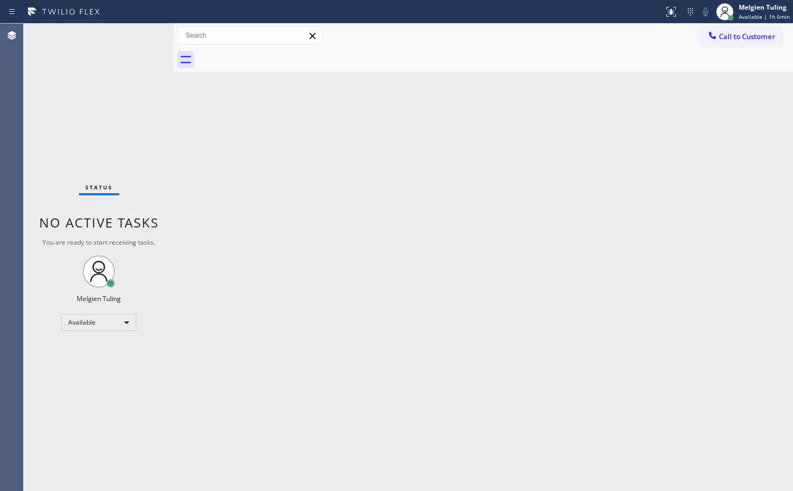
click at [359, 268] on div "Back to Dashboard Change Sender ID Customers Technicians Select a contact Outbo…" at bounding box center [483, 258] width 619 height 468
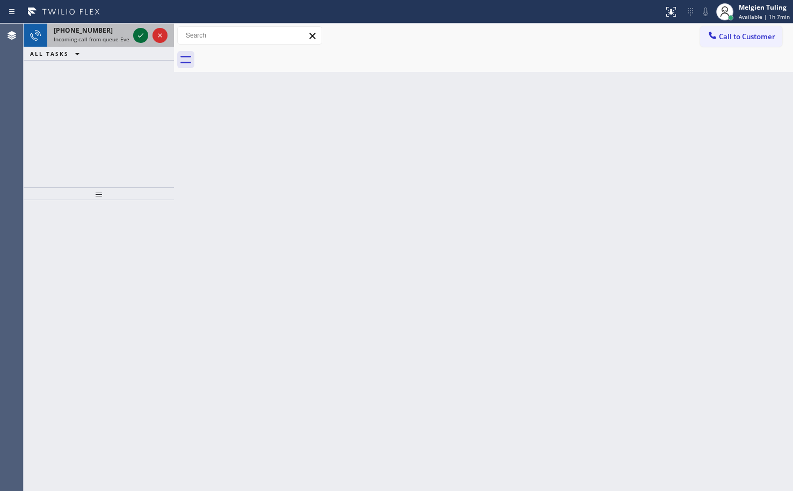
click at [142, 33] on icon at bounding box center [140, 35] width 13 height 13
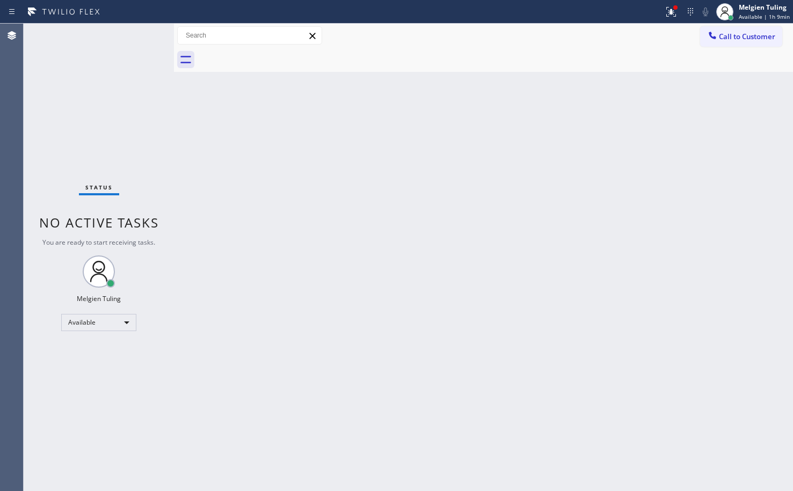
click at [326, 199] on div "Back to Dashboard Change Sender ID Customers Technicians Select a contact Outbo…" at bounding box center [483, 258] width 619 height 468
click at [670, 21] on button at bounding box center [668, 12] width 24 height 24
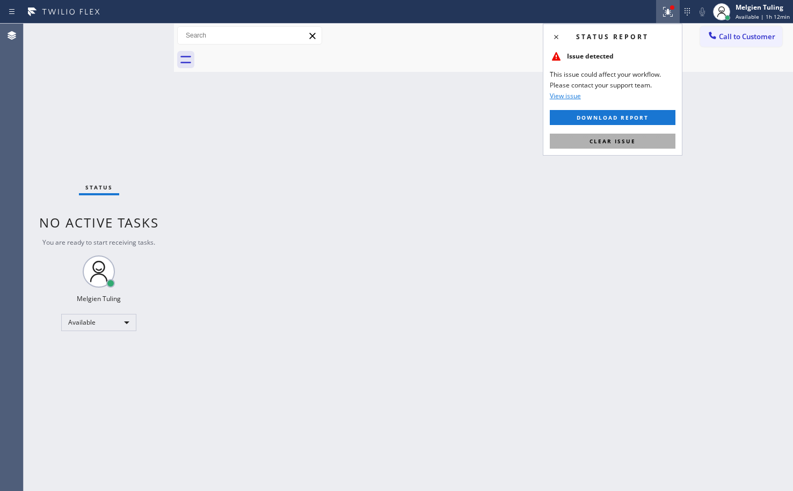
click at [603, 142] on span "Clear issue" at bounding box center [613, 141] width 46 height 8
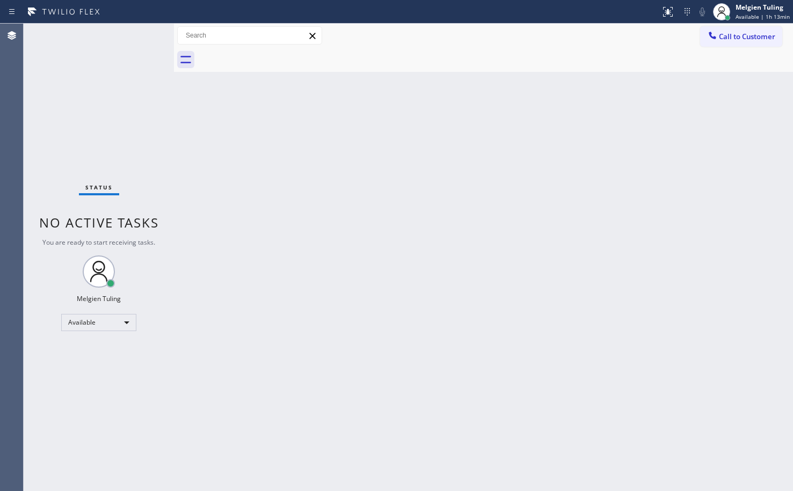
click at [276, 208] on div "Back to Dashboard Change Sender ID Customers Technicians Select a contact Outbo…" at bounding box center [483, 258] width 619 height 468
click at [369, 386] on div "Back to Dashboard Change Sender ID Customers Technicians Select a contact Outbo…" at bounding box center [483, 258] width 619 height 468
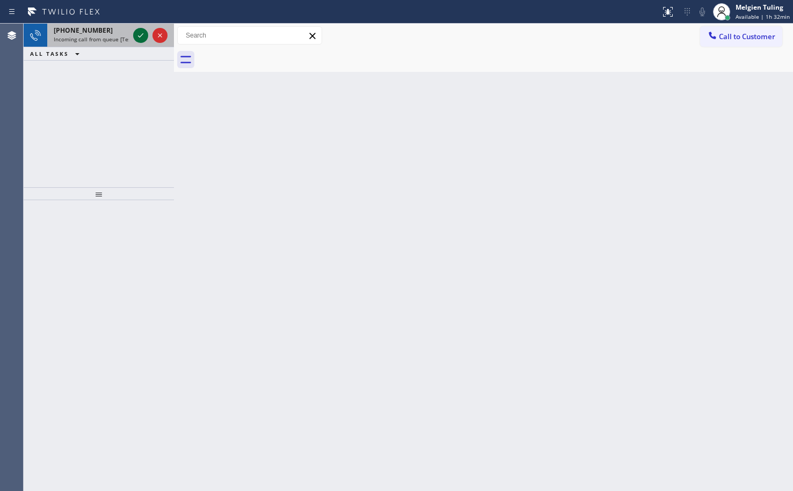
click at [141, 38] on icon at bounding box center [140, 35] width 13 height 13
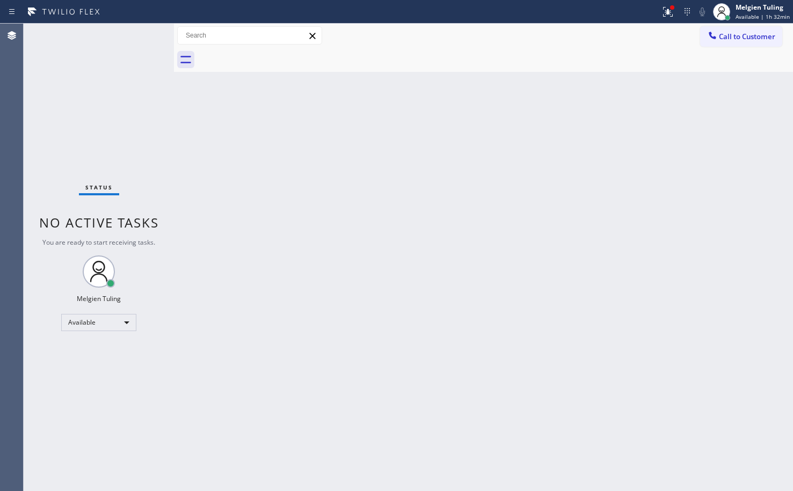
click at [141, 38] on div "Status No active tasks You are ready to start receiving tasks. Melgien Tuling A…" at bounding box center [99, 258] width 150 height 468
click at [139, 35] on div "Status No active tasks You are ready to start receiving tasks. Melgien Tuling A…" at bounding box center [99, 258] width 150 height 468
click at [443, 250] on div "Back to Dashboard Change Sender ID Customers Technicians Select a contact Outbo…" at bounding box center [483, 258] width 619 height 468
click at [668, 8] on icon at bounding box center [667, 11] width 13 height 13
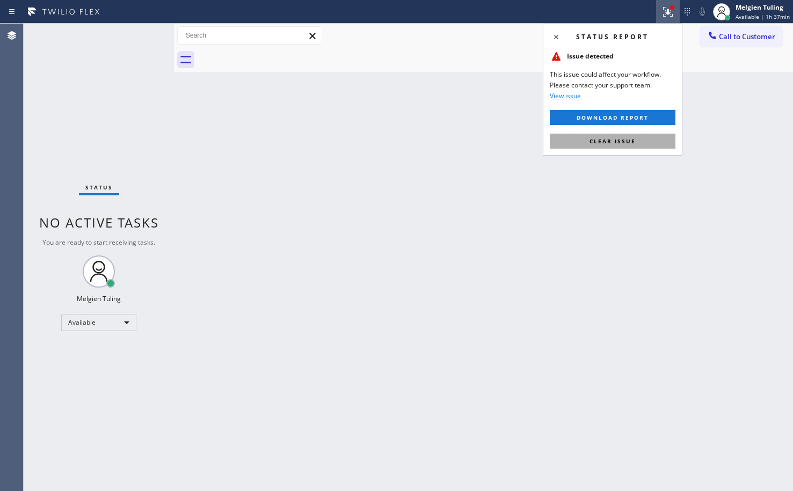
click at [599, 141] on span "Clear issue" at bounding box center [613, 141] width 46 height 8
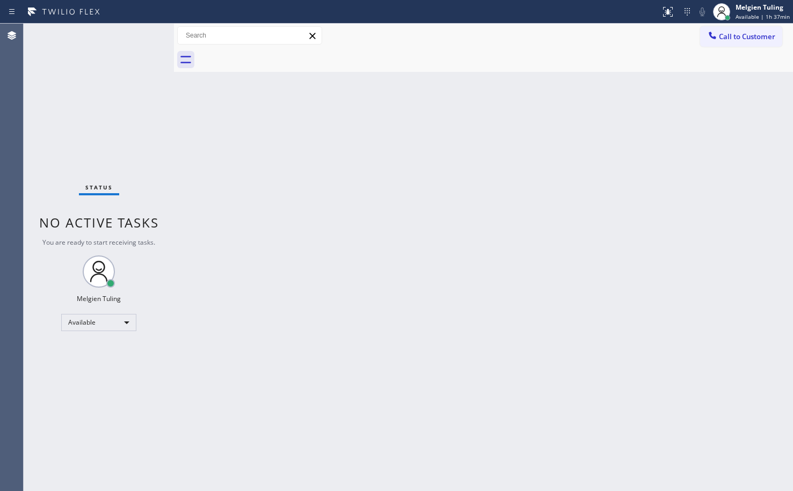
click at [266, 223] on div "Back to Dashboard Change Sender ID Customers Technicians Select a contact Outbo…" at bounding box center [483, 258] width 619 height 468
click at [234, 153] on div "Back to Dashboard Change Sender ID Customers Technicians Select a contact Outbo…" at bounding box center [483, 258] width 619 height 468
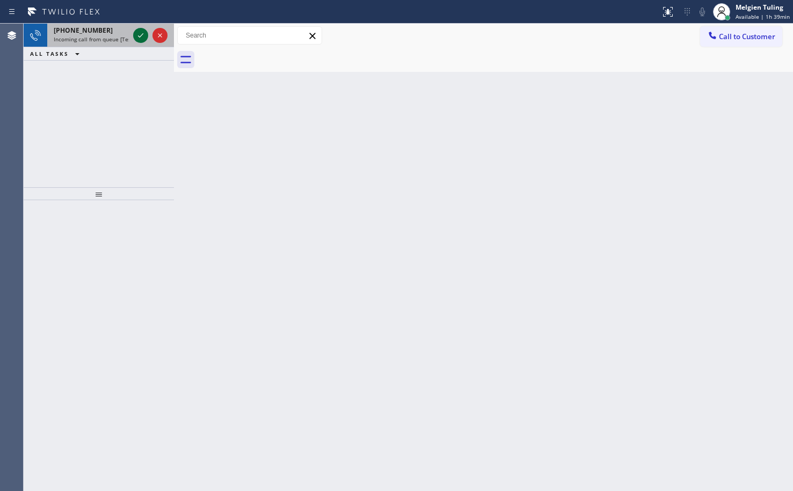
click at [140, 30] on icon at bounding box center [140, 35] width 13 height 13
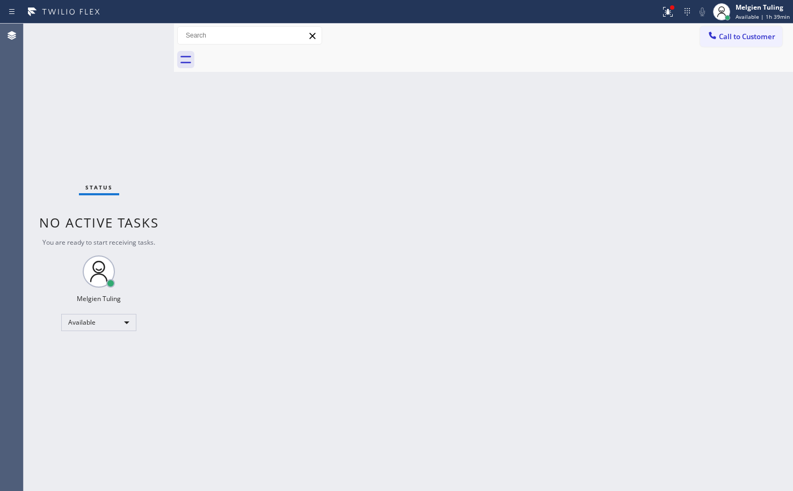
click at [142, 37] on div "Status No active tasks You are ready to start receiving tasks. Melgien Tuling A…" at bounding box center [99, 258] width 150 height 468
click at [670, 13] on icon at bounding box center [666, 11] width 6 height 8
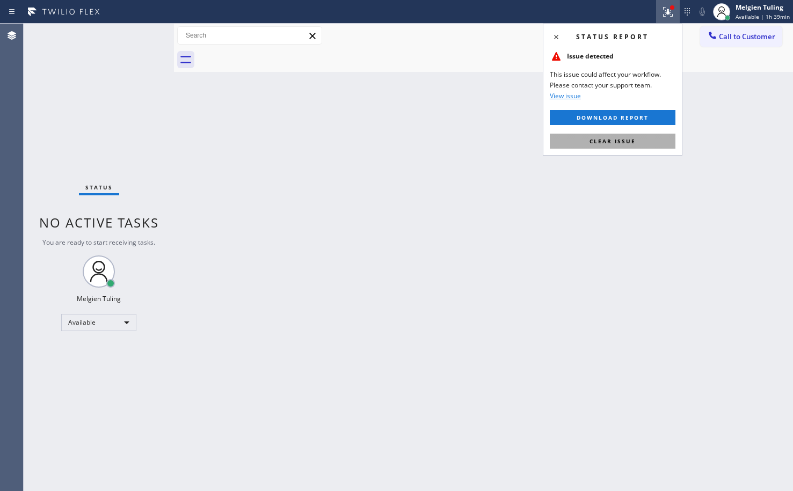
click at [615, 140] on span "Clear issue" at bounding box center [613, 141] width 46 height 8
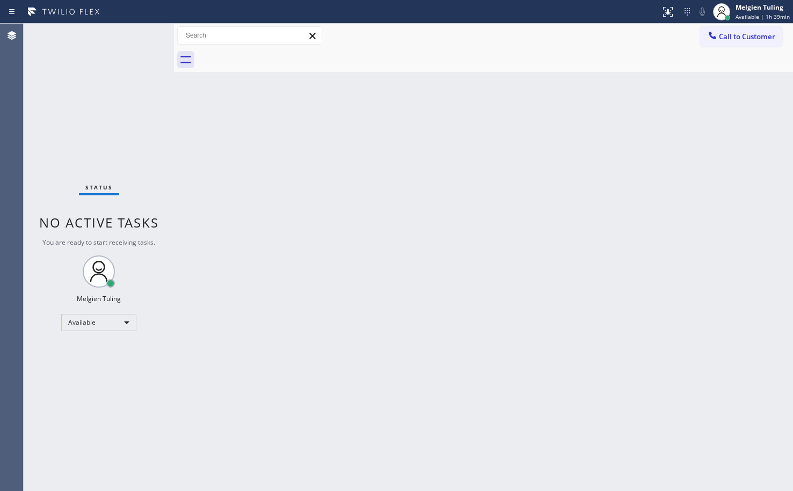
click at [615, 134] on div "Back to Dashboard Change Sender ID Customers Technicians Select a contact Outbo…" at bounding box center [483, 258] width 619 height 468
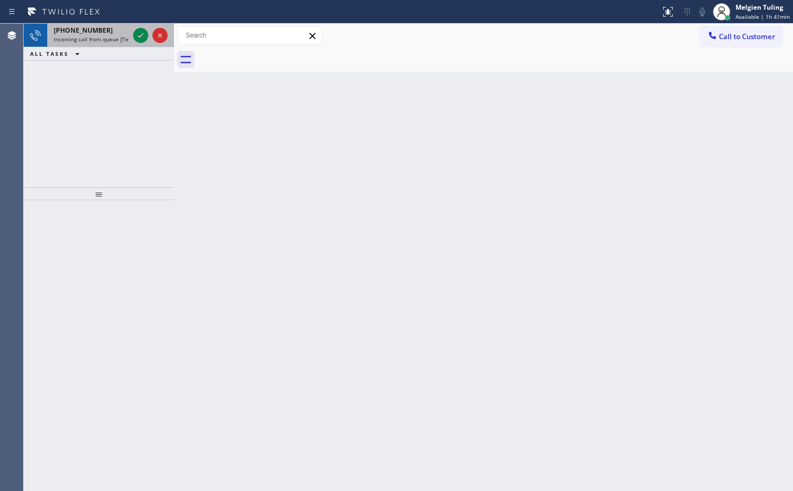
click at [133, 31] on div at bounding box center [150, 36] width 39 height 24
click at [140, 30] on icon at bounding box center [140, 35] width 13 height 13
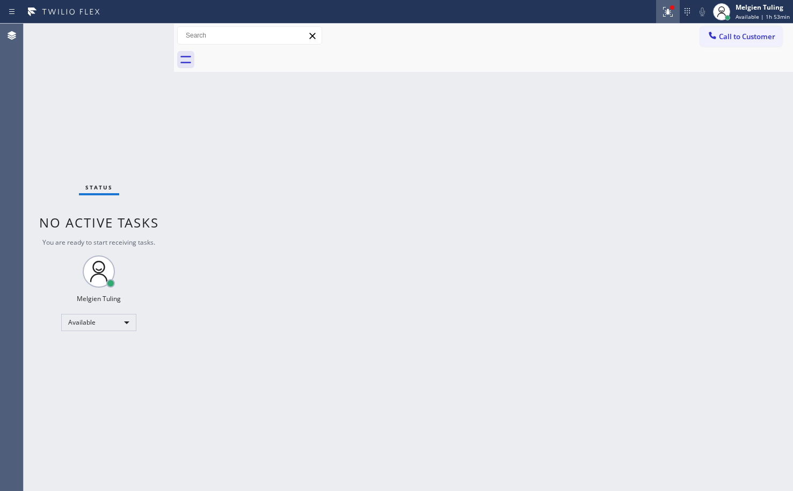
click at [669, 9] on icon at bounding box center [667, 11] width 13 height 13
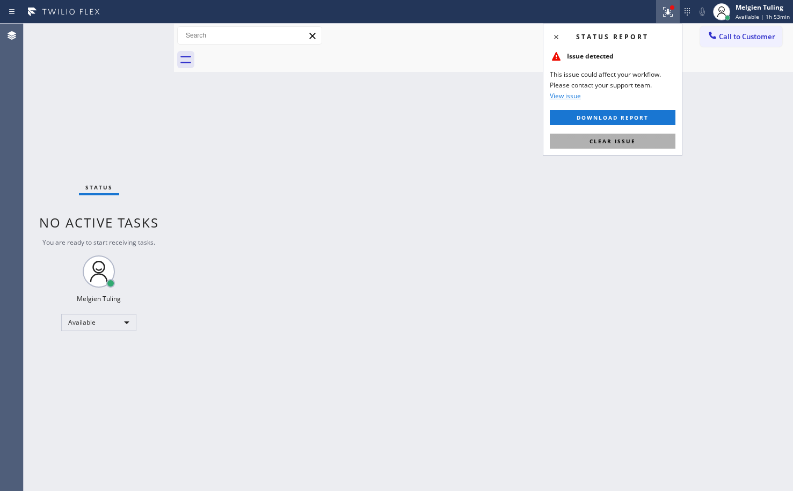
click at [589, 139] on button "Clear issue" at bounding box center [613, 141] width 126 height 15
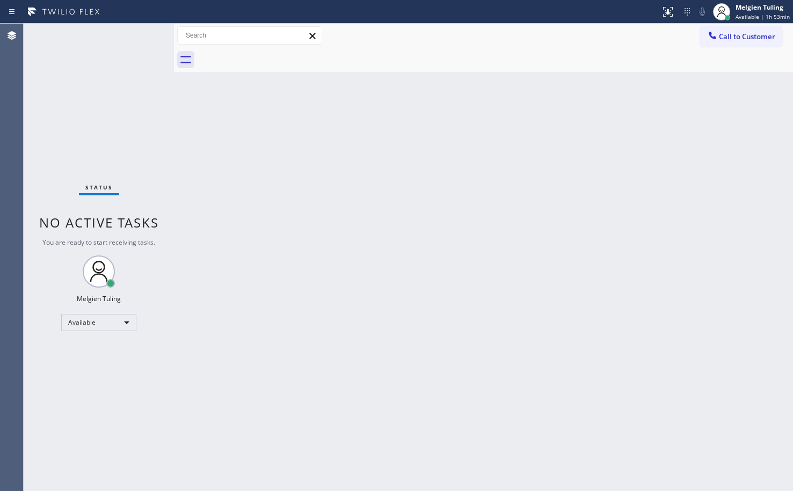
click at [613, 164] on div "Back to Dashboard Change Sender ID Customers Technicians Select a contact Outbo…" at bounding box center [483, 258] width 619 height 468
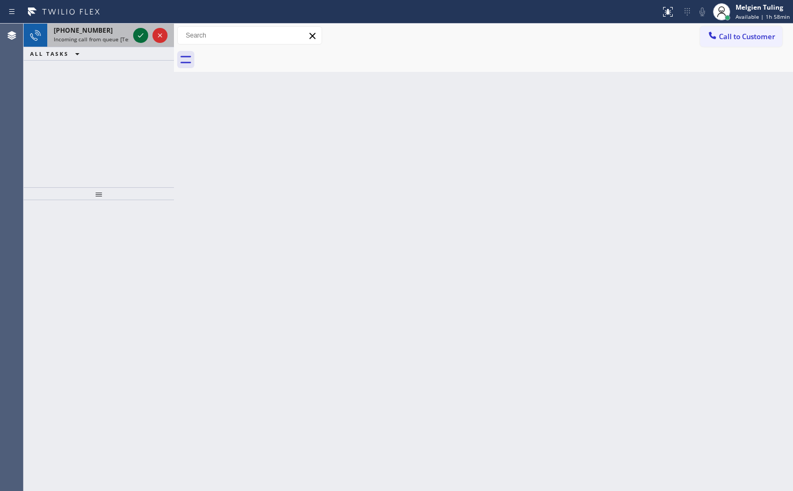
click at [137, 31] on icon at bounding box center [140, 35] width 13 height 13
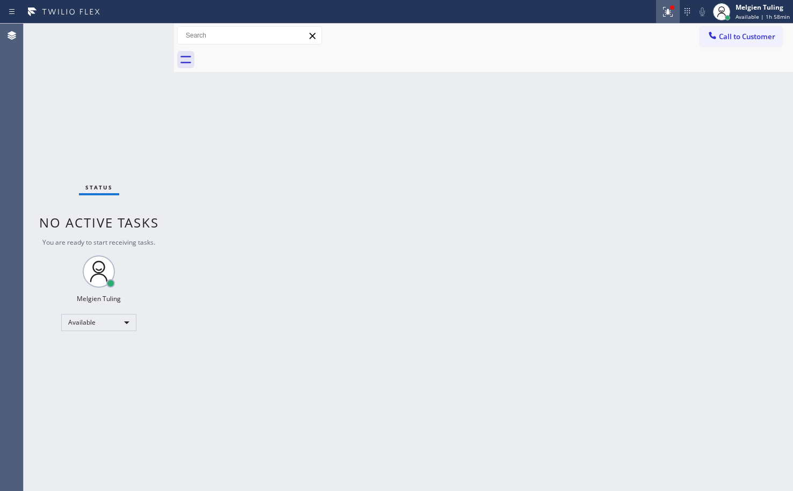
click at [665, 7] on icon at bounding box center [667, 11] width 13 height 13
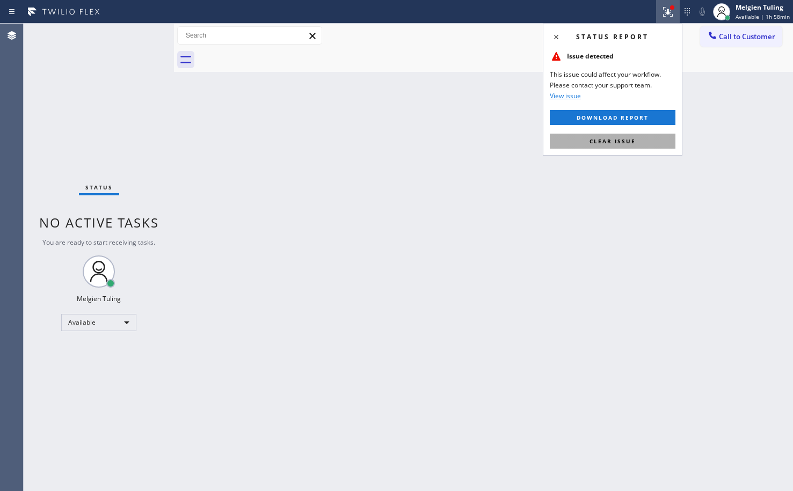
click at [589, 139] on button "Clear issue" at bounding box center [613, 141] width 126 height 15
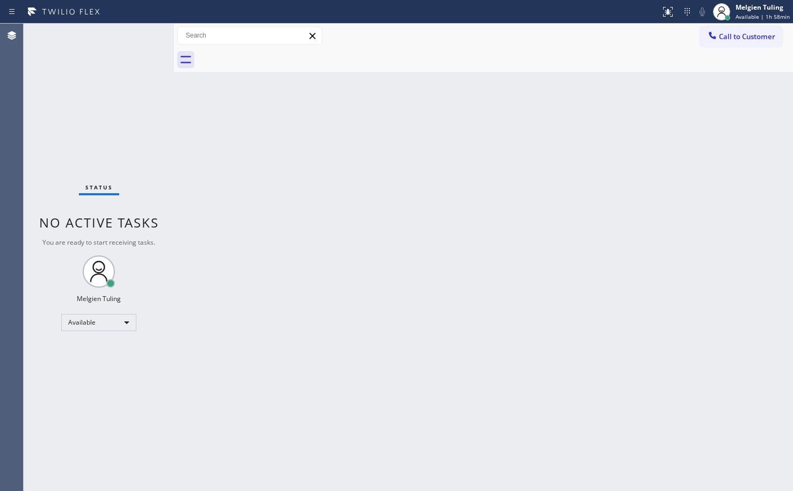
click at [661, 104] on div "Back to Dashboard Change Sender ID Customers Technicians Select a contact Outbo…" at bounding box center [483, 258] width 619 height 468
click at [137, 40] on div "Status No active tasks You are ready to start receiving tasks. Melgien Tuling A…" at bounding box center [99, 258] width 150 height 468
click at [291, 234] on div "Back to Dashboard Change Sender ID Customers Technicians Select a contact Outbo…" at bounding box center [483, 258] width 619 height 468
click at [304, 287] on div "Back to Dashboard Change Sender ID Customers Technicians Select a contact Outbo…" at bounding box center [483, 258] width 619 height 468
click at [692, 12] on icon at bounding box center [687, 11] width 13 height 13
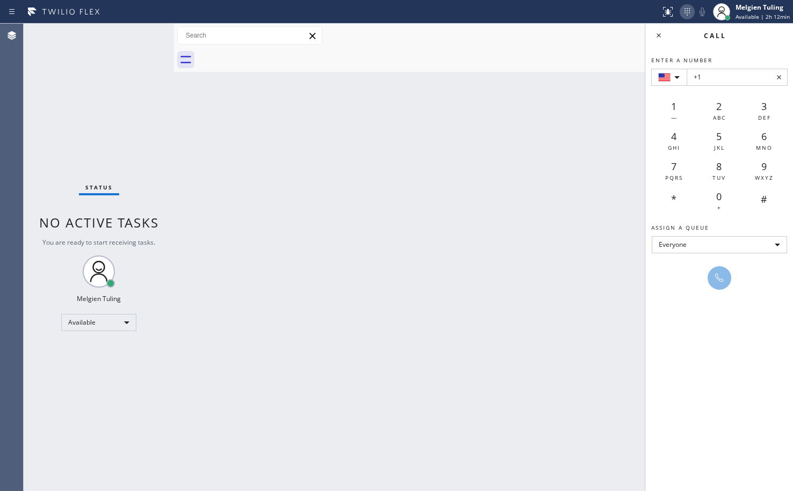
click at [689, 10] on icon at bounding box center [687, 11] width 13 height 13
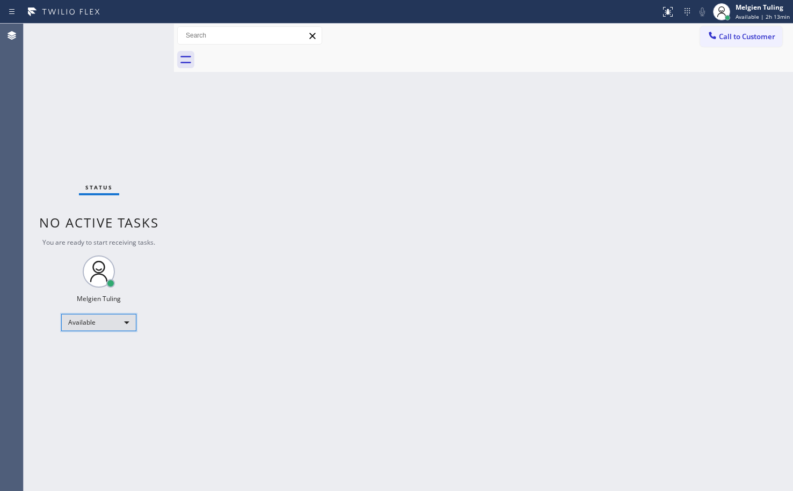
click at [122, 321] on div "Available" at bounding box center [98, 322] width 75 height 17
click at [88, 376] on li "Break" at bounding box center [98, 378] width 73 height 13
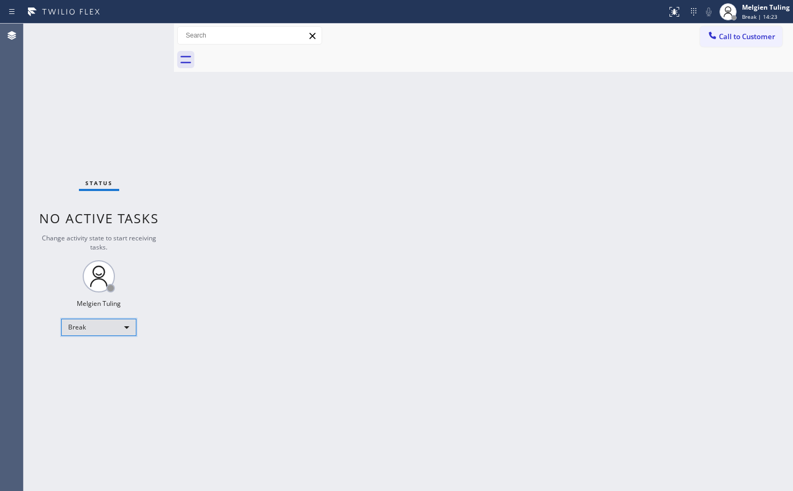
click at [126, 326] on div "Break" at bounding box center [98, 327] width 75 height 17
click at [89, 360] on li "Available" at bounding box center [98, 356] width 73 height 13
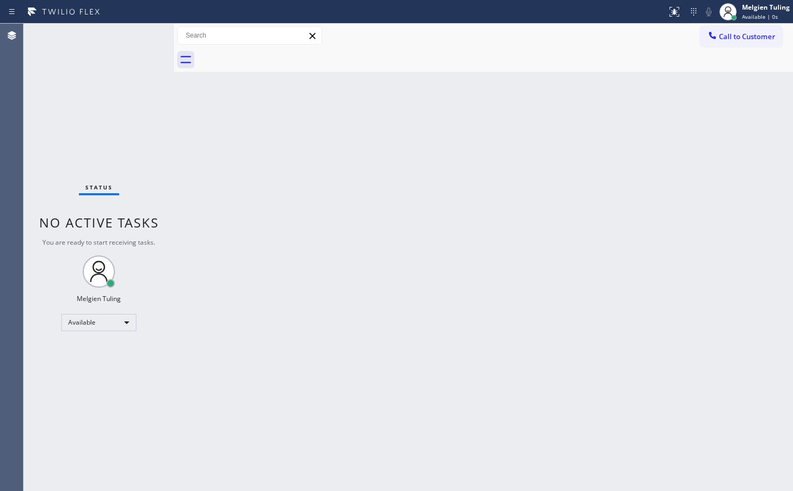
click at [268, 274] on div "Back to Dashboard Change Sender ID Customers Technicians Select a contact Outbo…" at bounding box center [483, 258] width 619 height 468
click at [342, 272] on div "Back to Dashboard Change Sender ID Customers Technicians Select a contact Outbo…" at bounding box center [483, 258] width 619 height 468
click at [566, 228] on div "Back to Dashboard Change Sender ID Customers Technicians Select a contact Outbo…" at bounding box center [483, 258] width 619 height 468
click at [514, 151] on div "Back to Dashboard Change Sender ID Customers Technicians Select a contact Outbo…" at bounding box center [483, 258] width 619 height 468
click at [122, 321] on div "Available" at bounding box center [98, 322] width 75 height 17
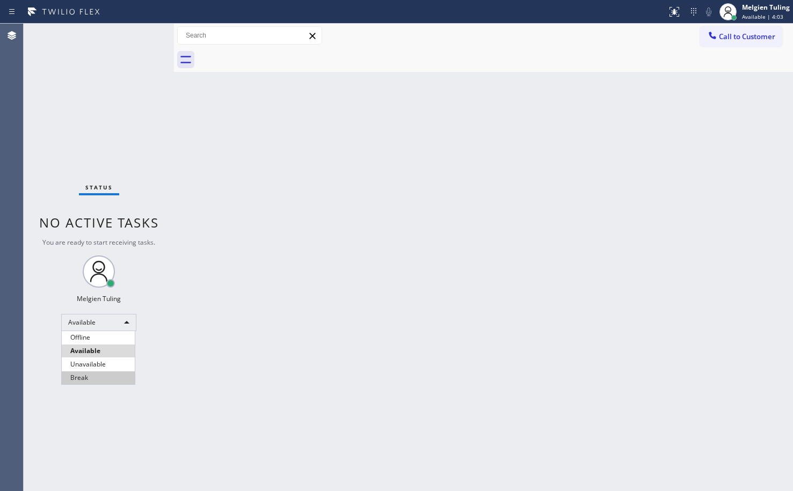
click at [92, 381] on li "Break" at bounding box center [98, 378] width 73 height 13
click at [296, 286] on div "Back to Dashboard Change Sender ID Customers Technicians Select a contact Outbo…" at bounding box center [483, 258] width 619 height 468
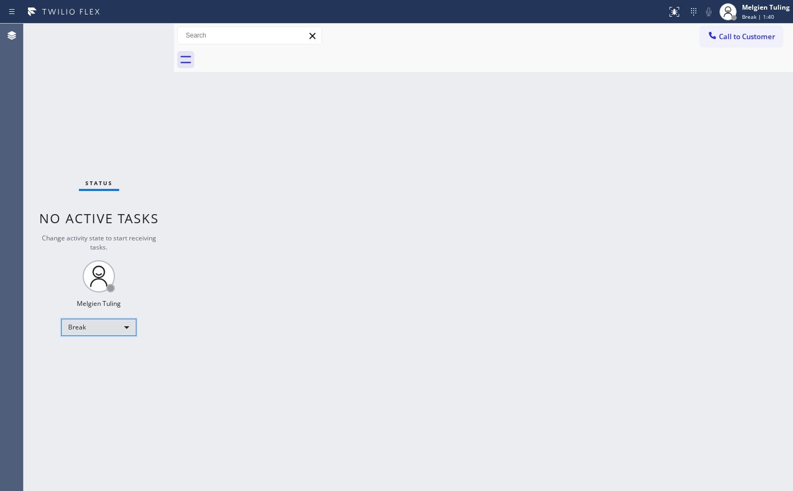
click at [123, 328] on div "Break" at bounding box center [98, 327] width 75 height 17
click at [102, 354] on li "Available" at bounding box center [98, 356] width 73 height 13
click at [357, 308] on div "Back to Dashboard Change Sender ID Customers Technicians Select a contact Outbo…" at bounding box center [483, 258] width 619 height 468
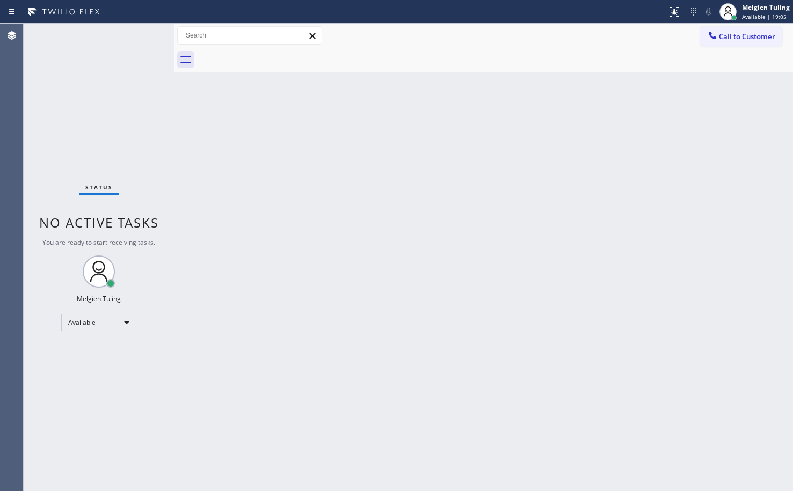
click at [363, 251] on div "Back to Dashboard Change Sender ID Customers Technicians Select a contact Outbo…" at bounding box center [483, 258] width 619 height 468
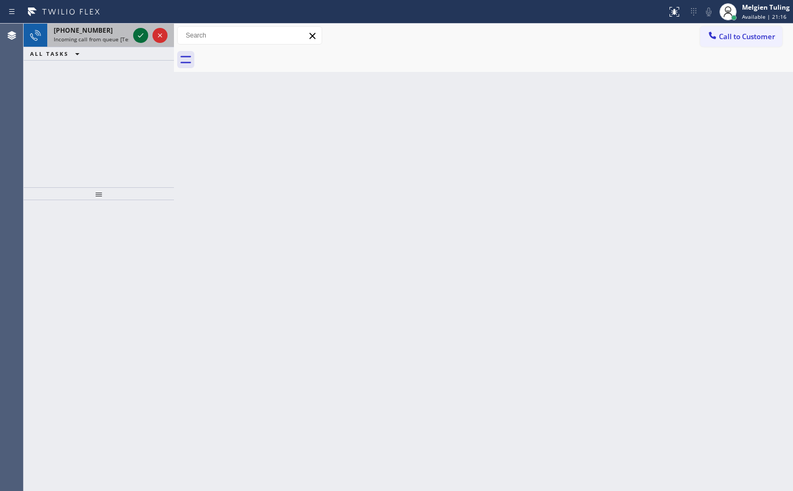
click at [143, 30] on icon at bounding box center [140, 35] width 13 height 13
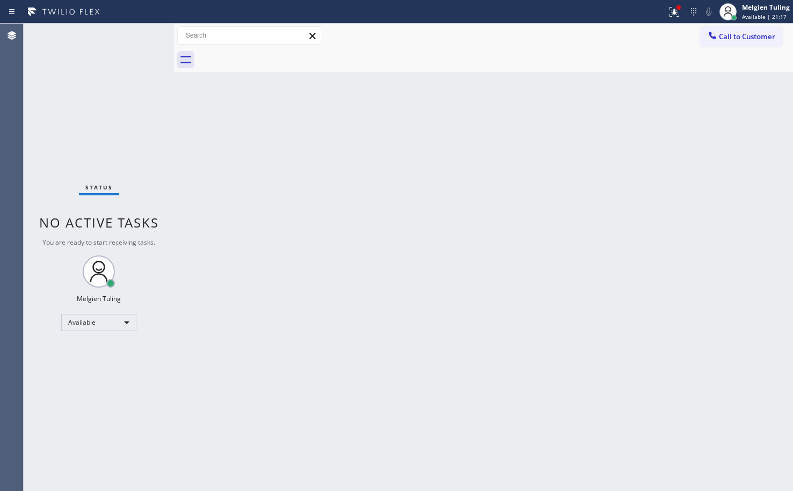
click at [143, 30] on div "Status No active tasks You are ready to start receiving tasks. Melgien Tuling A…" at bounding box center [99, 258] width 150 height 468
click at [674, 11] on icon at bounding box center [674, 11] width 13 height 13
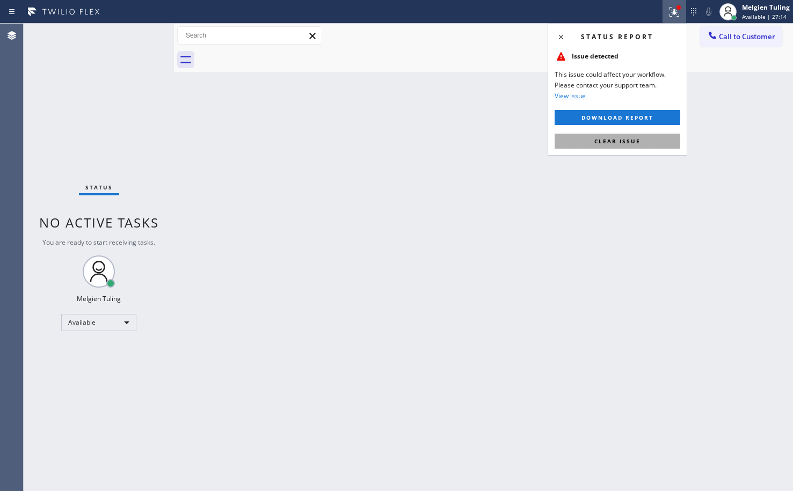
click at [621, 140] on span "Clear issue" at bounding box center [617, 141] width 46 height 8
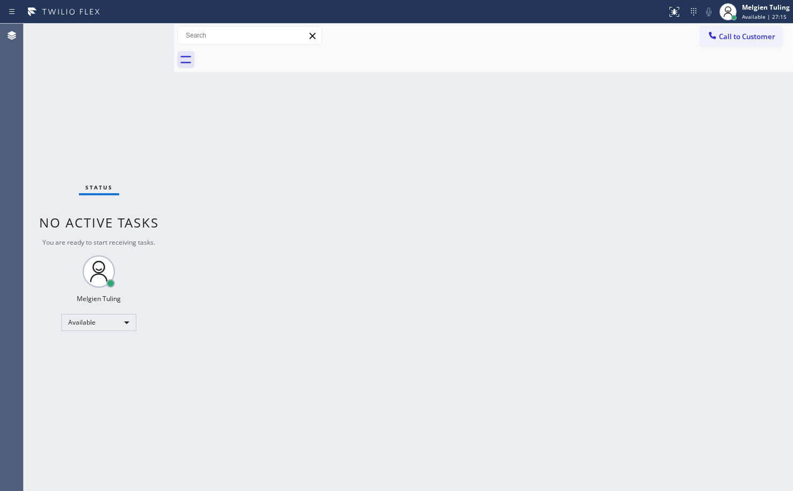
click at [616, 151] on div "Back to Dashboard Change Sender ID Customers Technicians Select a contact Outbo…" at bounding box center [483, 258] width 619 height 468
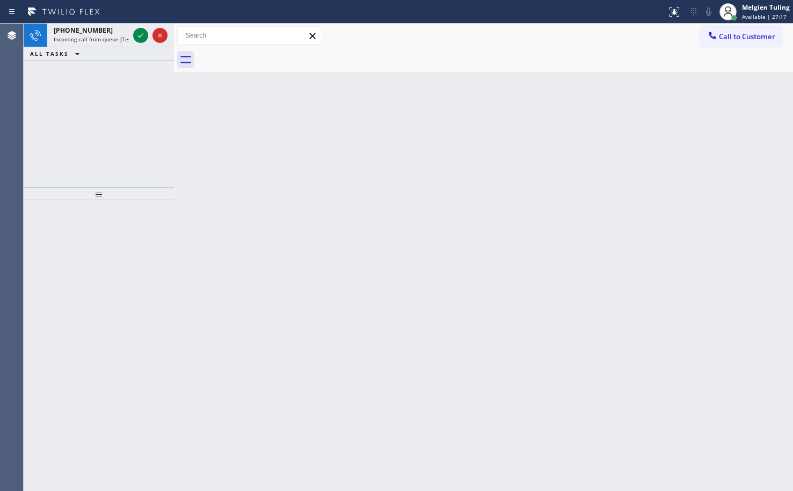
click at [267, 246] on div "Back to Dashboard Change Sender ID Customers Technicians Select a contact Outbo…" at bounding box center [483, 258] width 619 height 468
click at [144, 34] on icon at bounding box center [140, 35] width 13 height 13
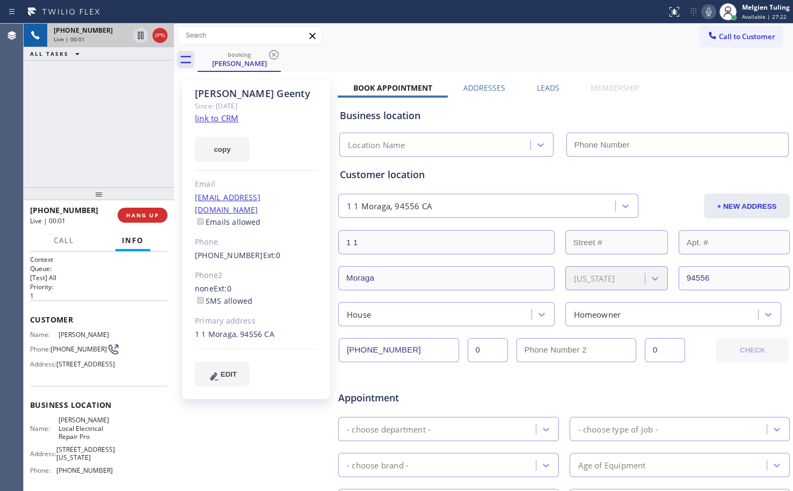
type input "(510) 399-2956"
click at [229, 118] on link "link to CRM" at bounding box center [216, 118] width 43 height 11
click at [138, 36] on icon at bounding box center [140, 36] width 5 height 8
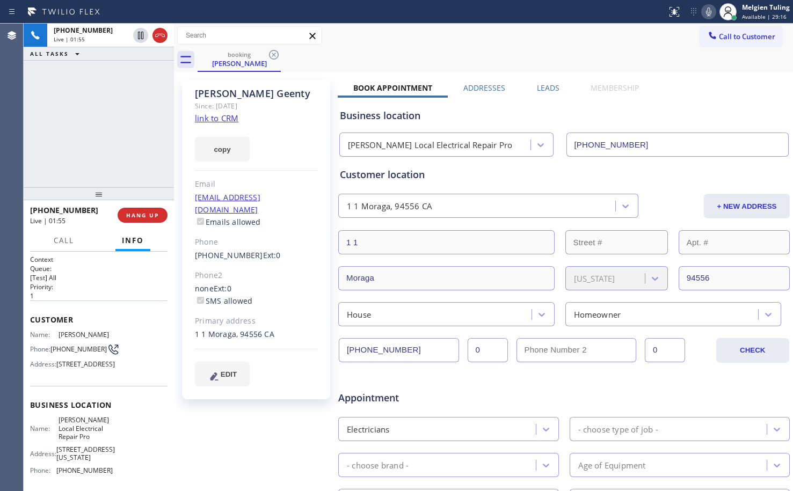
click at [704, 9] on icon at bounding box center [708, 11] width 13 height 13
click at [136, 32] on icon at bounding box center [140, 35] width 13 height 13
click at [714, 11] on icon at bounding box center [708, 11] width 13 height 13
click at [309, 170] on div at bounding box center [256, 170] width 123 height 1
click at [713, 13] on icon at bounding box center [708, 11] width 13 height 13
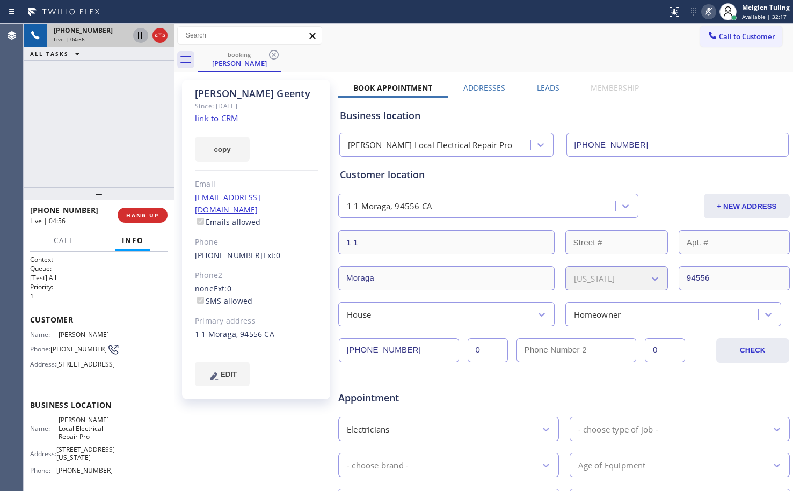
click at [141, 35] on icon at bounding box center [140, 35] width 13 height 13
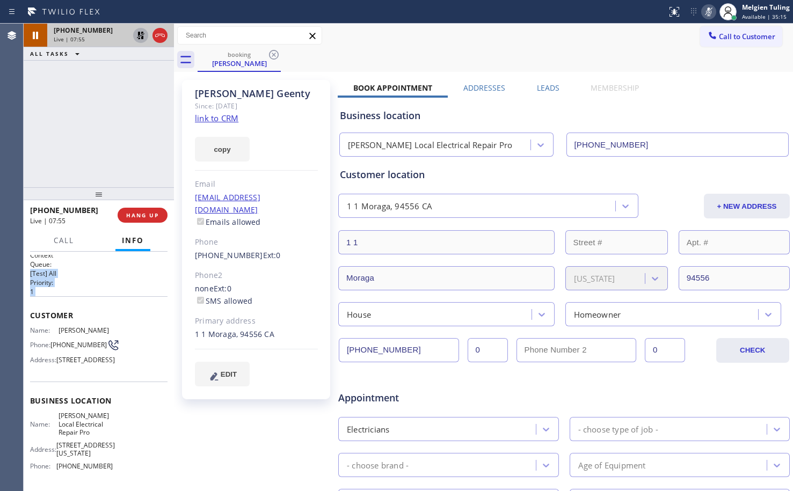
scroll to position [4, 0]
drag, startPoint x: 30, startPoint y: 263, endPoint x: 61, endPoint y: 265, distance: 31.8
click at [61, 265] on div "Context Queue: [Test] All Priority: 1 Customer Name: Terence Geenty Phone: (224…" at bounding box center [99, 371] width 150 height 239
click at [90, 316] on span "Customer" at bounding box center [98, 316] width 137 height 10
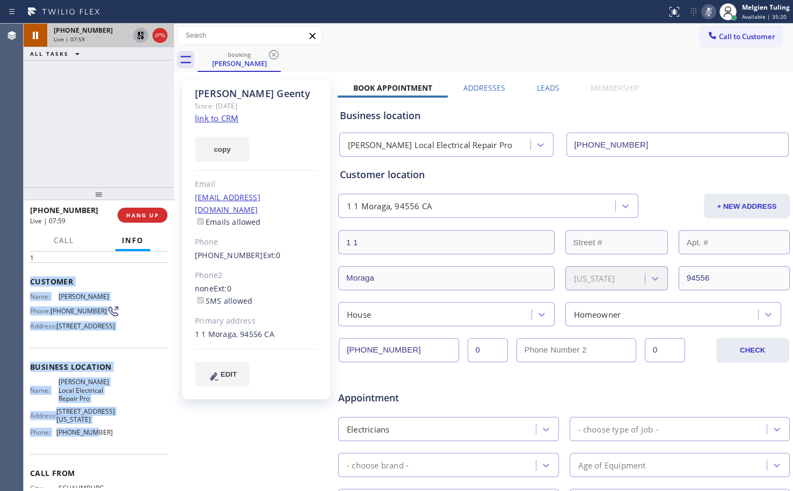
scroll to position [57, 0]
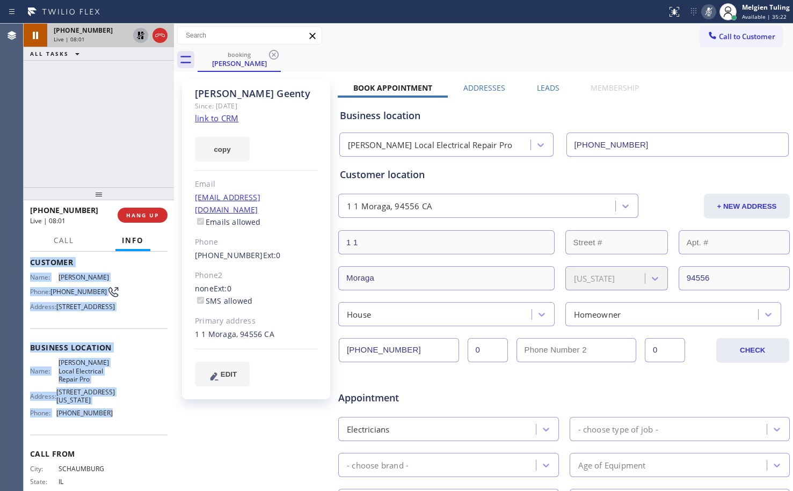
drag, startPoint x: 53, startPoint y: 316, endPoint x: 104, endPoint y: 433, distance: 127.7
click at [104, 433] on div "Context Queue: [Test] All Priority: 1 Customer Name: Terence Geenty Phone: (224…" at bounding box center [98, 357] width 137 height 319
copy div "Customer Name: Terence Geenty Phone: (224) 216-7844 Address: 1 1, Moraga CA 945…"
click at [146, 32] on icon at bounding box center [140, 35] width 13 height 13
click at [711, 12] on icon at bounding box center [708, 12] width 5 height 9
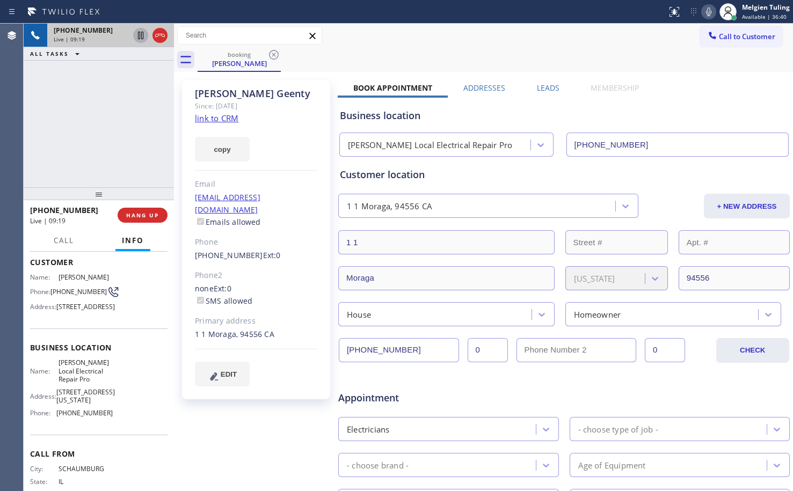
click at [299, 236] on div "Phone" at bounding box center [256, 242] width 123 height 12
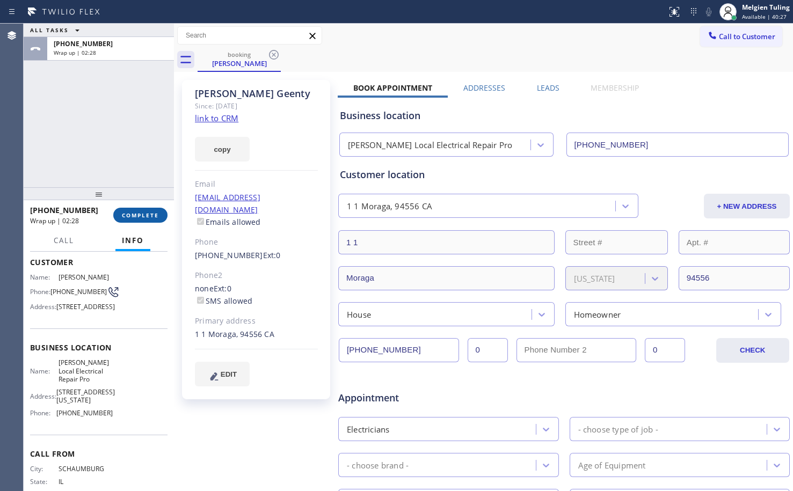
click at [133, 215] on span "COMPLETE" at bounding box center [140, 216] width 37 height 8
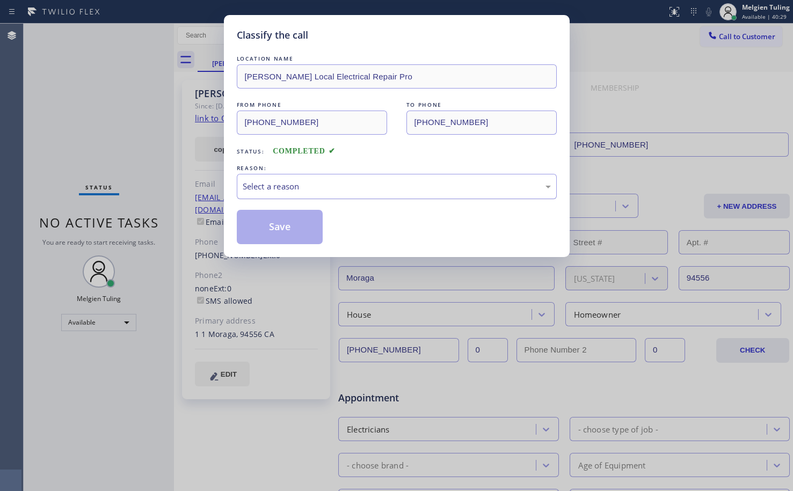
click at [260, 184] on div "Select a reason" at bounding box center [397, 186] width 308 height 12
click at [270, 225] on button "Save" at bounding box center [280, 227] width 86 height 34
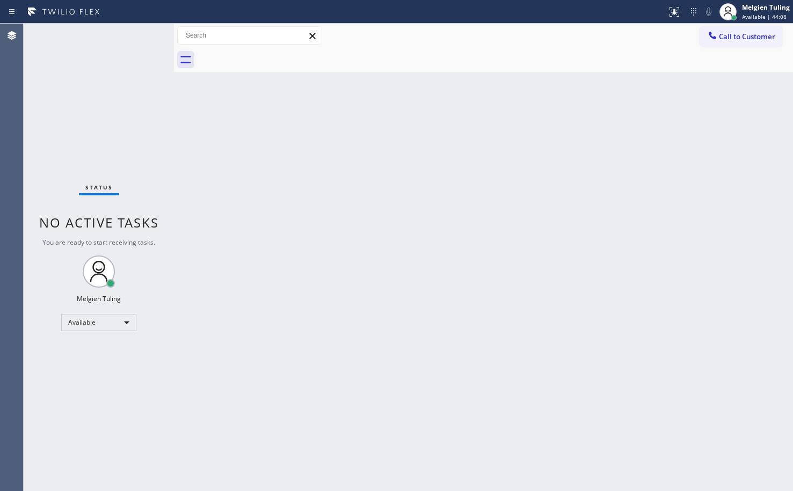
drag, startPoint x: 207, startPoint y: 194, endPoint x: 111, endPoint y: 125, distance: 118.8
click at [206, 193] on div "Back to Dashboard Change Sender ID Customers Technicians Select a contact Outbo…" at bounding box center [483, 258] width 619 height 468
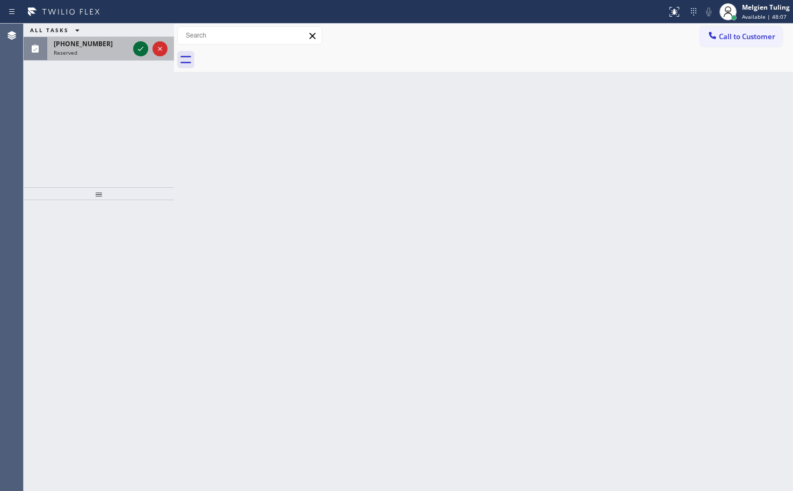
click at [140, 44] on icon at bounding box center [140, 48] width 13 height 13
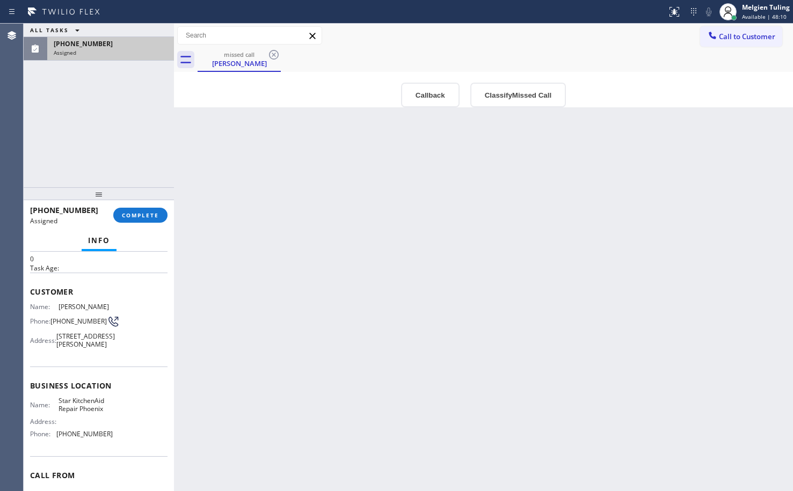
scroll to position [54, 0]
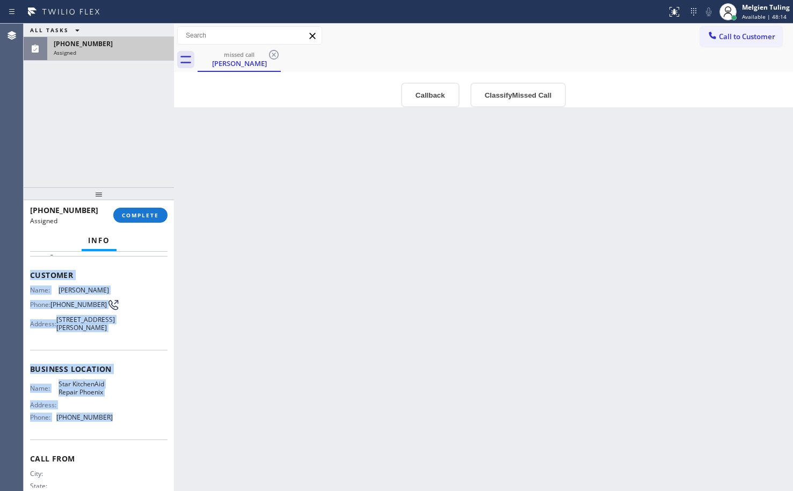
drag, startPoint x: 32, startPoint y: 279, endPoint x: 108, endPoint y: 433, distance: 172.4
click at [108, 433] on div "Context Queue: Appliance Repair High End Priority: 0 Task Age: Customer Name: E…" at bounding box center [98, 361] width 137 height 320
copy div "Customer Name: Edith Schmidt Phone: (419) 706-1444 Address: 12059 W Skinner Dr,…"
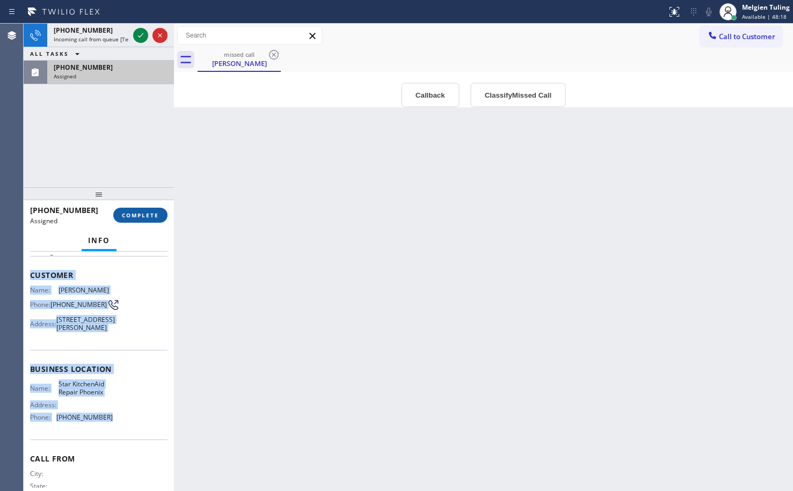
click at [136, 215] on span "COMPLETE" at bounding box center [140, 216] width 37 height 8
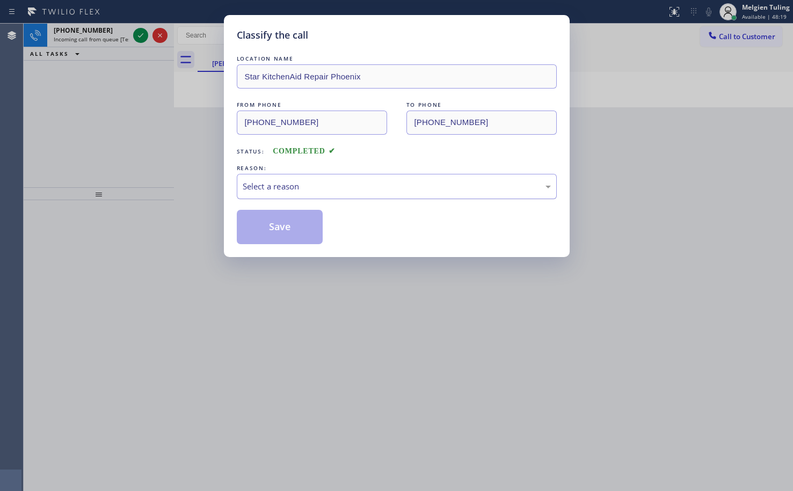
click at [277, 193] on div "Select a reason" at bounding box center [397, 186] width 320 height 25
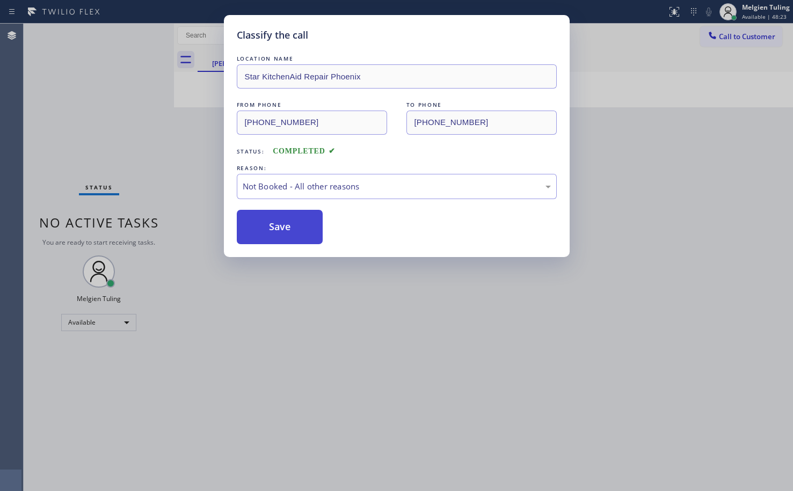
click at [270, 231] on button "Save" at bounding box center [280, 227] width 86 height 34
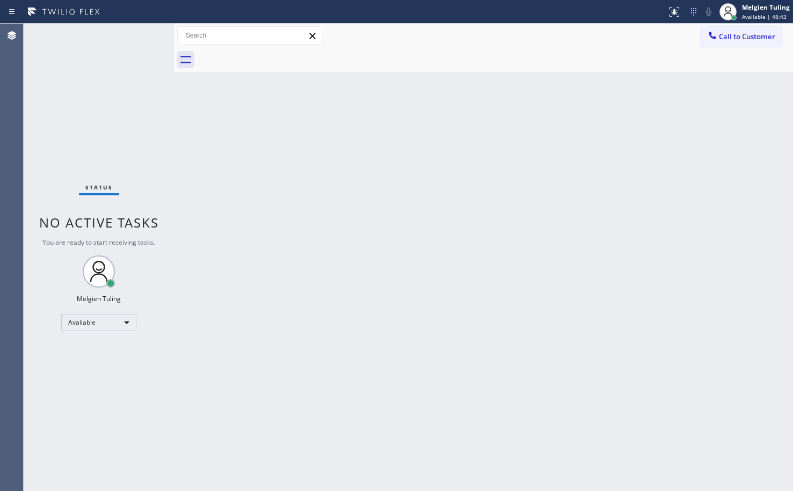
click at [263, 278] on div "Back to Dashboard Change Sender ID Customers Technicians Select a contact Outbo…" at bounding box center [483, 258] width 619 height 468
drag, startPoint x: 263, startPoint y: 278, endPoint x: 453, endPoint y: 369, distance: 210.4
click at [453, 369] on div "Back to Dashboard Change Sender ID Customers Technicians Select a contact Outbo…" at bounding box center [483, 258] width 619 height 468
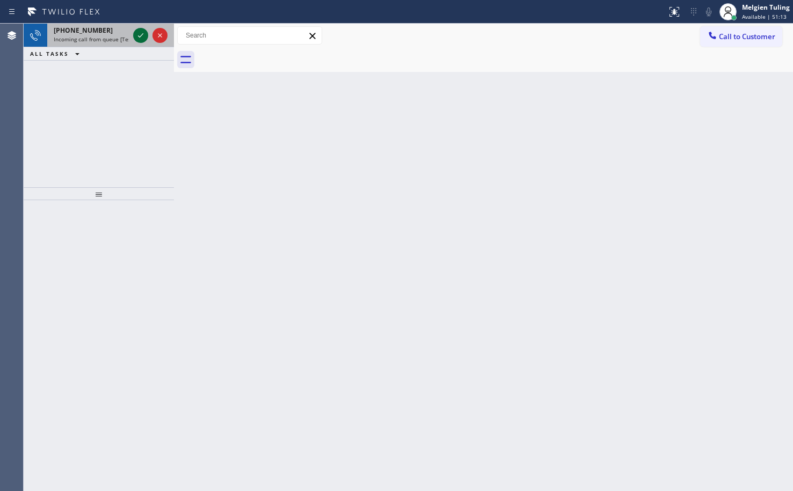
click at [140, 33] on icon at bounding box center [140, 35] width 13 height 13
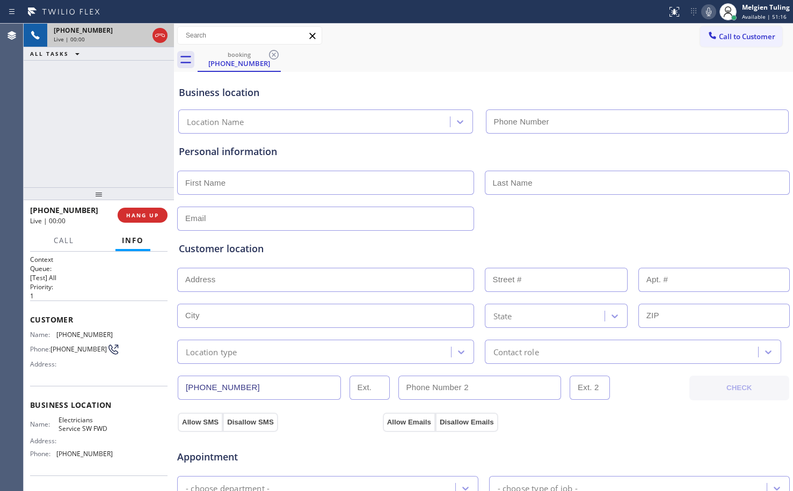
type input "(213) 566-1222"
click at [140, 214] on span "HANG UP" at bounding box center [142, 216] width 33 height 8
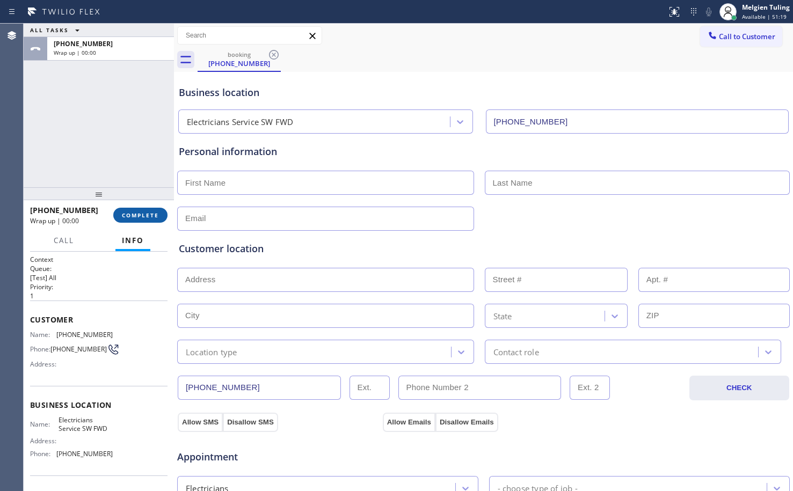
click at [140, 212] on span "COMPLETE" at bounding box center [140, 216] width 37 height 8
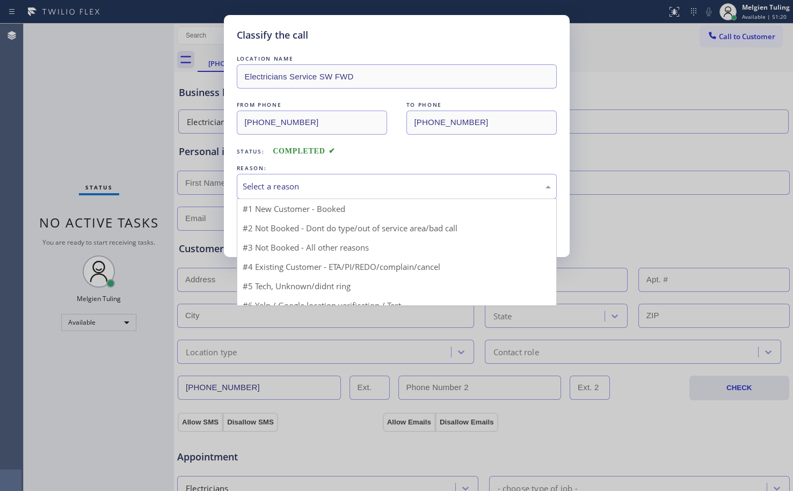
click at [262, 185] on div "Select a reason" at bounding box center [397, 186] width 308 height 12
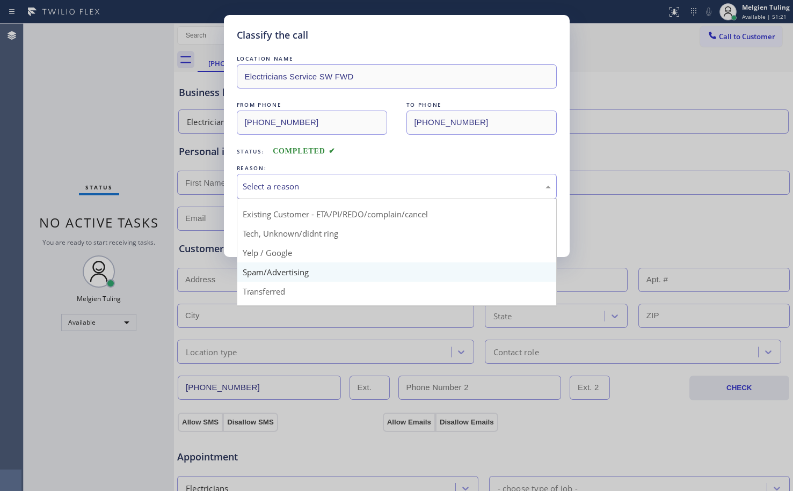
scroll to position [68, 0]
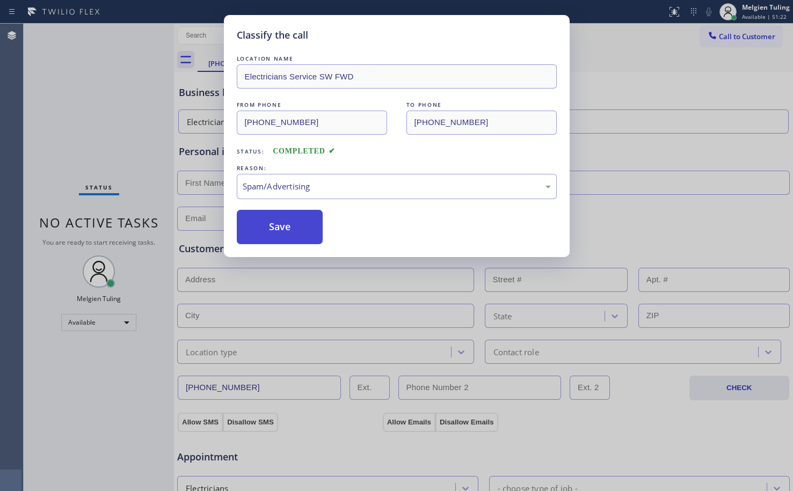
click at [285, 219] on button "Save" at bounding box center [280, 227] width 86 height 34
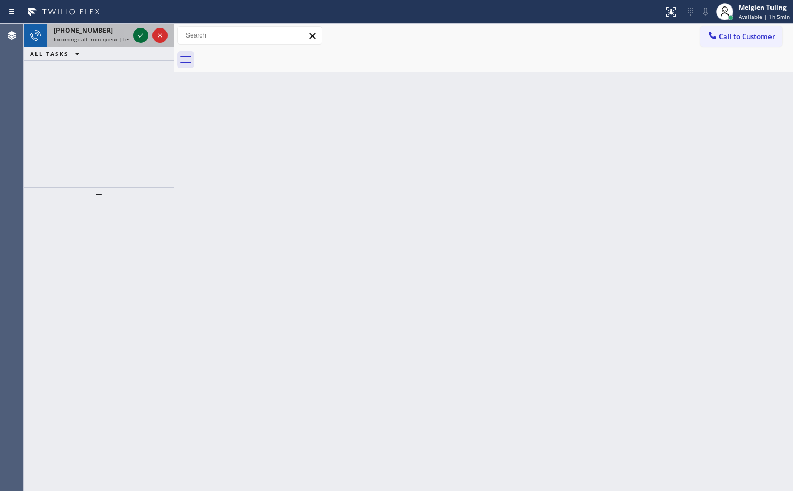
click at [139, 37] on icon at bounding box center [140, 35] width 5 height 4
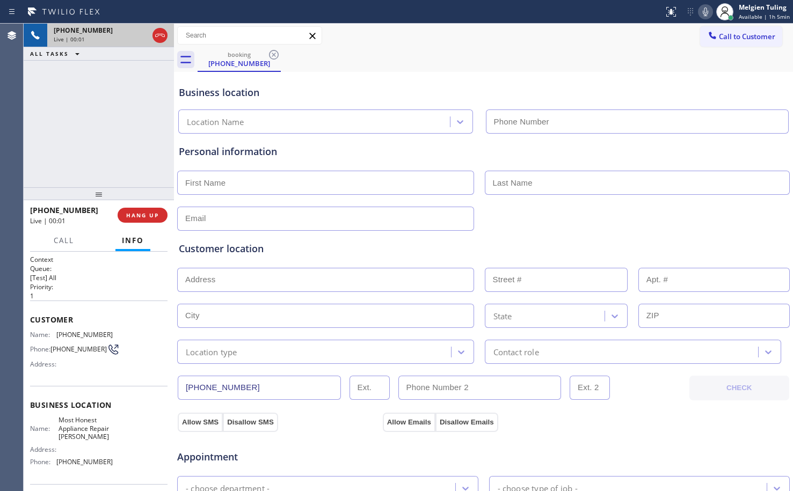
type input "(408) 351-1841"
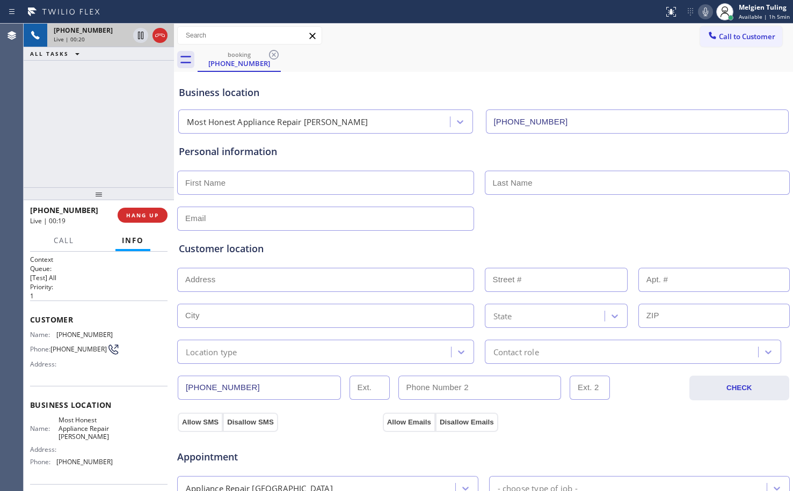
click at [325, 315] on input "text" at bounding box center [325, 316] width 297 height 24
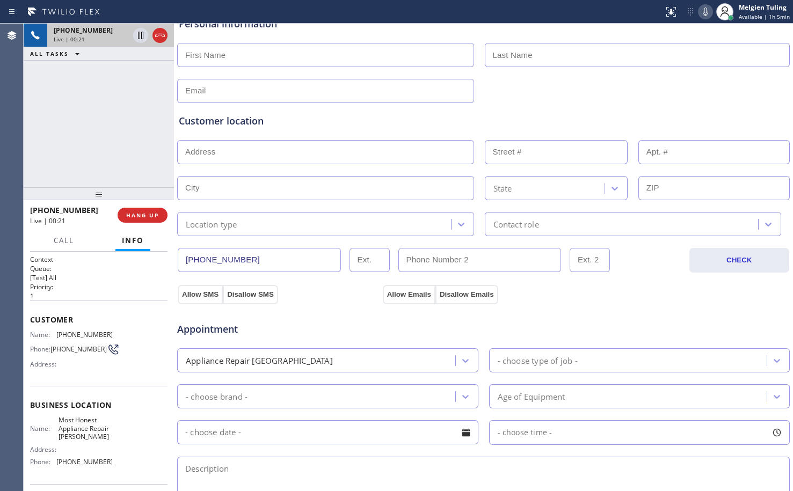
scroll to position [161, 0]
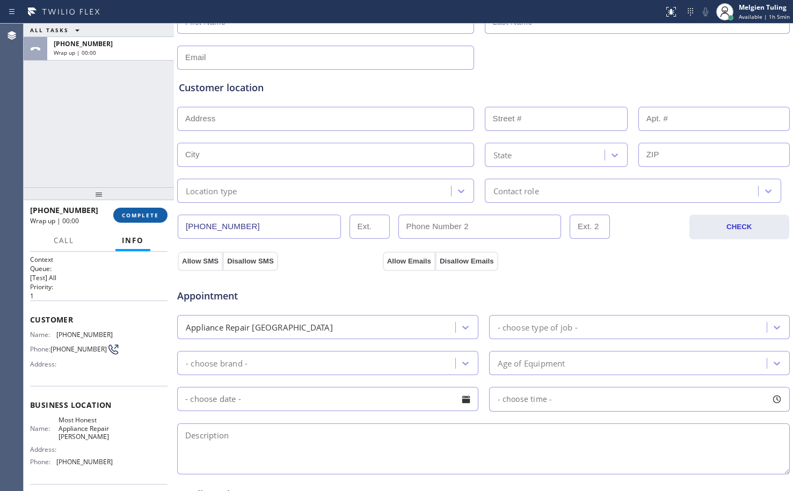
click at [147, 218] on span "COMPLETE" at bounding box center [140, 216] width 37 height 8
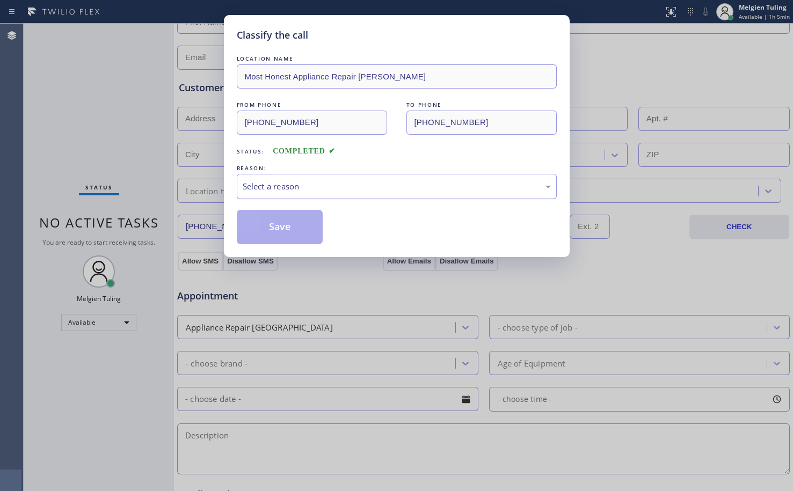
click at [262, 188] on div "Select a reason" at bounding box center [397, 186] width 308 height 12
click at [286, 226] on button "Save" at bounding box center [280, 227] width 86 height 34
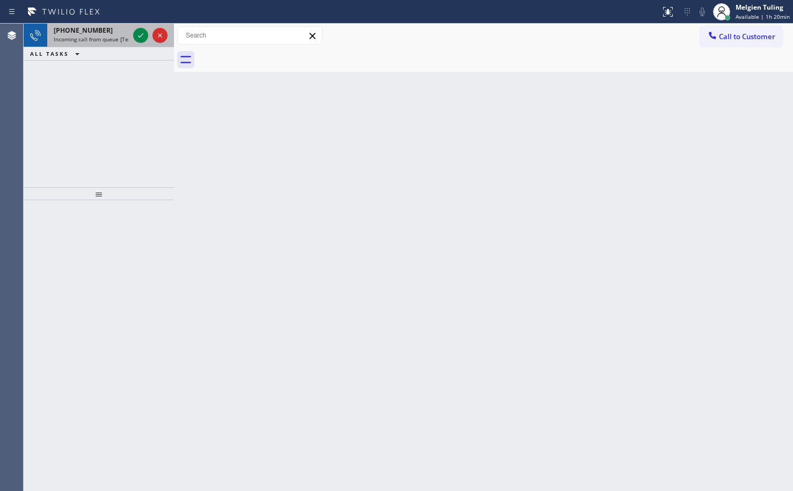
click at [133, 35] on div at bounding box center [150, 36] width 39 height 24
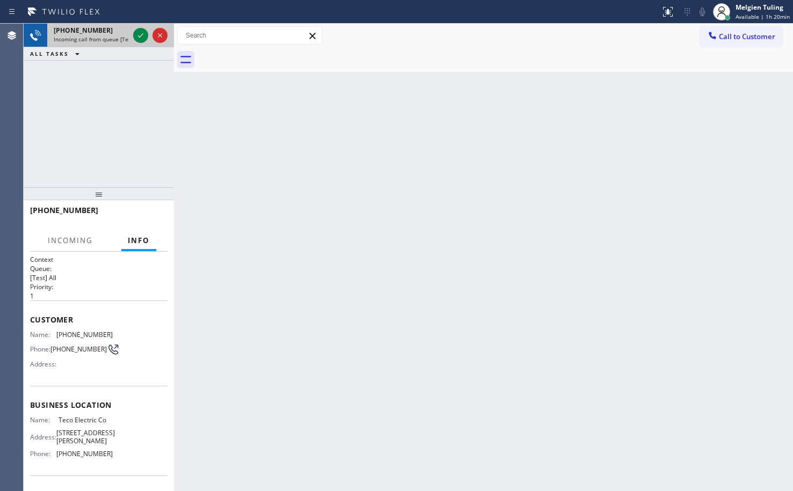
click at [133, 35] on div at bounding box center [150, 36] width 39 height 24
click at [140, 36] on icon at bounding box center [140, 35] width 13 height 13
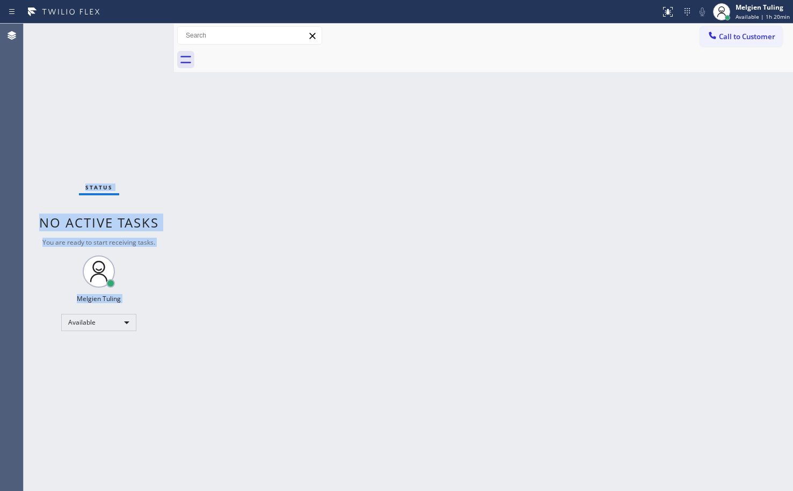
click at [142, 36] on div "Status No active tasks You are ready to start receiving tasks. Melgien Tuling A…" at bounding box center [99, 258] width 150 height 468
click at [143, 36] on div "Status No active tasks You are ready to start receiving tasks. Melgien Tuling A…" at bounding box center [99, 258] width 150 height 468
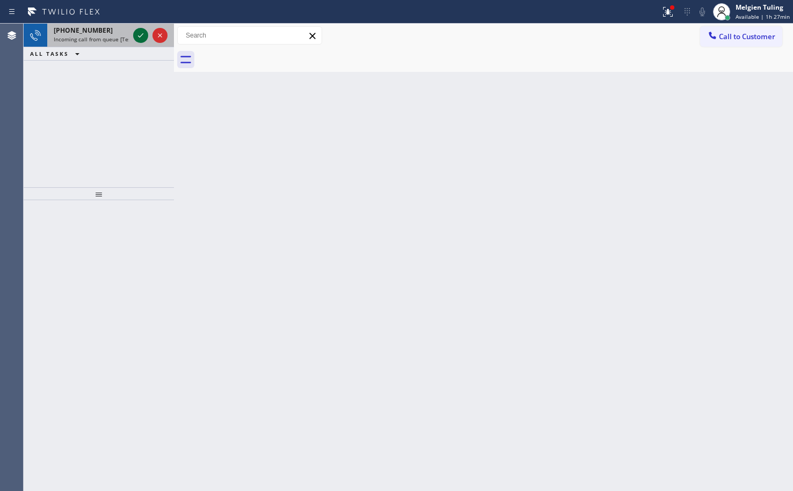
click at [143, 36] on icon at bounding box center [140, 35] width 13 height 13
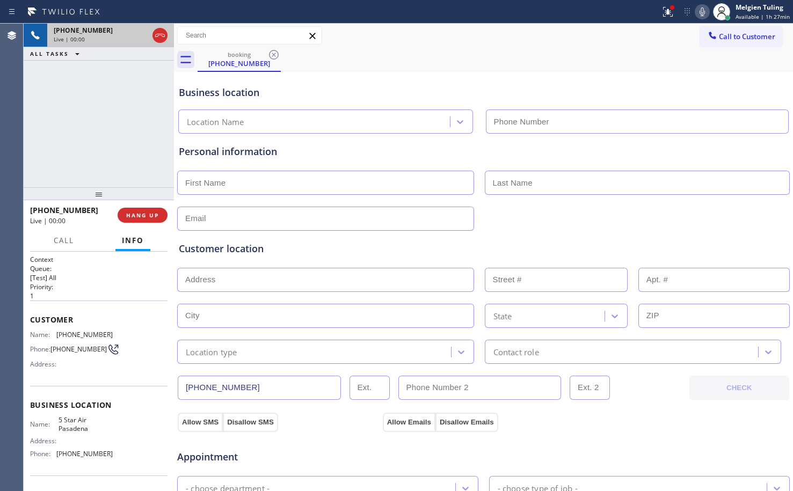
type input "(626) 240-5311"
click at [145, 213] on span "HANG UP" at bounding box center [142, 216] width 33 height 8
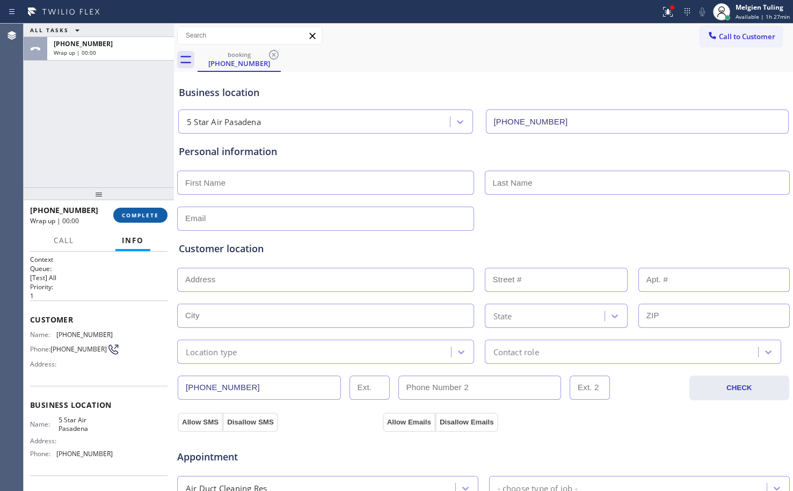
click at [146, 212] on span "COMPLETE" at bounding box center [140, 216] width 37 height 8
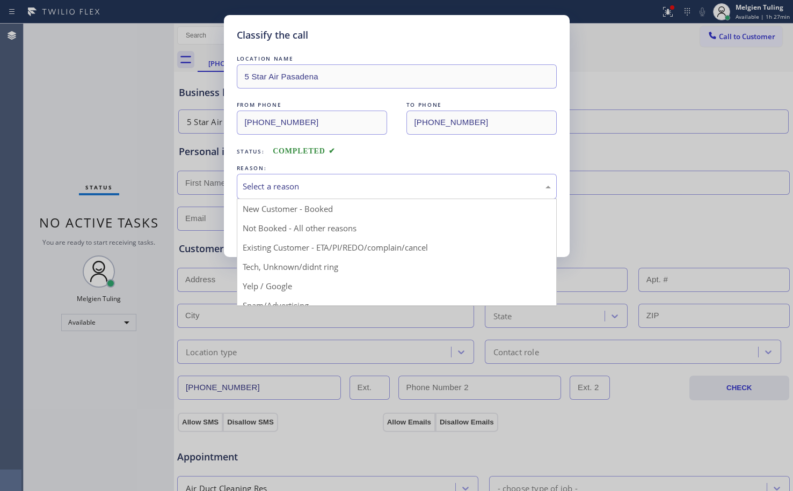
click at [292, 184] on div "Select a reason" at bounding box center [397, 186] width 308 height 12
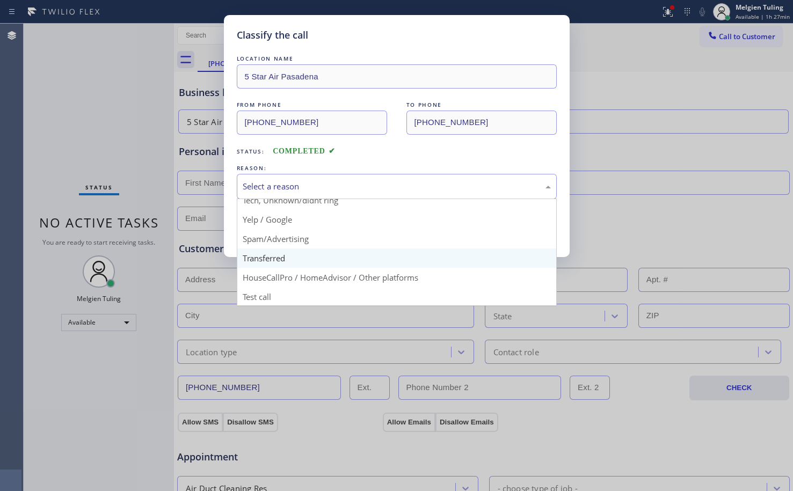
scroll to position [68, 0]
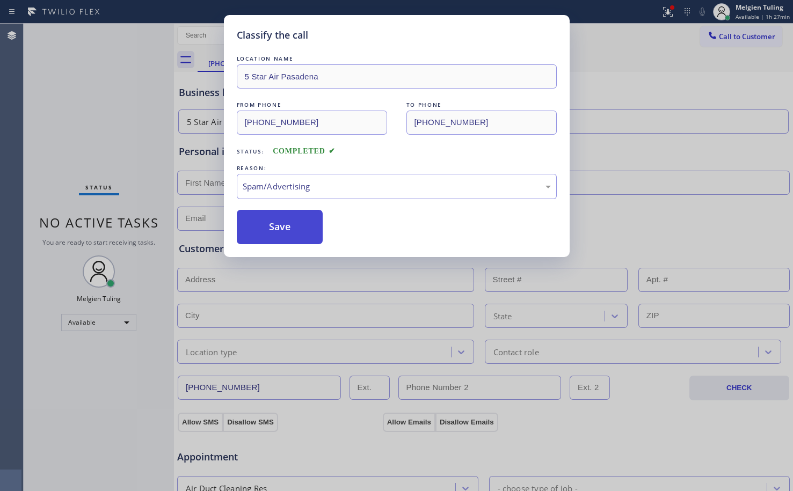
click at [302, 241] on button "Save" at bounding box center [280, 227] width 86 height 34
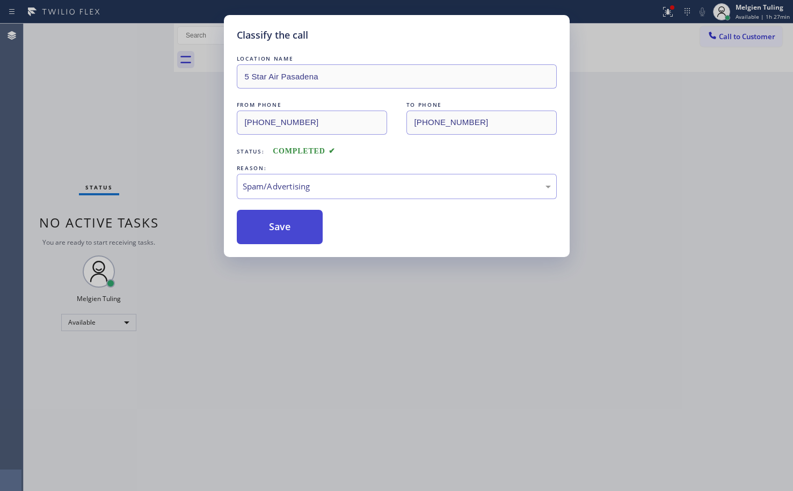
click at [301, 240] on button "Save" at bounding box center [280, 227] width 86 height 34
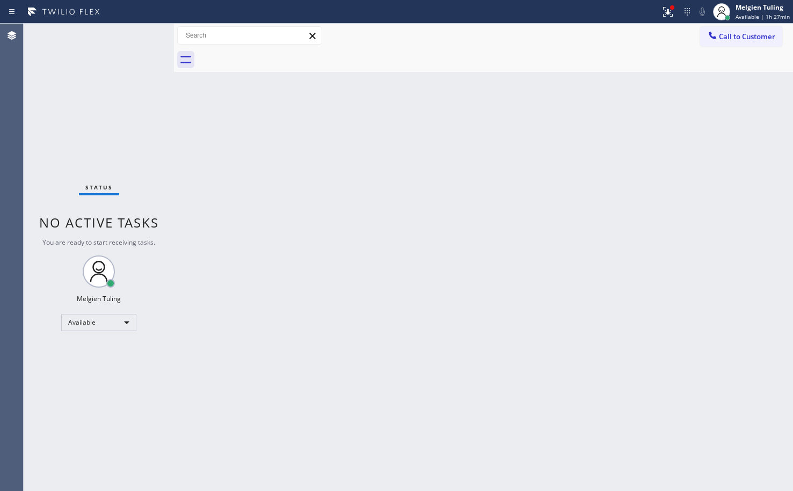
click at [301, 240] on div "Classify the call LOCATION NAME 5 Star Appliance FROM PHONE (877) 777-0796 TO P…" at bounding box center [408, 258] width 769 height 468
click at [360, 274] on div "Back to Dashboard Change Sender ID Customers Technicians Select a contact Outbo…" at bounding box center [483, 258] width 619 height 468
click at [665, 17] on icon at bounding box center [667, 11] width 13 height 13
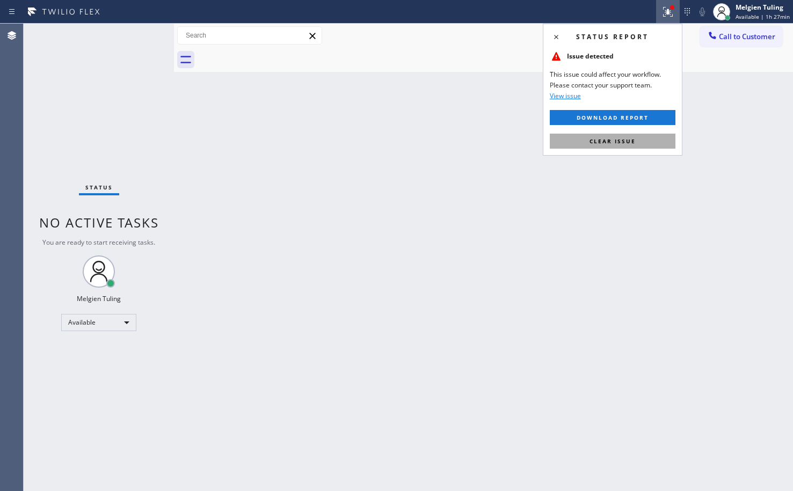
click at [591, 145] on button "Clear issue" at bounding box center [613, 141] width 126 height 15
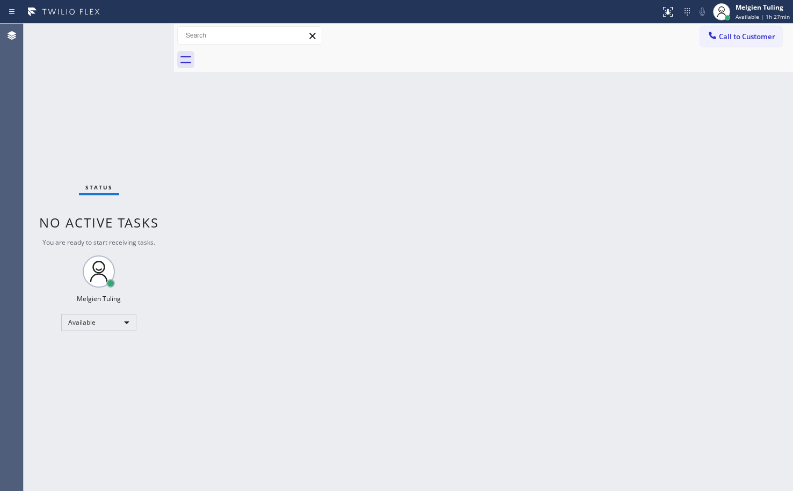
click at [591, 145] on div "Back to Dashboard Change Sender ID Customers Technicians Select a contact Outbo…" at bounding box center [483, 258] width 619 height 468
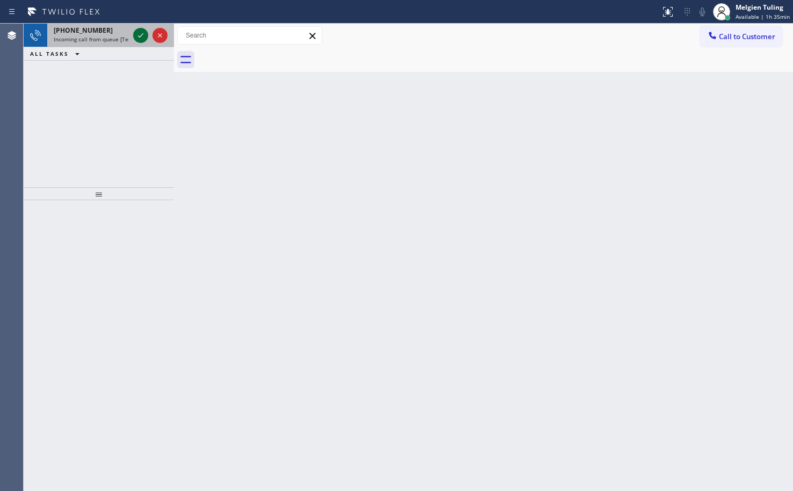
click at [147, 34] on icon at bounding box center [140, 35] width 13 height 13
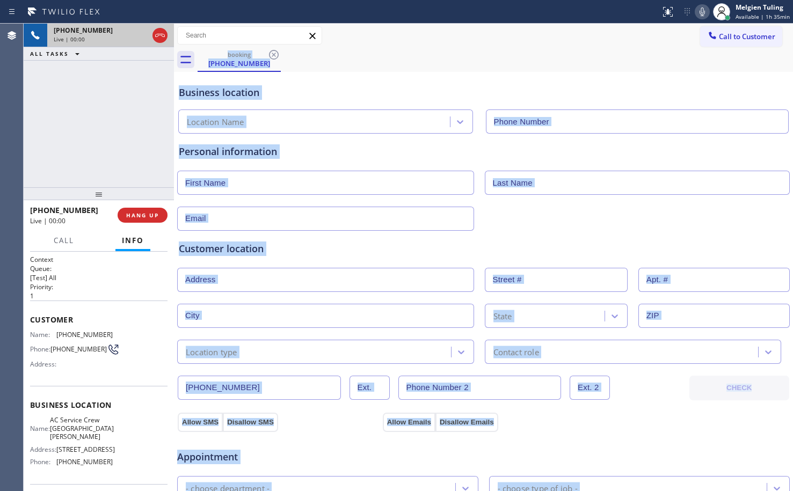
type input "(650) 830-7578"
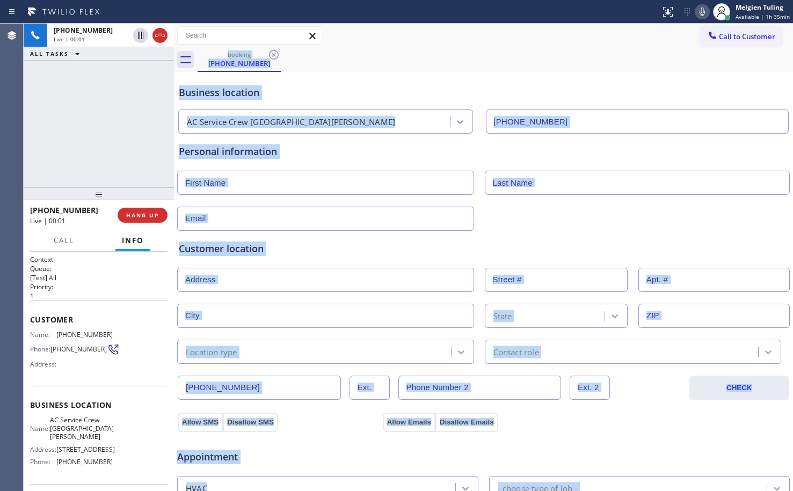
click at [342, 176] on input "text" at bounding box center [325, 183] width 297 height 24
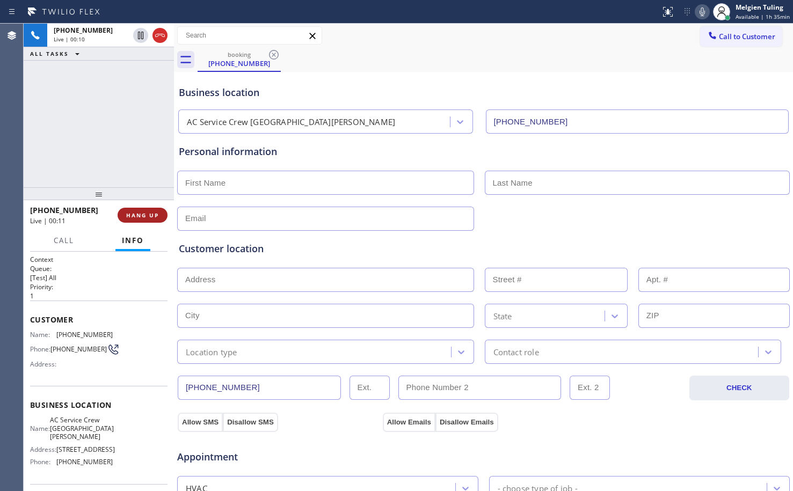
click at [135, 215] on span "HANG UP" at bounding box center [142, 216] width 33 height 8
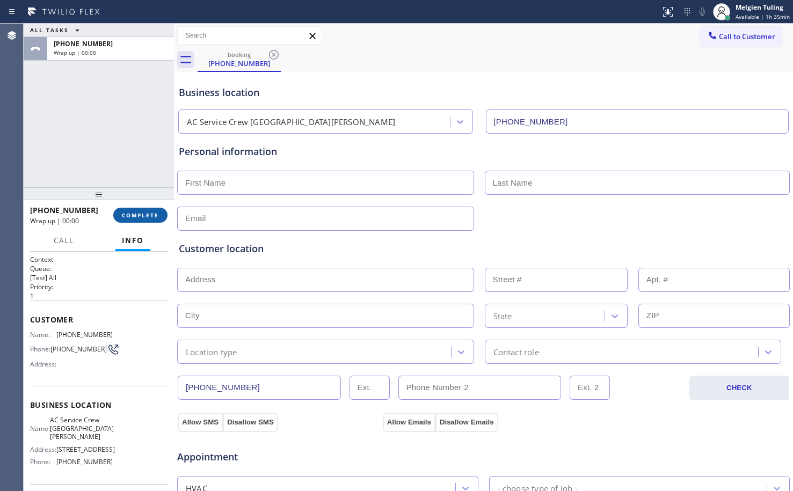
click at [135, 215] on span "COMPLETE" at bounding box center [140, 216] width 37 height 8
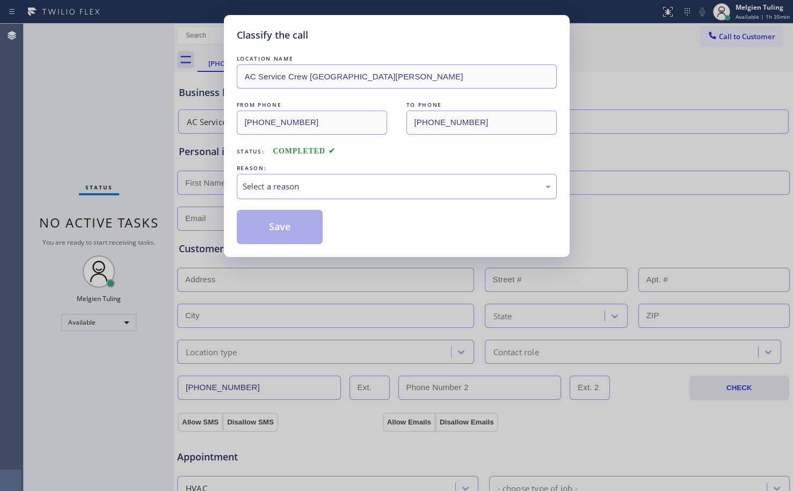
click at [261, 182] on div "Select a reason" at bounding box center [397, 186] width 308 height 12
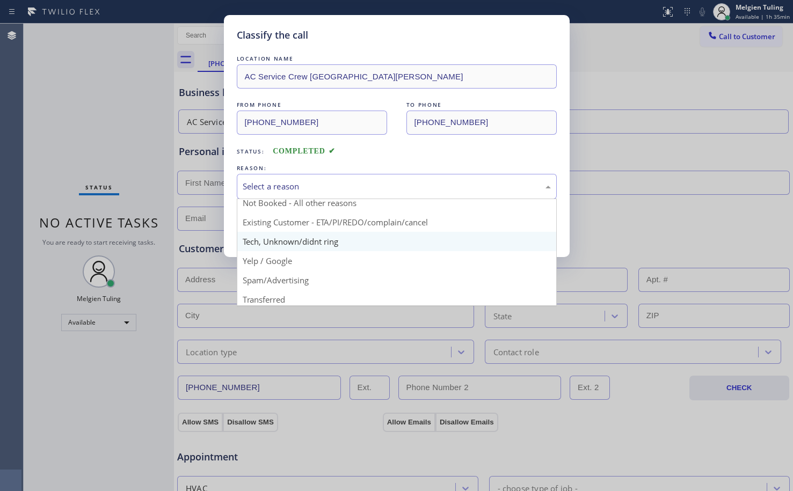
scroll to position [68, 0]
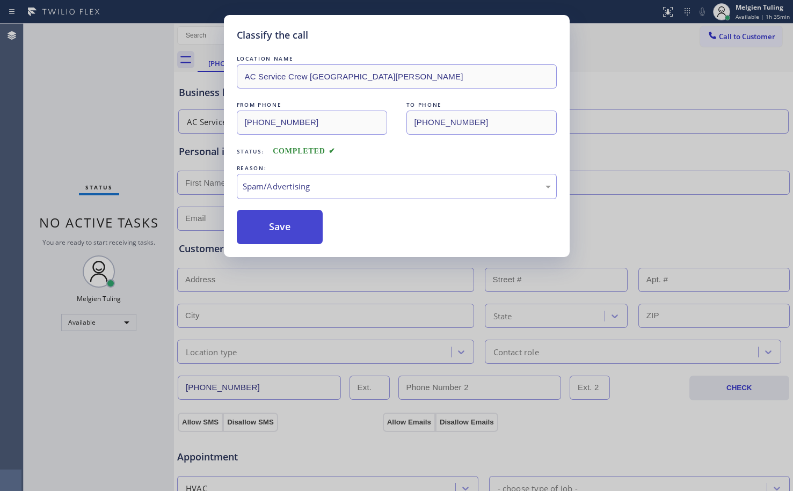
click at [287, 226] on button "Save" at bounding box center [280, 227] width 86 height 34
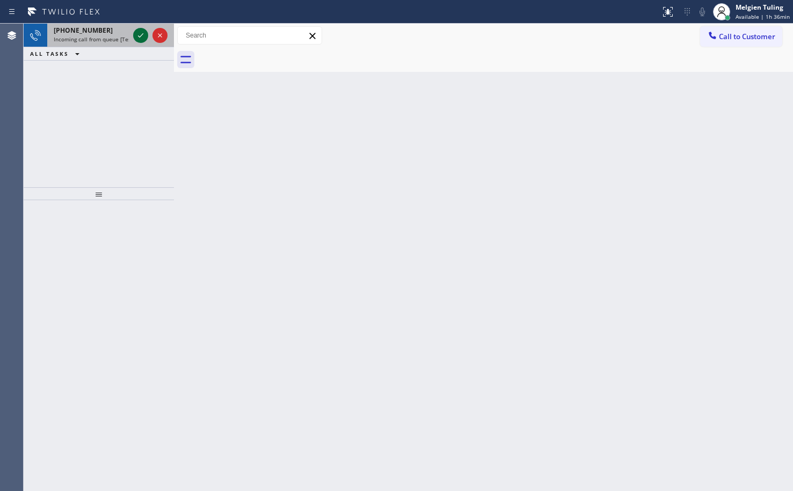
click at [137, 37] on icon at bounding box center [140, 35] width 13 height 13
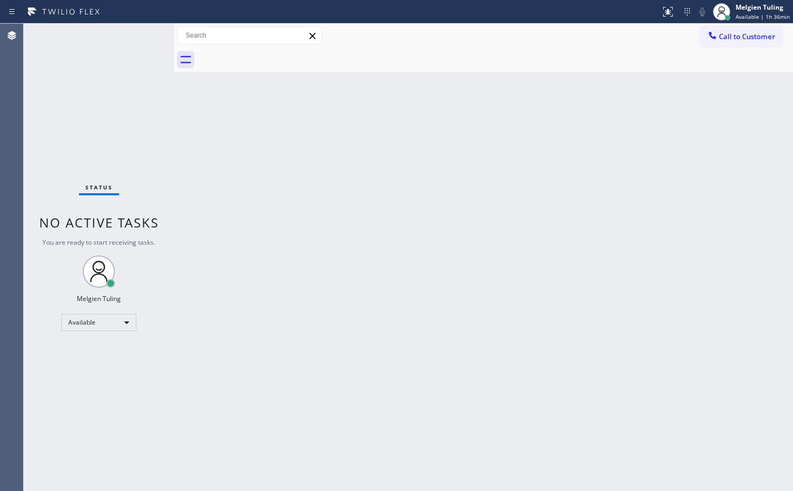
drag, startPoint x: 137, startPoint y: 37, endPoint x: 94, endPoint y: 60, distance: 48.5
click at [94, 60] on div "Status No active tasks You are ready to start receiving tasks. Melgien Tuling A…" at bounding box center [99, 258] width 150 height 468
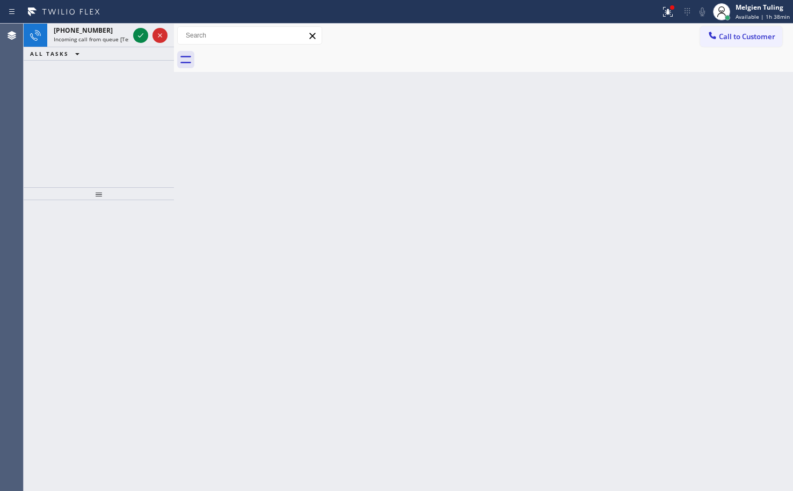
drag, startPoint x: 331, startPoint y: 252, endPoint x: 345, endPoint y: 236, distance: 21.0
click at [332, 251] on div "Back to Dashboard Change Sender ID Customers Technicians Select a contact Outbo…" at bounding box center [483, 258] width 619 height 468
drag, startPoint x: 360, startPoint y: 230, endPoint x: 369, endPoint y: 239, distance: 13.3
click at [367, 237] on div "Back to Dashboard Change Sender ID Customers Technicians Select a contact Outbo…" at bounding box center [483, 258] width 619 height 468
click at [361, 241] on div "Back to Dashboard Change Sender ID Customers Technicians Select a contact Outbo…" at bounding box center [483, 258] width 619 height 468
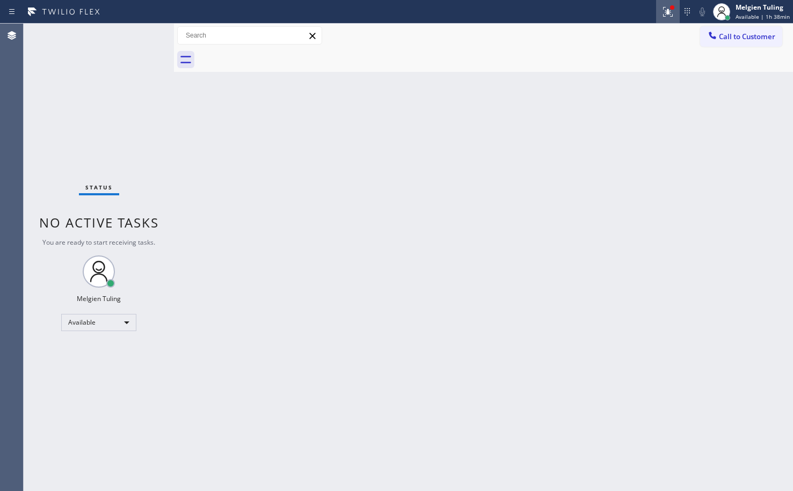
click at [671, 9] on div at bounding box center [668, 12] width 24 height 24
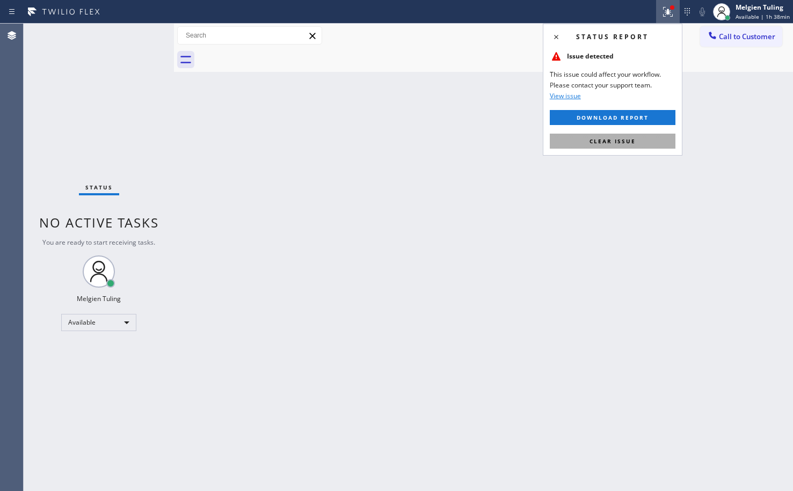
click at [612, 143] on span "Clear issue" at bounding box center [613, 141] width 46 height 8
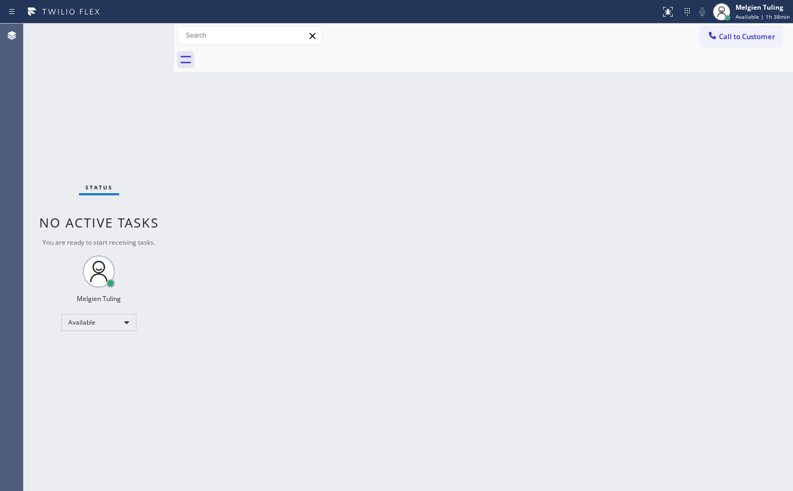
click at [612, 141] on div "Back to Dashboard Change Sender ID Customers Technicians Select a contact Outbo…" at bounding box center [483, 258] width 619 height 468
click at [425, 331] on div "Back to Dashboard Change Sender ID Customers Technicians Select a contact Outbo…" at bounding box center [483, 258] width 619 height 468
click at [126, 325] on div "Available" at bounding box center [98, 322] width 75 height 17
click at [94, 377] on li "Break" at bounding box center [98, 378] width 73 height 13
click at [198, 322] on div "Back to Dashboard Change Sender ID Customers Technicians Select a contact Outbo…" at bounding box center [483, 258] width 619 height 468
